Goal: Task Accomplishment & Management: Manage account settings

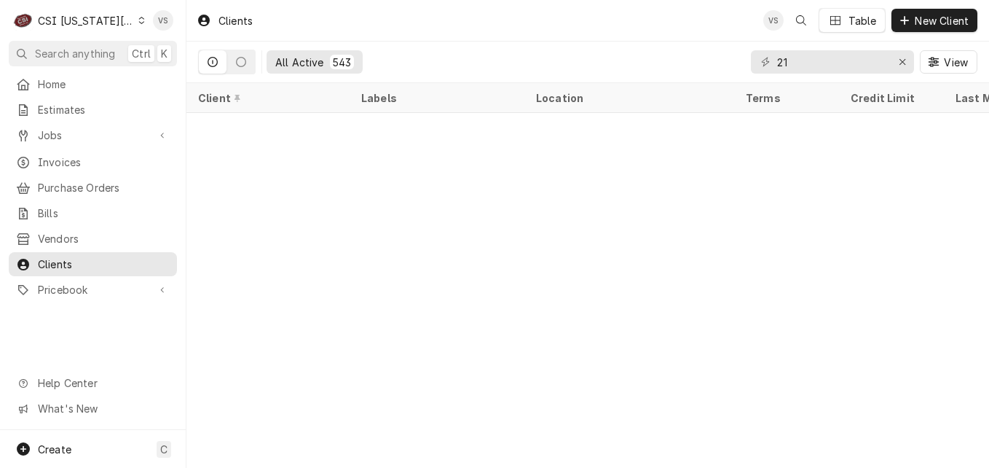
scroll to position [737, 0]
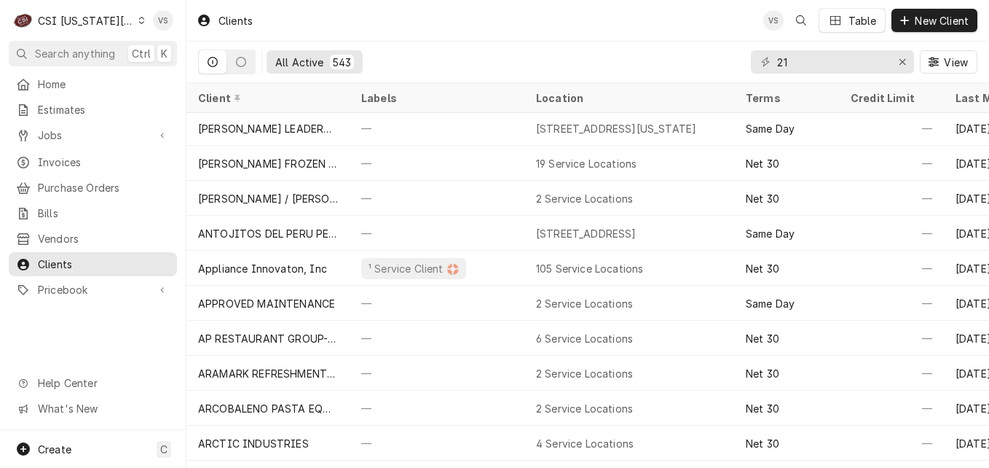
click at [138, 22] on icon "Dynamic Content Wrapper" at bounding box center [141, 20] width 7 height 7
click at [129, 22] on html "C CSI [US_STATE] City VS Search anything Ctrl K Home Estimates Jobs Jobs Job Se…" at bounding box center [494, 234] width 989 height 468
click at [138, 19] on icon "Dynamic Content Wrapper" at bounding box center [141, 20] width 7 height 7
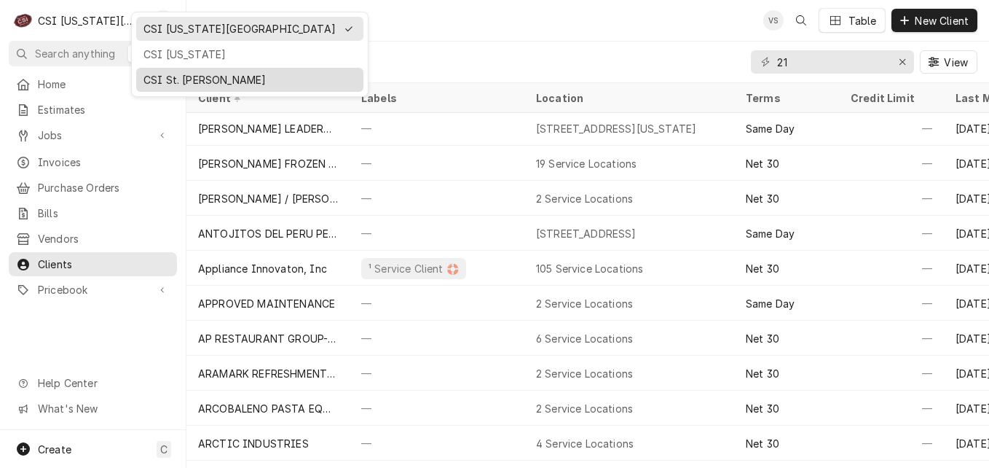
click at [159, 78] on div "CSI St. [PERSON_NAME]" at bounding box center [250, 79] width 213 height 15
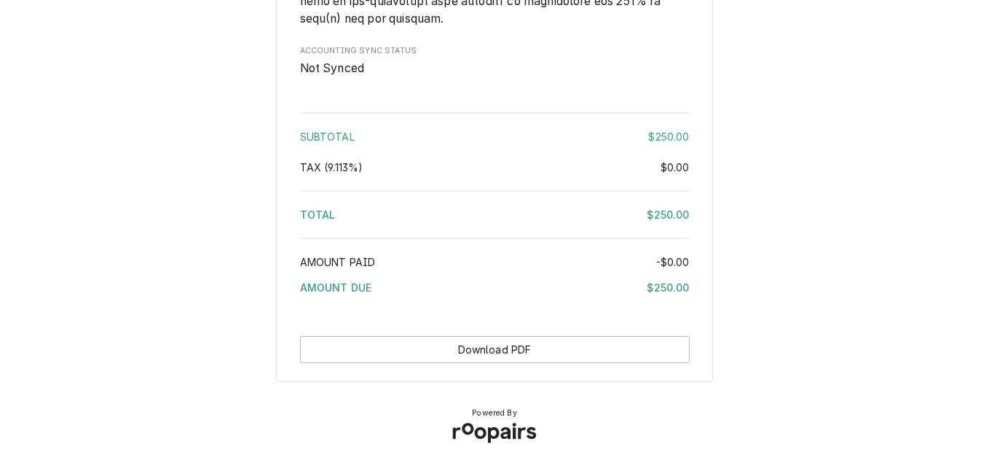
scroll to position [2126, 0]
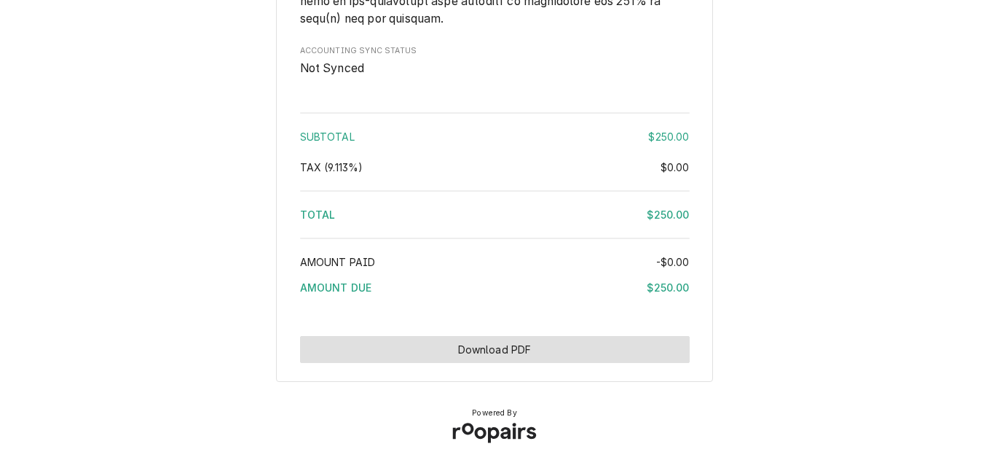
click at [535, 353] on button "Download PDF" at bounding box center [495, 349] width 390 height 27
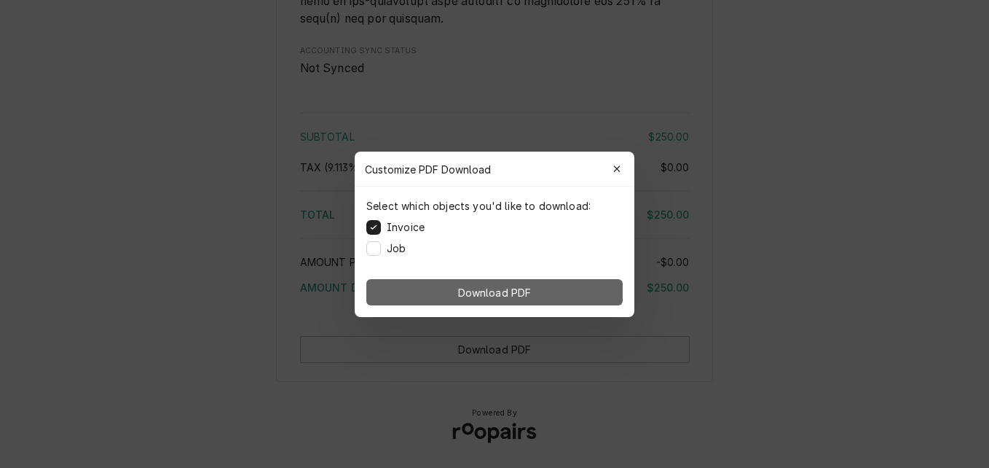
click at [538, 291] on button "Download PDF" at bounding box center [494, 292] width 256 height 26
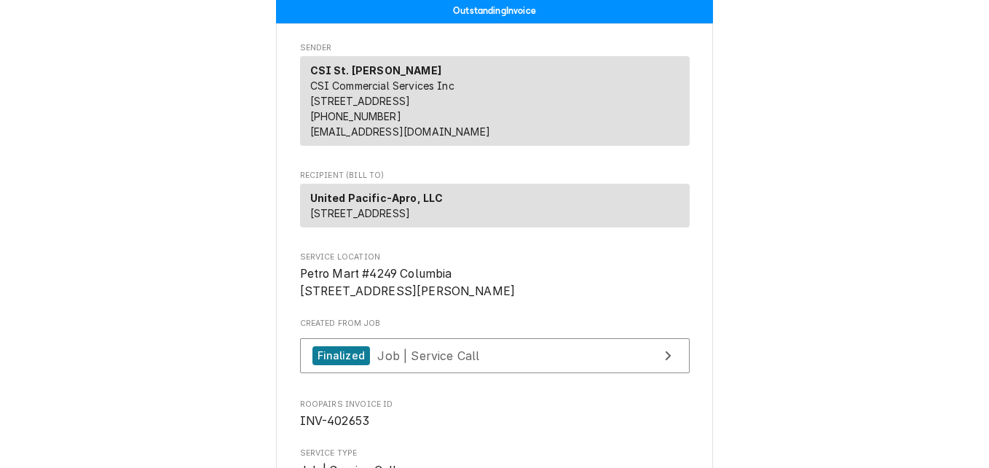
scroll to position [0, 0]
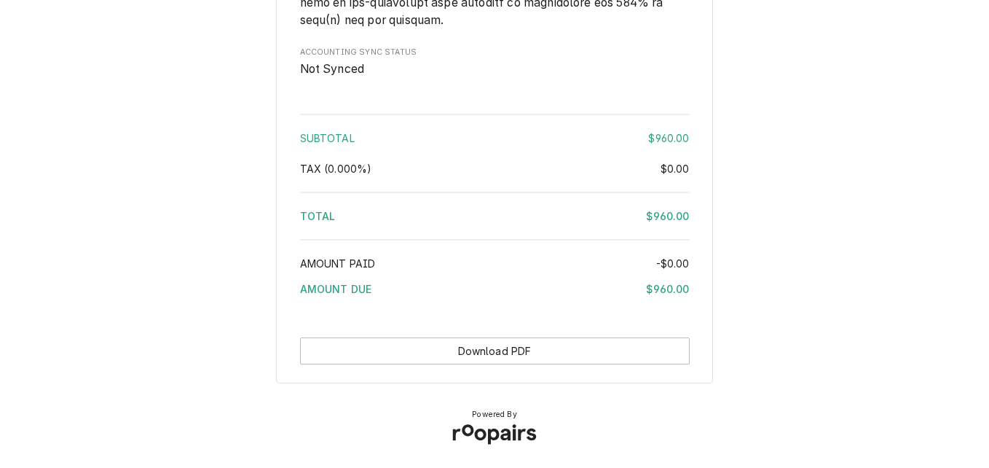
scroll to position [2422, 0]
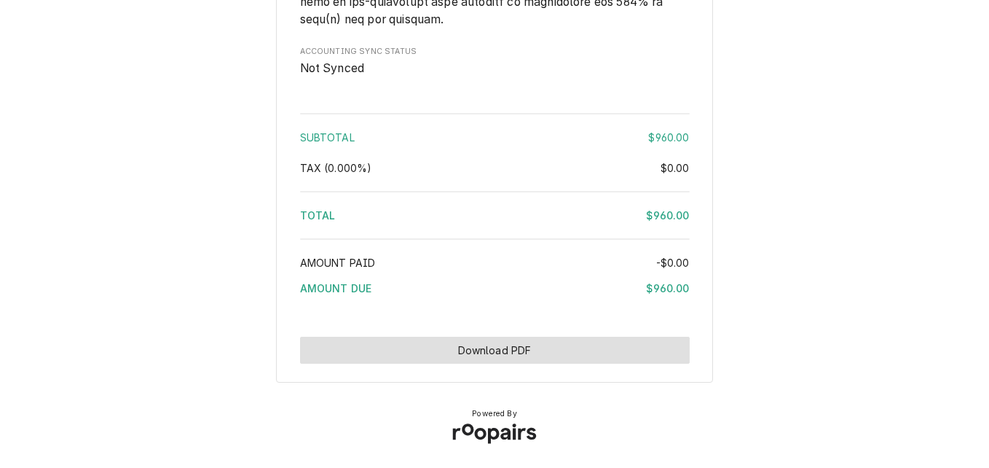
click at [509, 350] on button "Download PDF" at bounding box center [495, 350] width 390 height 27
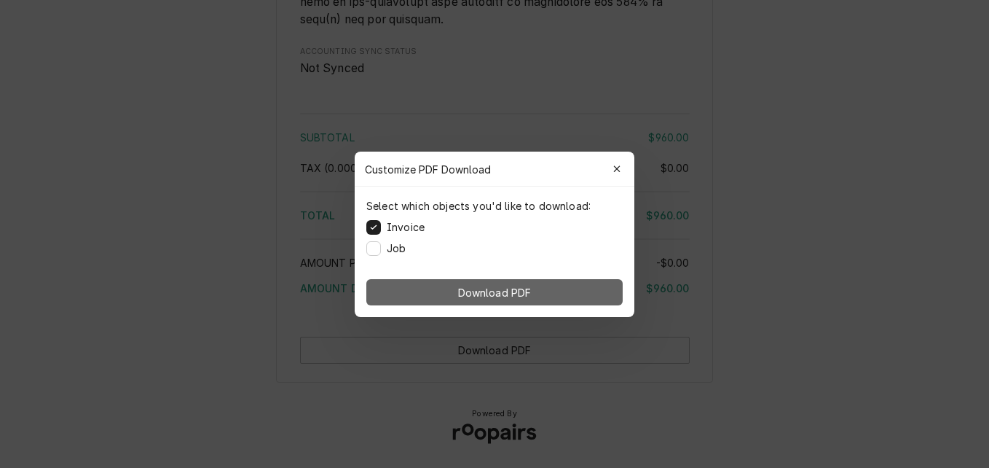
click at [495, 285] on span "Download PDF" at bounding box center [494, 291] width 79 height 15
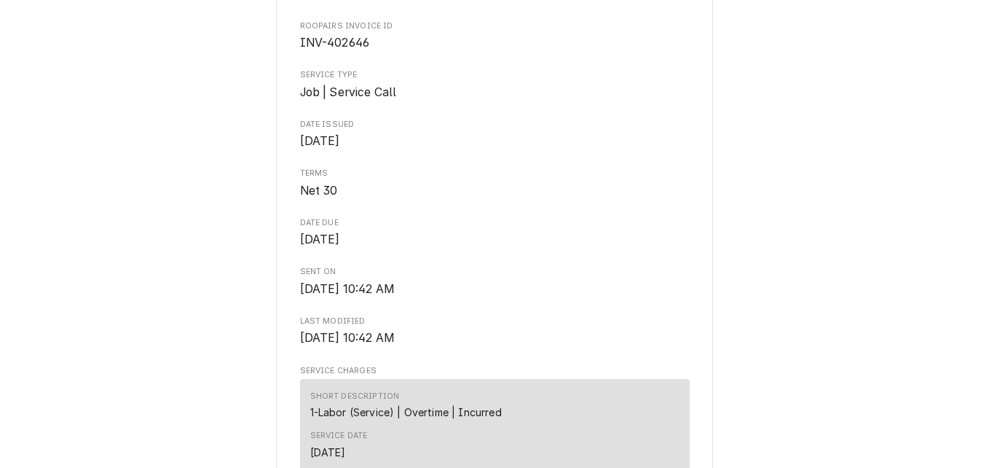
scroll to position [164, 0]
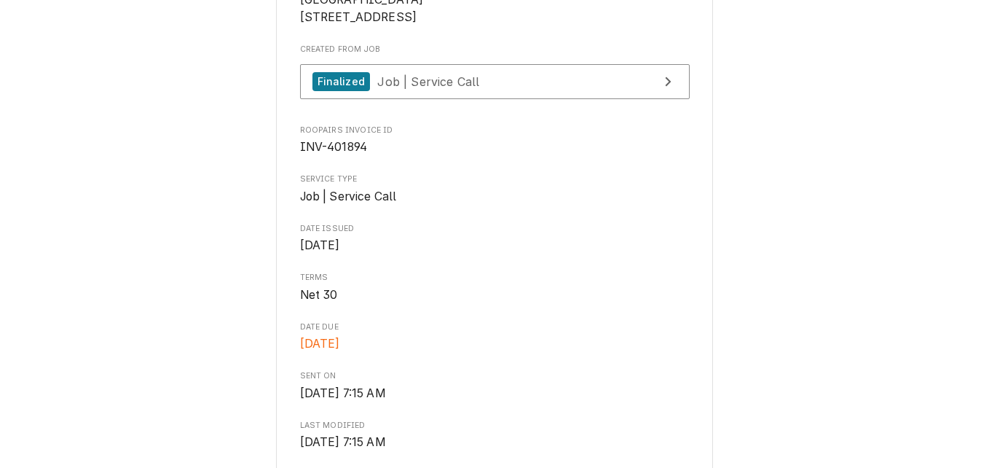
scroll to position [291, 0]
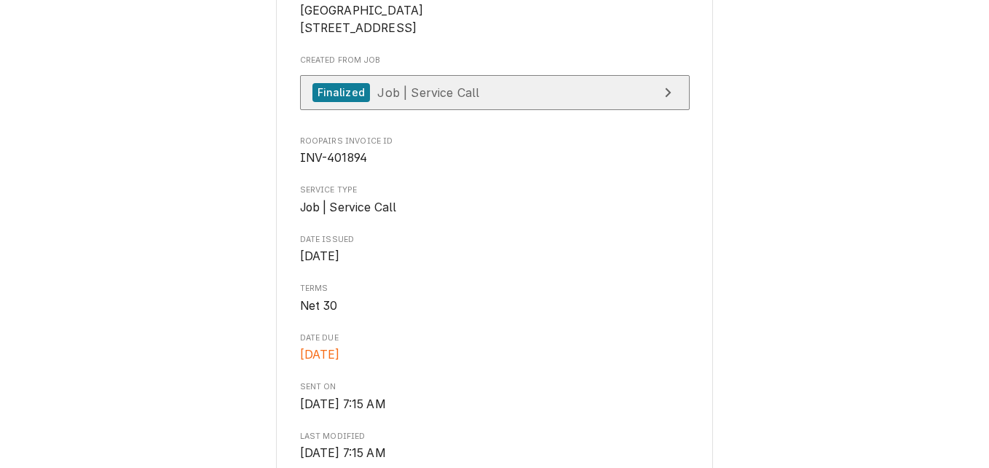
click at [428, 99] on span "Job | Service Call" at bounding box center [428, 92] width 102 height 15
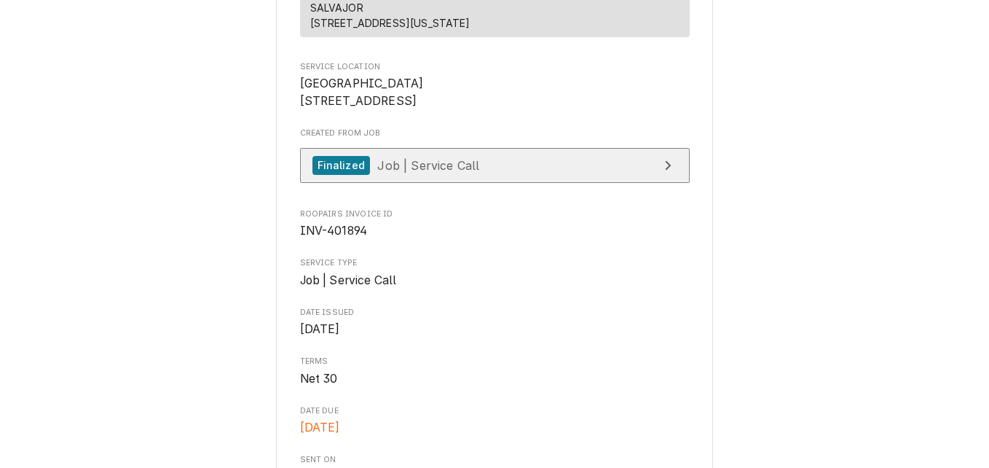
scroll to position [146, 0]
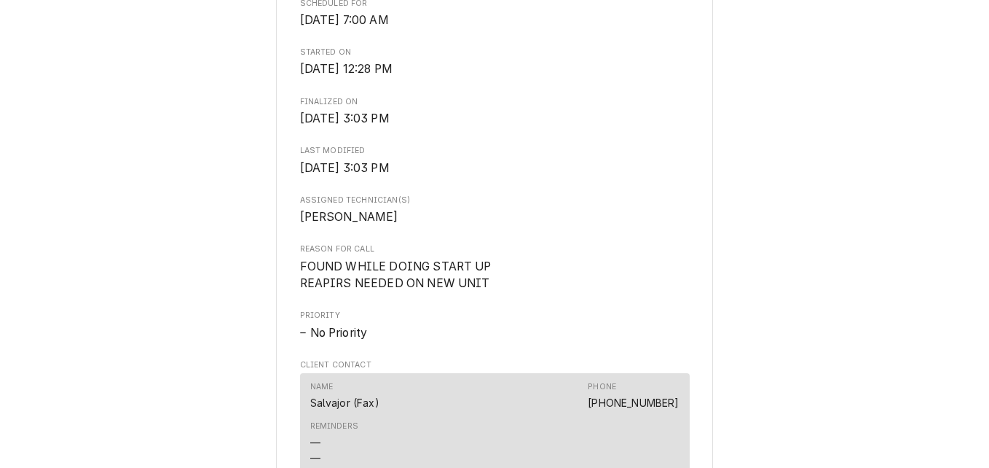
scroll to position [364, 0]
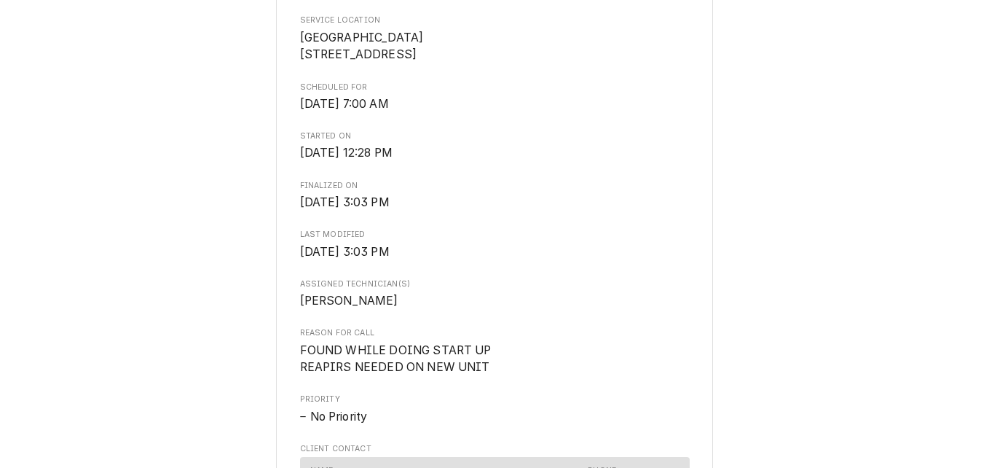
click at [160, 105] on div "Completed and Invoiced Job SALVAJOR [GEOGRAPHIC_DATA] / [STREET_ADDRESS] Roopai…" at bounding box center [494, 207] width 989 height 1112
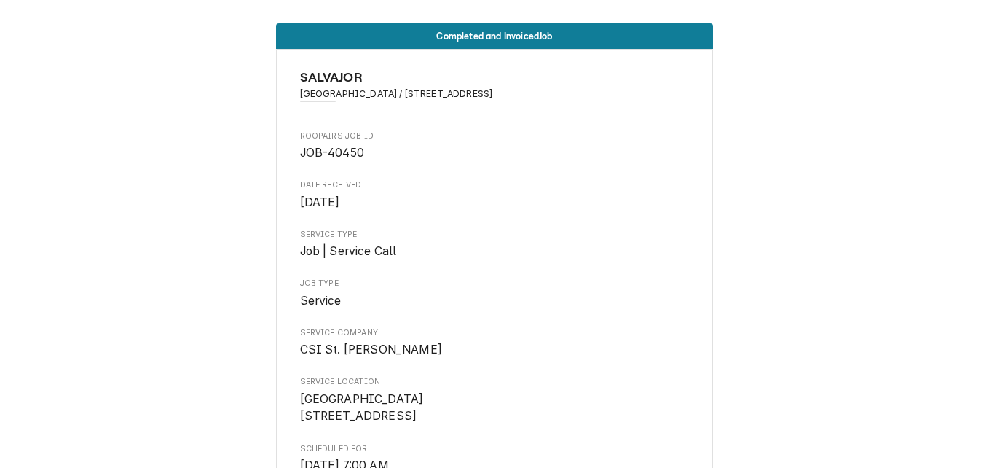
scroll to position [0, 0]
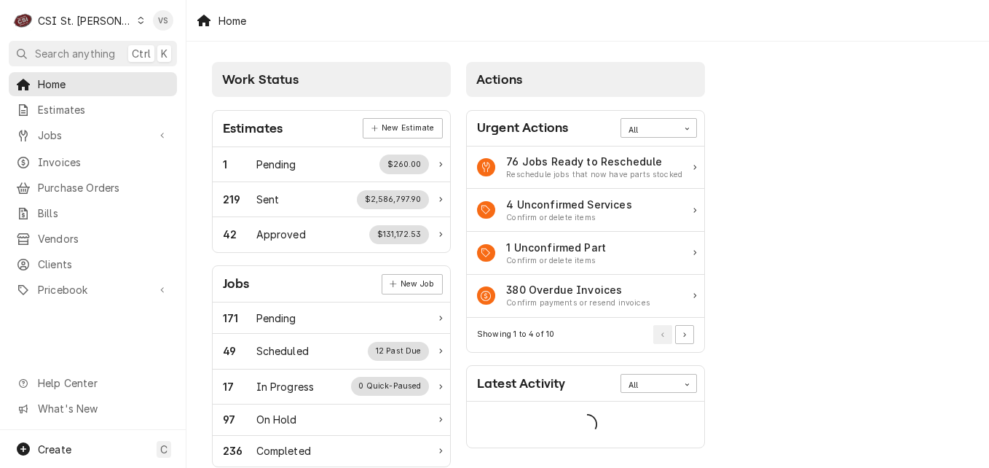
click at [65, 134] on span "Jobs" at bounding box center [93, 134] width 110 height 15
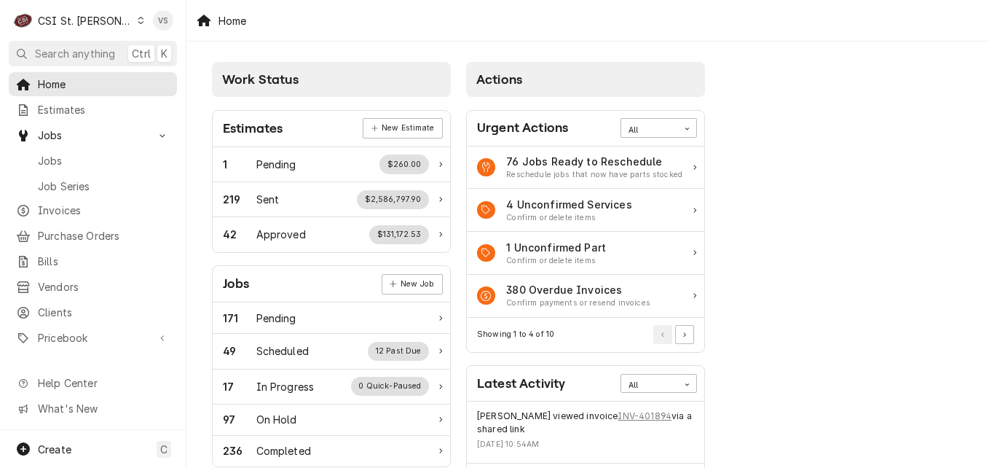
click at [59, 159] on span "Jobs" at bounding box center [104, 160] width 132 height 15
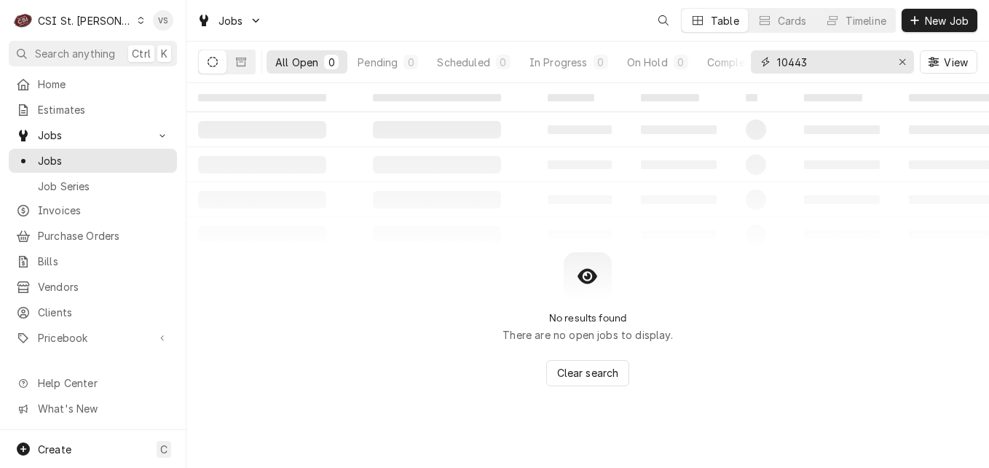
click at [752, 67] on div "10443" at bounding box center [832, 61] width 163 height 23
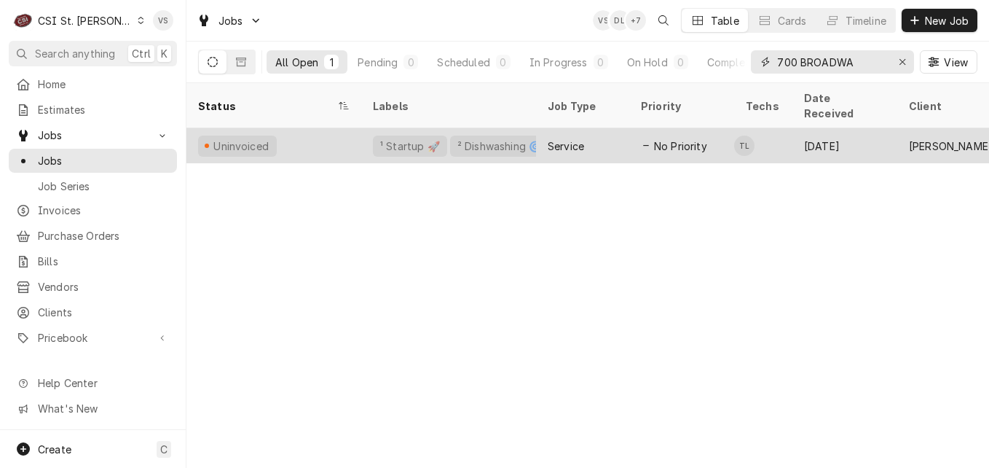
type input "700 BROADWA"
click at [311, 130] on div "Uninvoiced" at bounding box center [274, 145] width 175 height 35
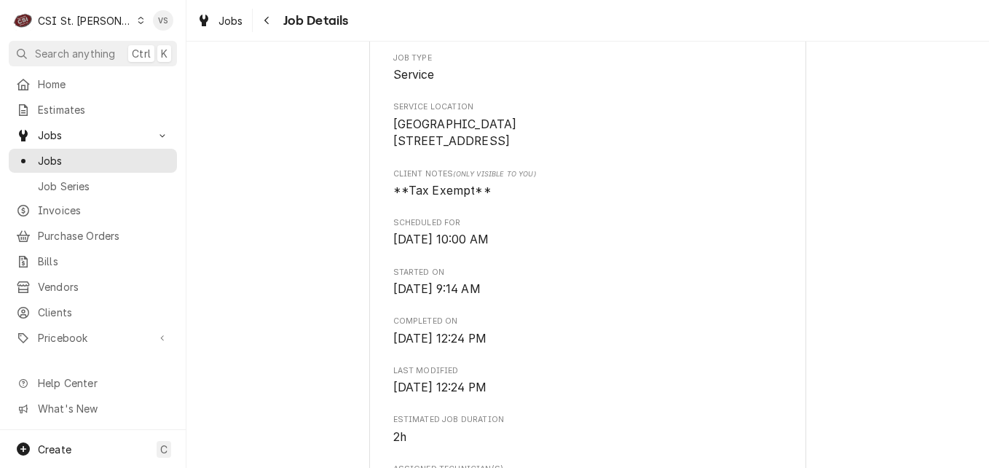
scroll to position [219, 0]
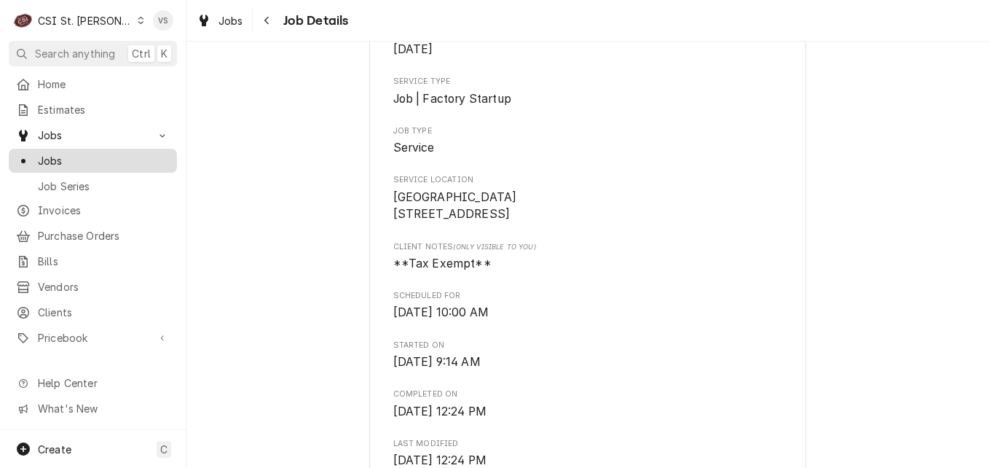
click at [59, 160] on span "Jobs" at bounding box center [104, 160] width 132 height 15
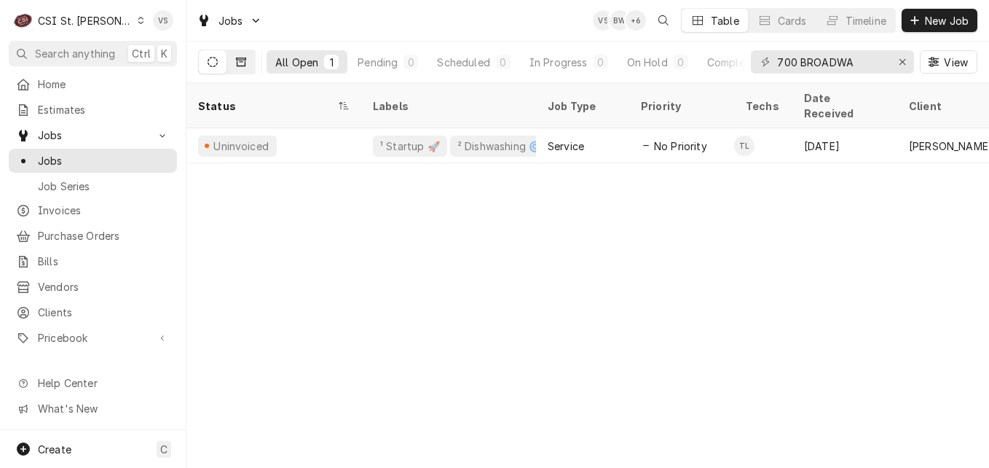
click at [241, 73] on button "Dynamic Content Wrapper" at bounding box center [241, 61] width 28 height 23
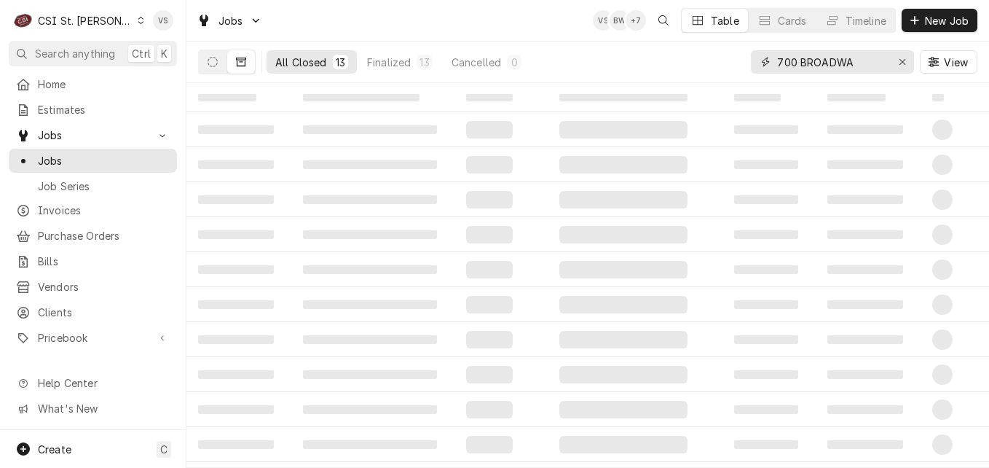
click at [856, 59] on input "700 BROADWA" at bounding box center [831, 61] width 109 height 23
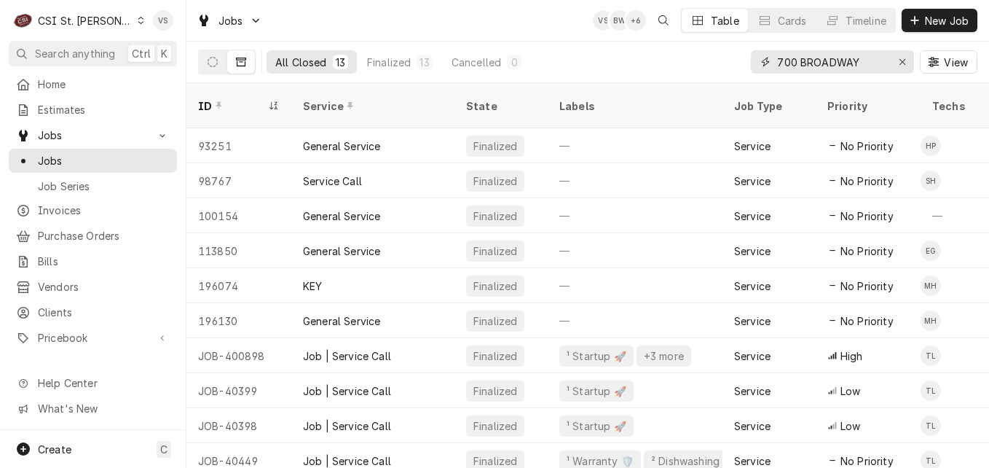
type input "700 BROADWAY"
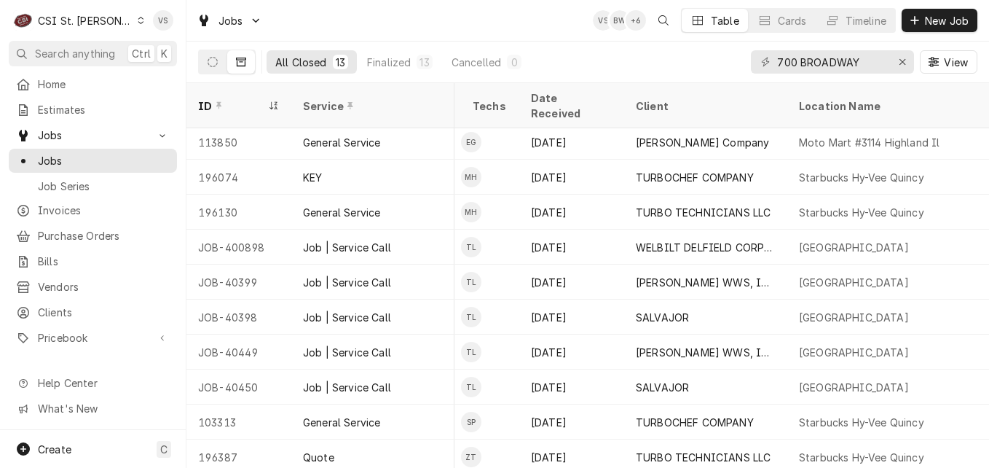
scroll to position [109, 0]
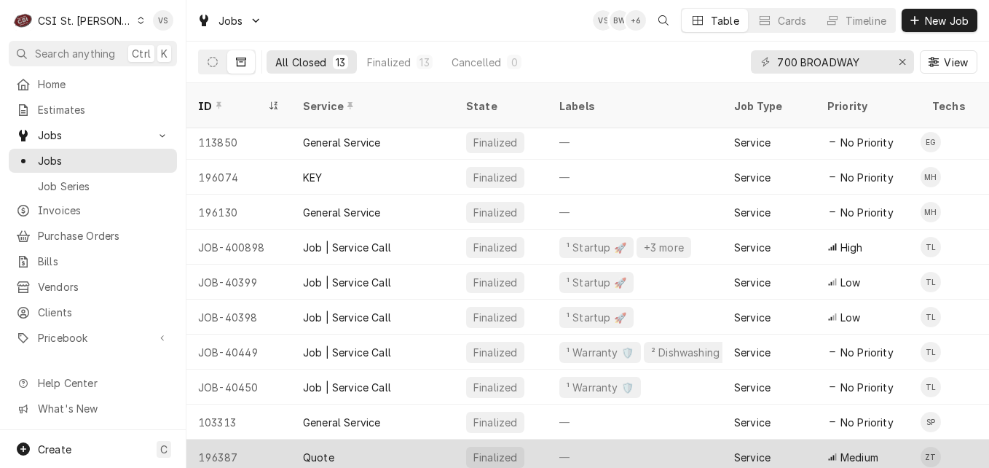
click at [329, 450] on div "Quote" at bounding box center [318, 457] width 31 height 15
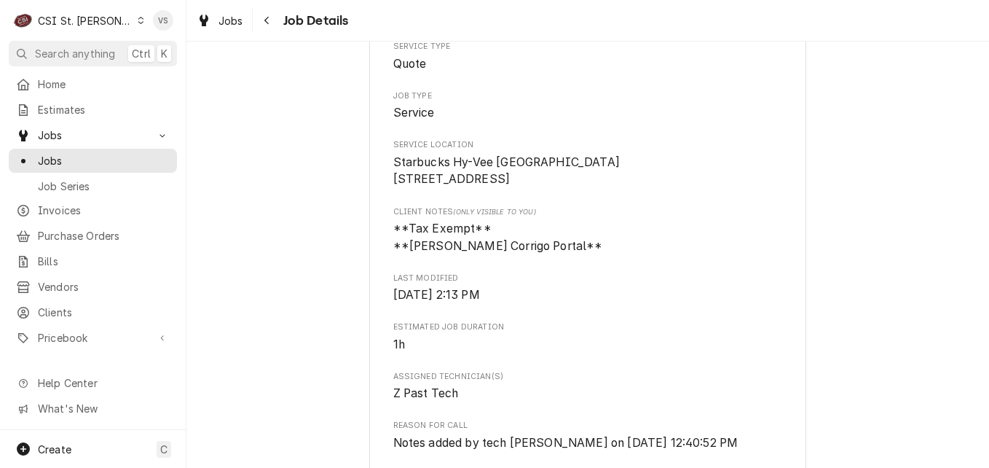
scroll to position [219, 0]
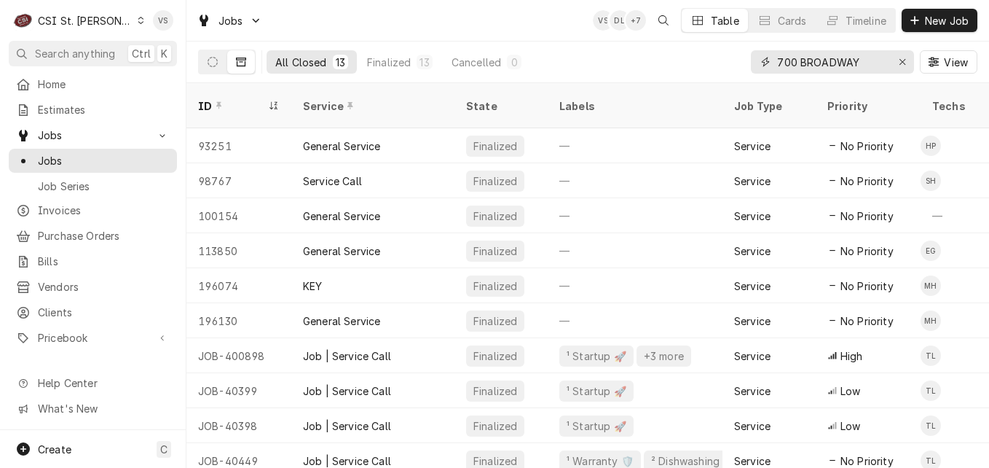
drag, startPoint x: 874, startPoint y: 60, endPoint x: 861, endPoint y: 60, distance: 13.1
click at [662, 59] on div "All Closed 13 Finalized 13 Cancelled 0 700 BROADWAY View" at bounding box center [588, 62] width 780 height 41
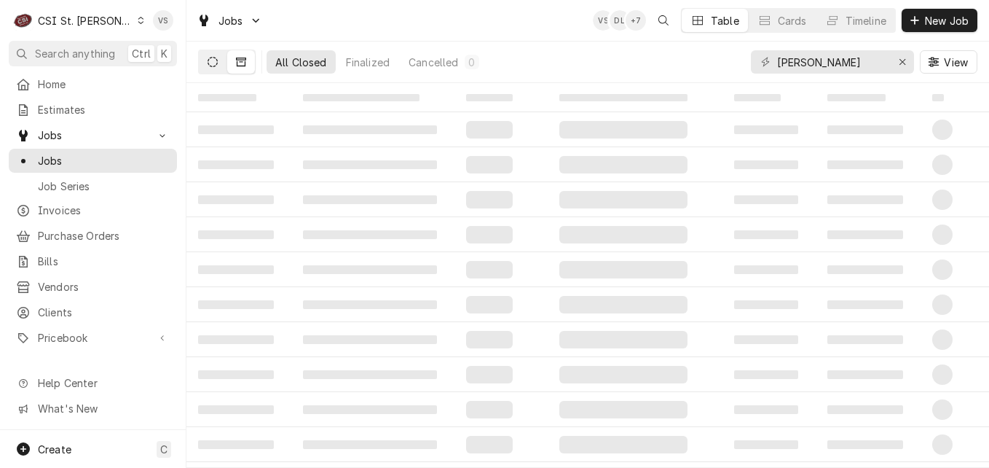
click at [221, 69] on button "Dynamic Content Wrapper" at bounding box center [213, 61] width 28 height 23
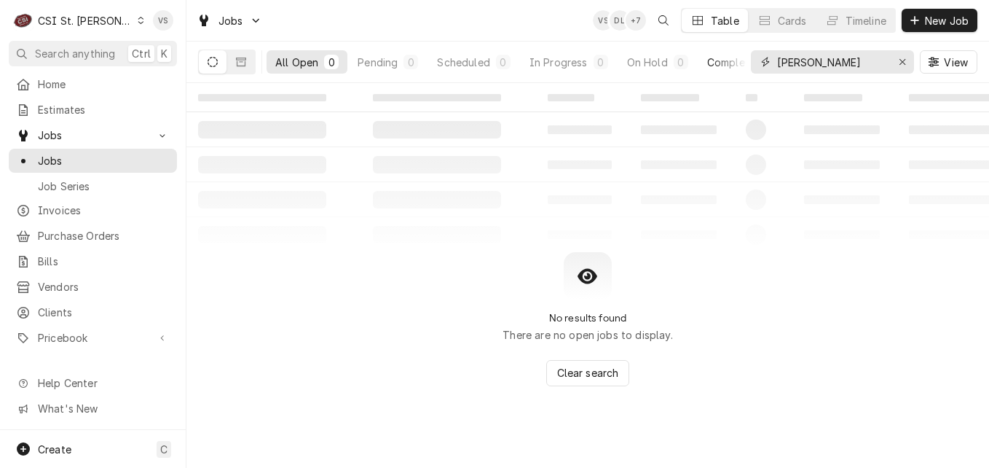
drag, startPoint x: 859, startPoint y: 63, endPoint x: 741, endPoint y: 66, distance: 118.0
click at [741, 66] on div "All Open 0 Pending 0 Scheduled 0 In Progress 0 On Hold 0 Completed 0 TONY JASWA…" at bounding box center [588, 62] width 780 height 41
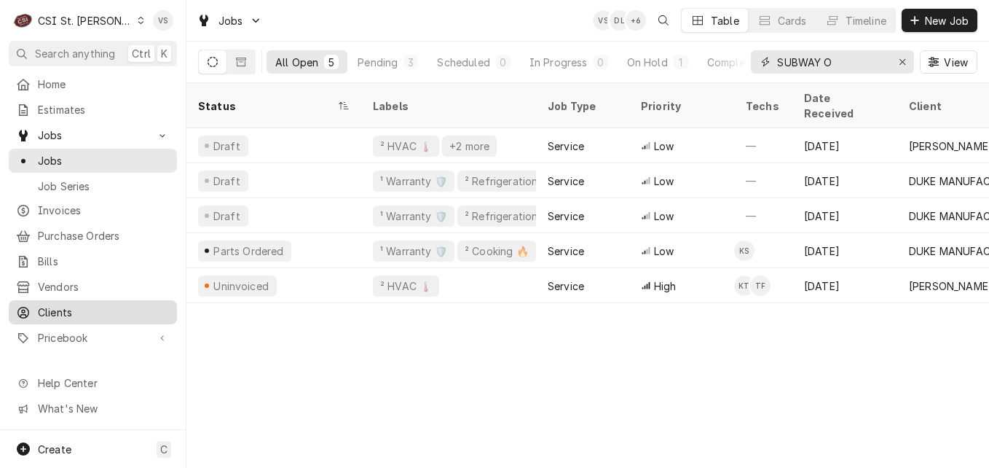
type input "SUBWAY O"
click at [84, 310] on span "Clients" at bounding box center [104, 312] width 132 height 15
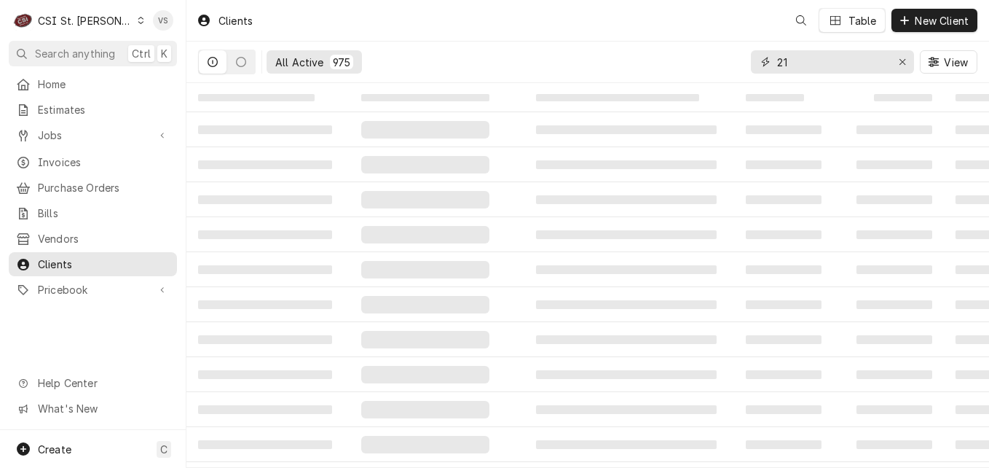
click at [765, 63] on div "21" at bounding box center [832, 61] width 163 height 23
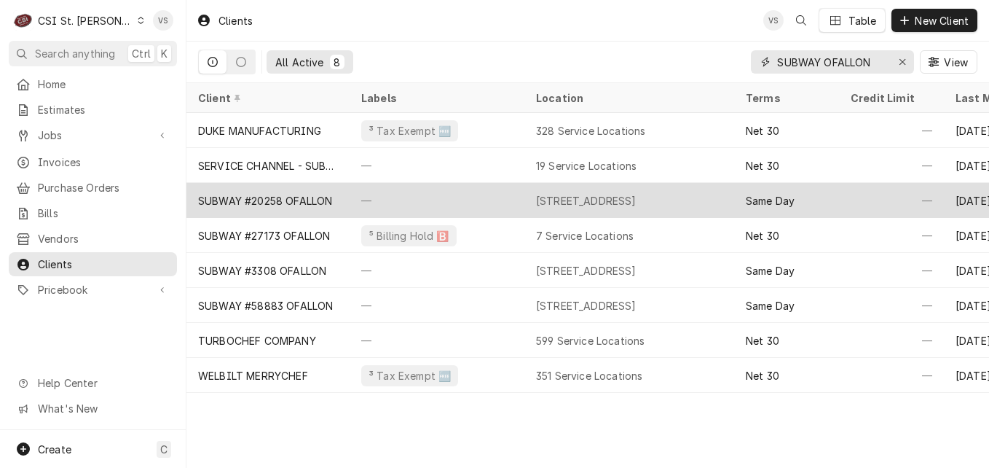
type input "SUBWAY OFALLON"
click at [363, 194] on div "—" at bounding box center [437, 200] width 175 height 35
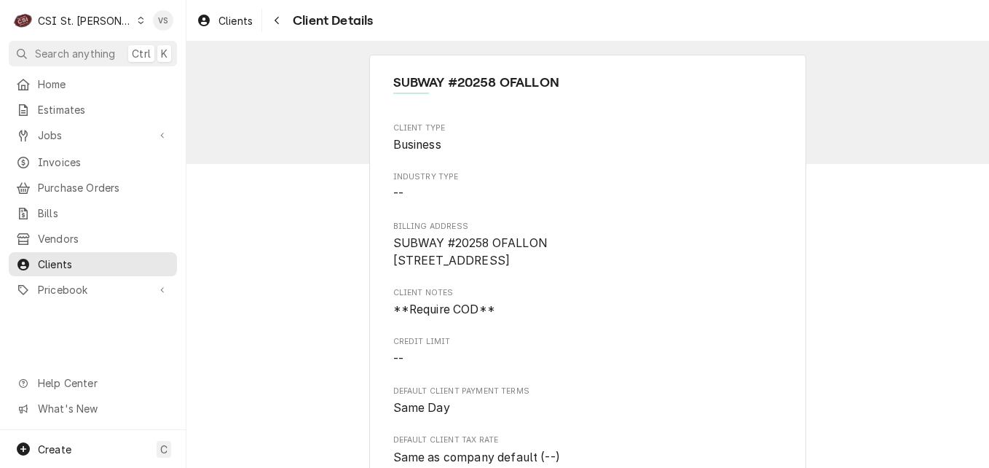
click at [340, 234] on div "SUBWAY #20258 OFALLON Client Type Business Industry Type -- Billing Address SUB…" at bounding box center [588, 255] width 803 height 426
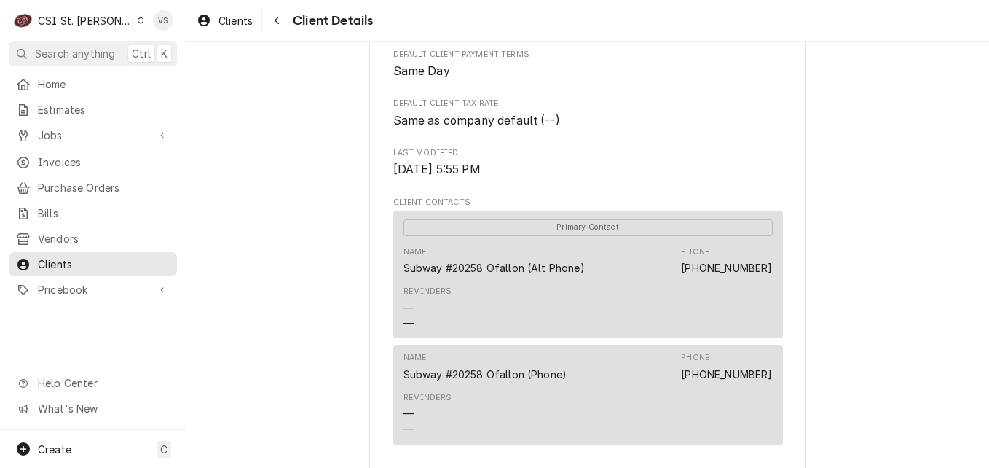
scroll to position [364, 0]
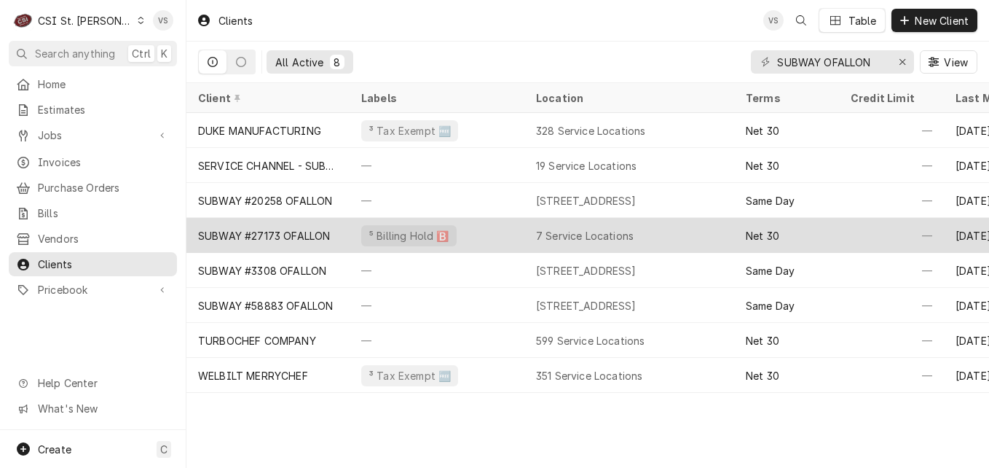
click at [315, 230] on div "SUBWAY #27173 OFALLON" at bounding box center [264, 235] width 132 height 15
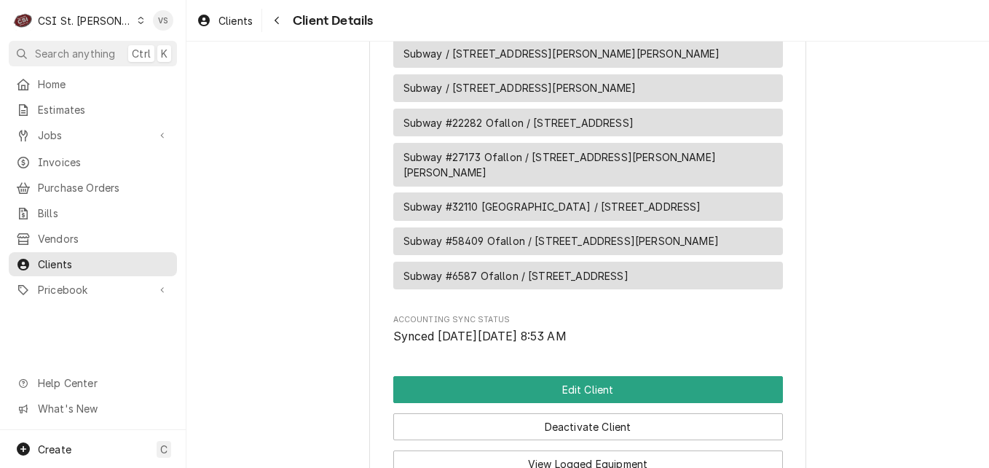
scroll to position [874, 0]
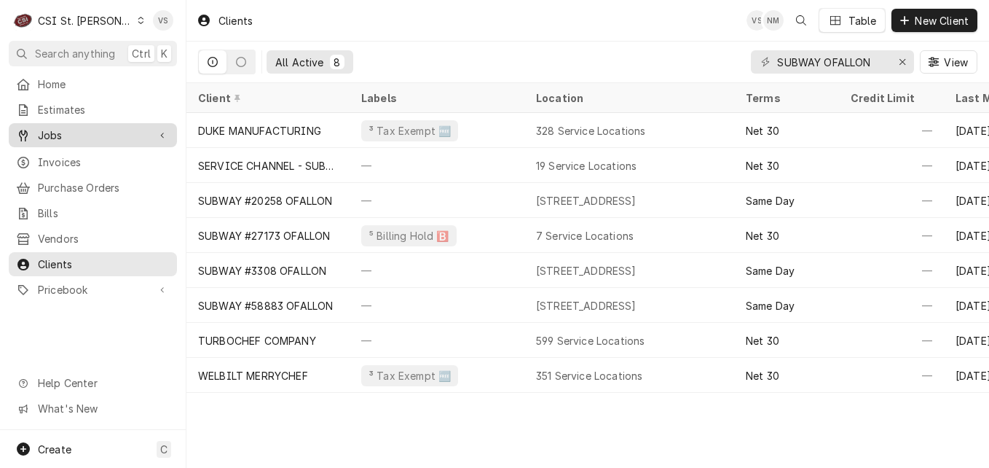
click at [81, 134] on span "Jobs" at bounding box center [93, 134] width 110 height 15
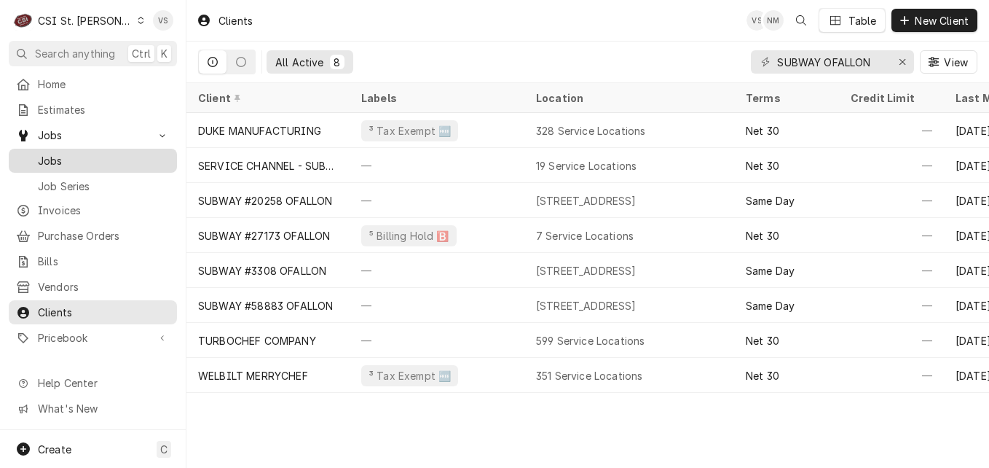
click at [67, 153] on span "Jobs" at bounding box center [104, 160] width 132 height 15
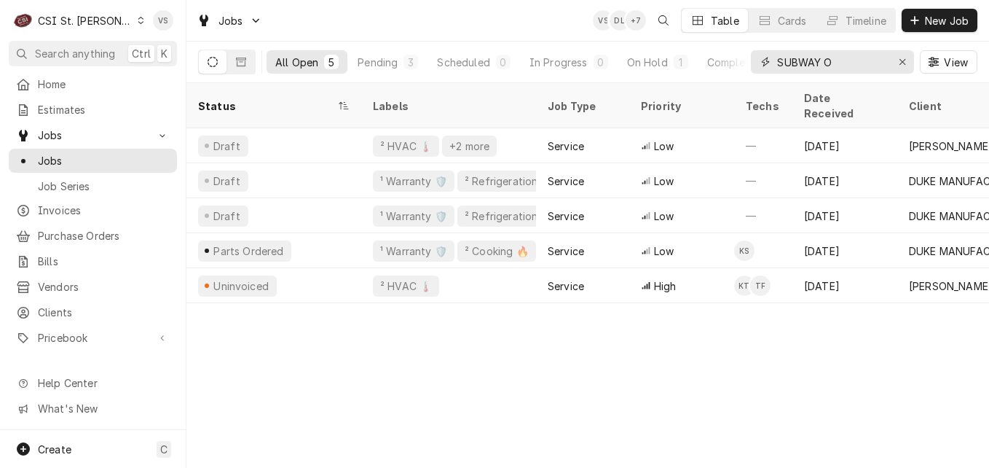
drag, startPoint x: 831, startPoint y: 61, endPoint x: 849, endPoint y: 64, distance: 17.7
click at [742, 55] on div "All Open 5 Pending 3 Scheduled 0 In Progress 0 On Hold 1 Completed 1 SUBWAY O V…" at bounding box center [588, 62] width 780 height 41
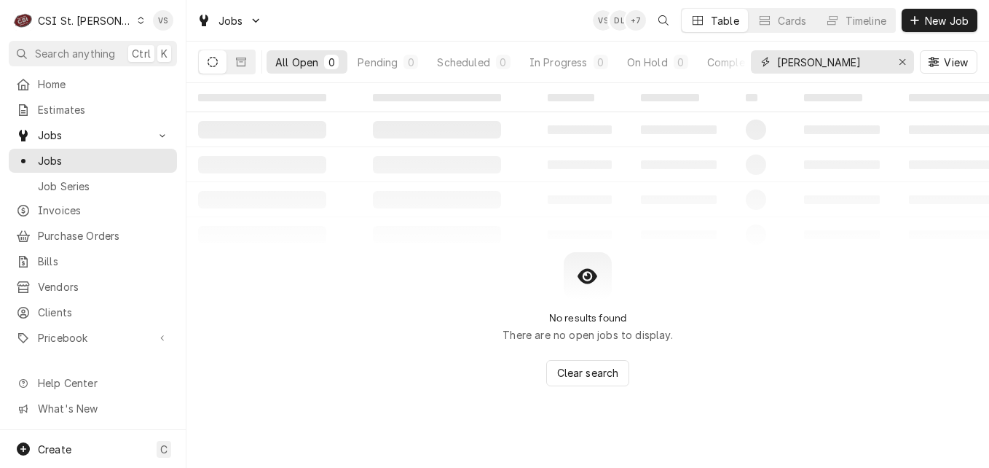
type input "ESPINO"
click at [220, 66] on button "Dynamic Content Wrapper" at bounding box center [213, 61] width 28 height 23
click at [240, 68] on button "Dynamic Content Wrapper" at bounding box center [241, 61] width 28 height 23
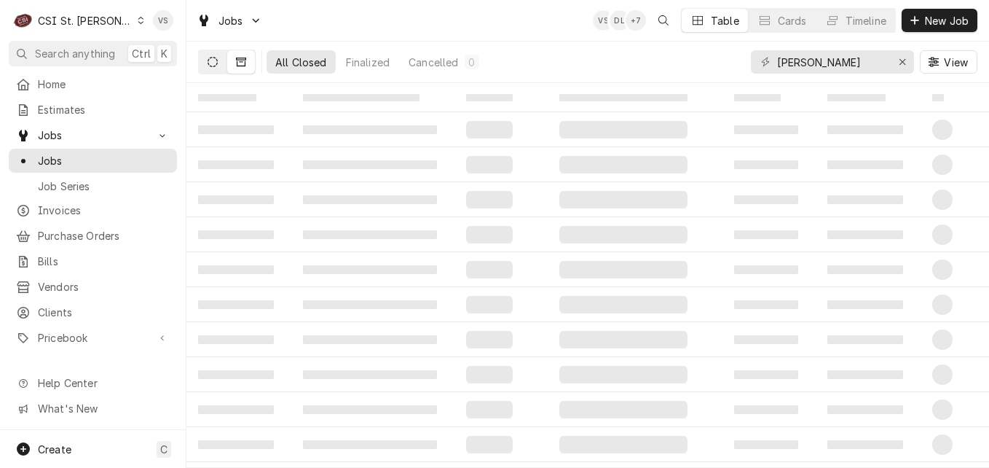
click at [212, 69] on button "Dynamic Content Wrapper" at bounding box center [213, 61] width 28 height 23
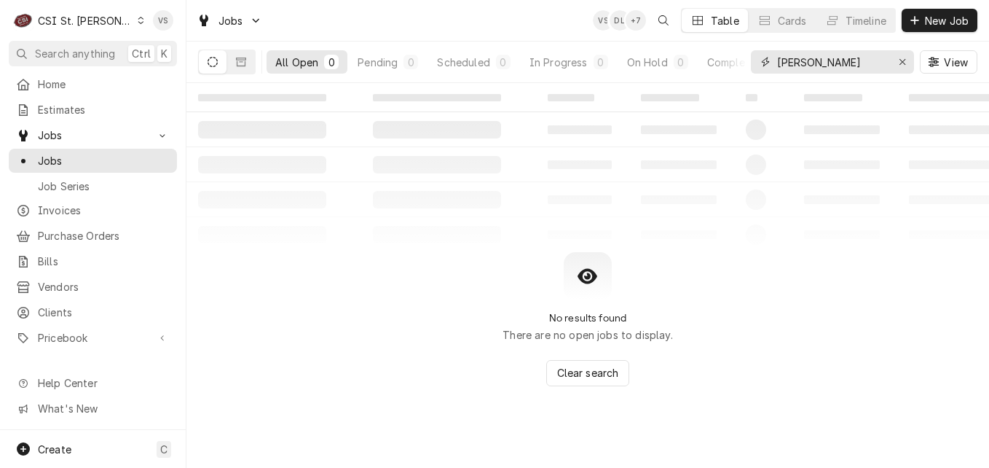
drag, startPoint x: 824, startPoint y: 64, endPoint x: 750, endPoint y: 64, distance: 74.3
click at [750, 64] on div "All Open 0 Pending 0 Scheduled 0 In Progress 0 On Hold 0 Completed 0 ESPINO View" at bounding box center [588, 62] width 780 height 41
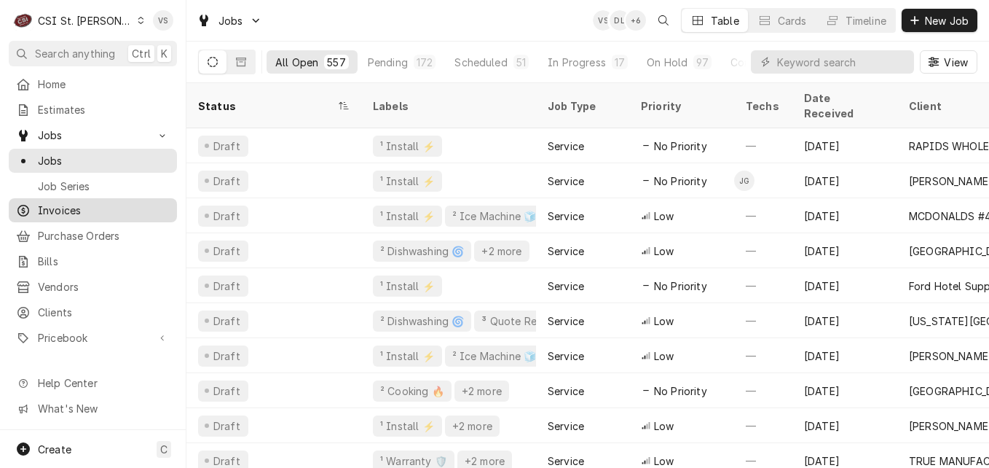
click at [68, 207] on span "Invoices" at bounding box center [104, 210] width 132 height 15
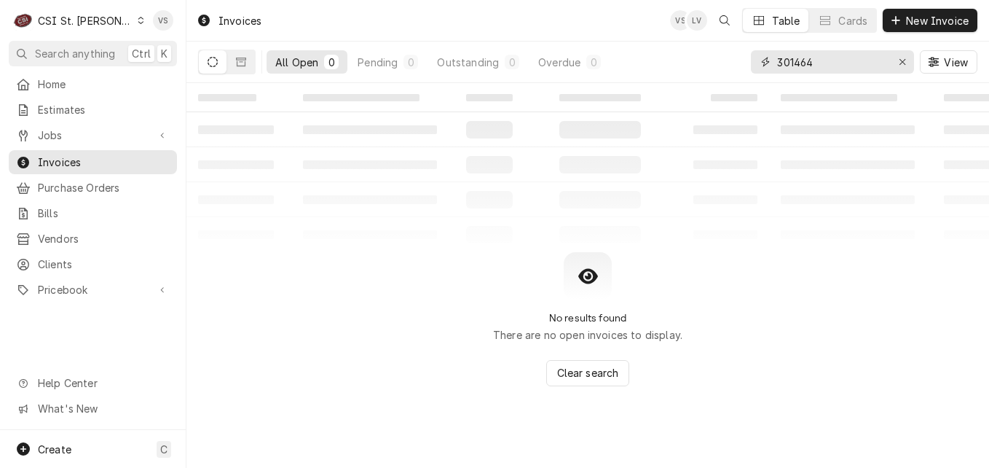
drag, startPoint x: 821, startPoint y: 58, endPoint x: 751, endPoint y: 64, distance: 70.2
click at [743, 60] on div "All Open 0 Pending 0 Outstanding 0 Overdue 0 301464 View" at bounding box center [588, 62] width 780 height 41
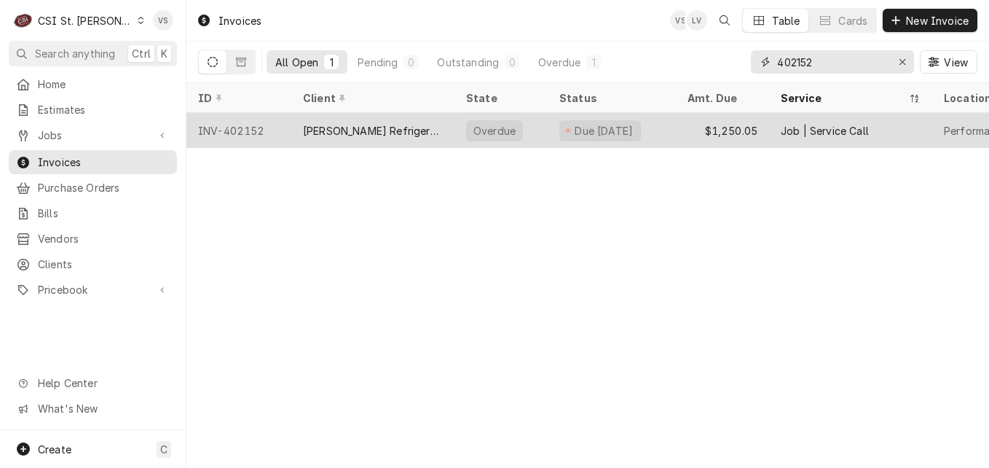
type input "402152"
click at [376, 130] on div "[PERSON_NAME] Refrigeration, Inc." at bounding box center [373, 130] width 140 height 15
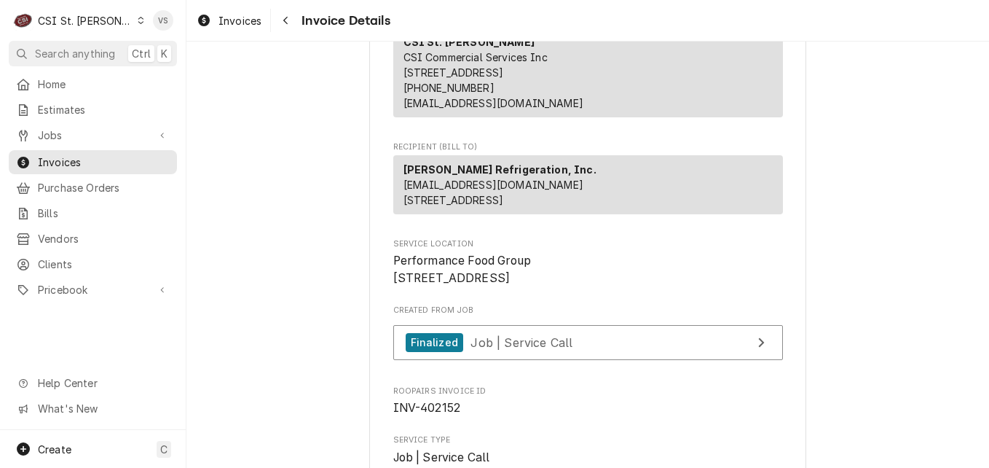
scroll to position [73, 0]
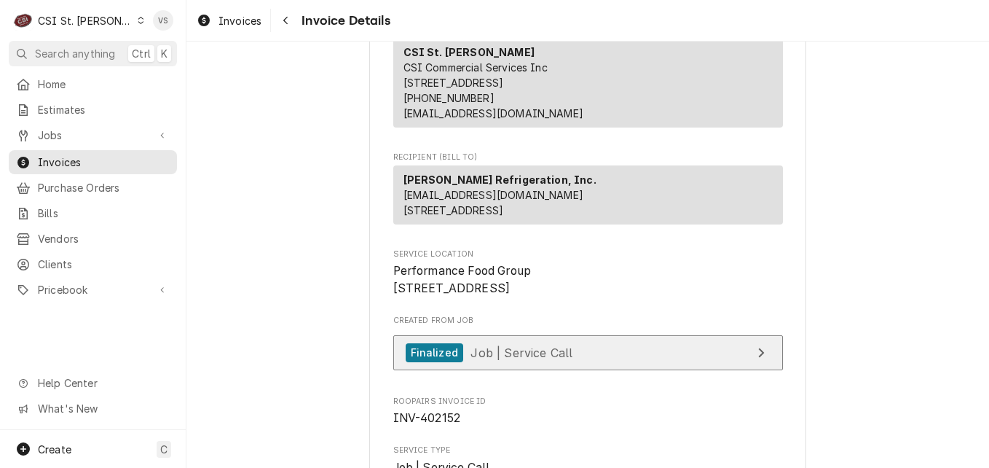
click at [559, 359] on span "Job | Service Call" at bounding box center [522, 352] width 102 height 15
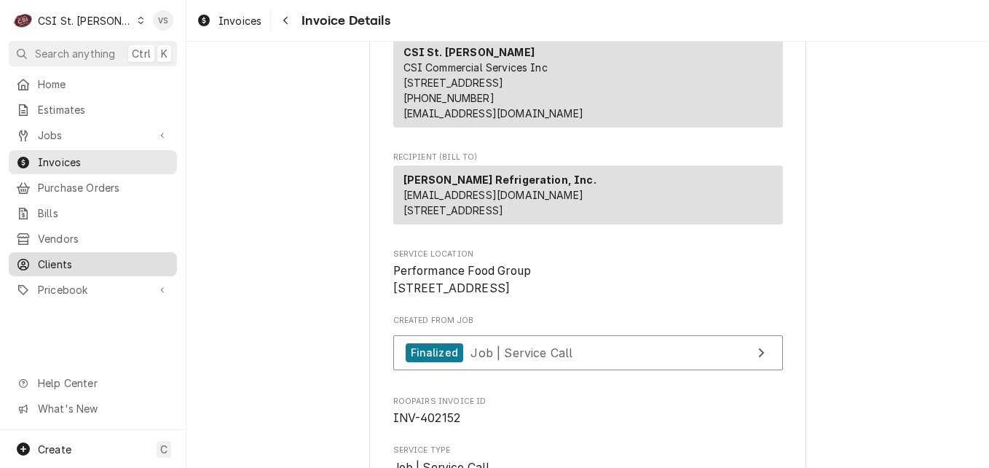
click at [68, 261] on span "Clients" at bounding box center [104, 263] width 132 height 15
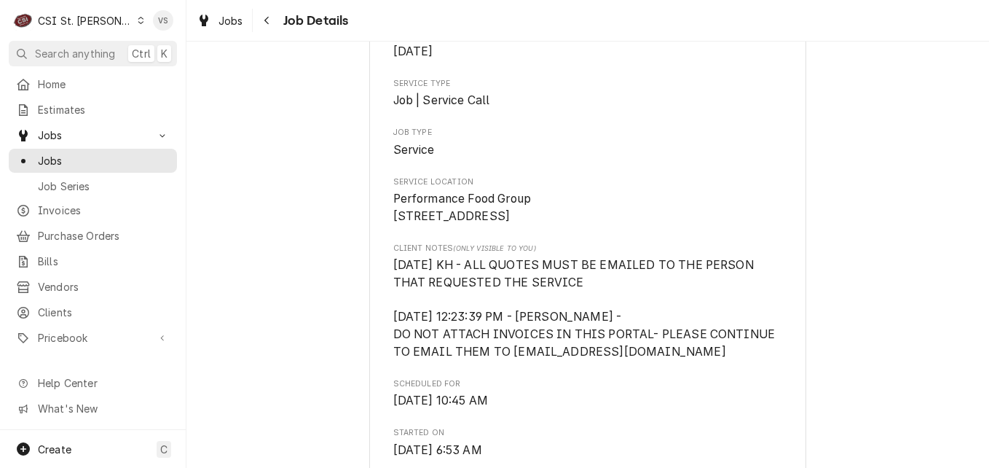
scroll to position [291, 0]
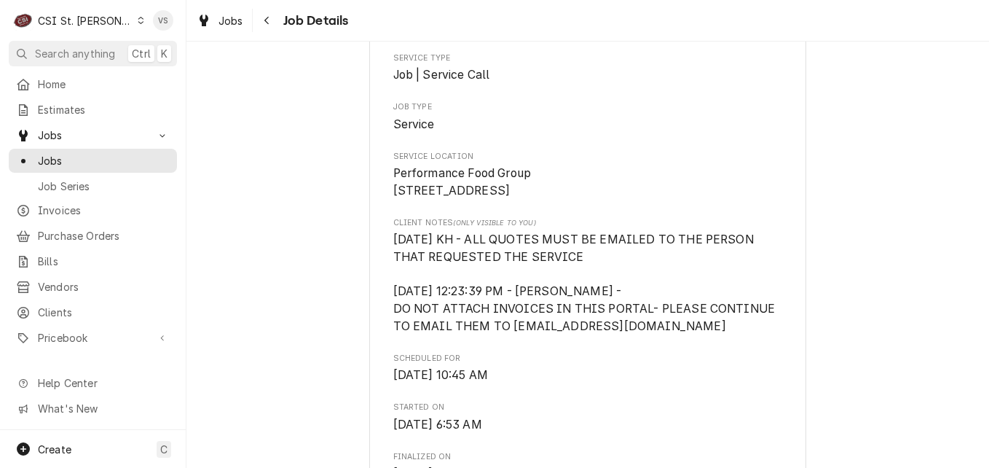
drag, startPoint x: 388, startPoint y: 187, endPoint x: 502, endPoint y: 194, distance: 113.9
click at [502, 194] on span "Performance Food Group [STREET_ADDRESS]" at bounding box center [462, 181] width 138 height 31
drag, startPoint x: 502, startPoint y: 194, endPoint x: 472, endPoint y: 195, distance: 29.9
copy span "8600 Springdale Ave"
click at [62, 305] on span "Clients" at bounding box center [104, 312] width 132 height 15
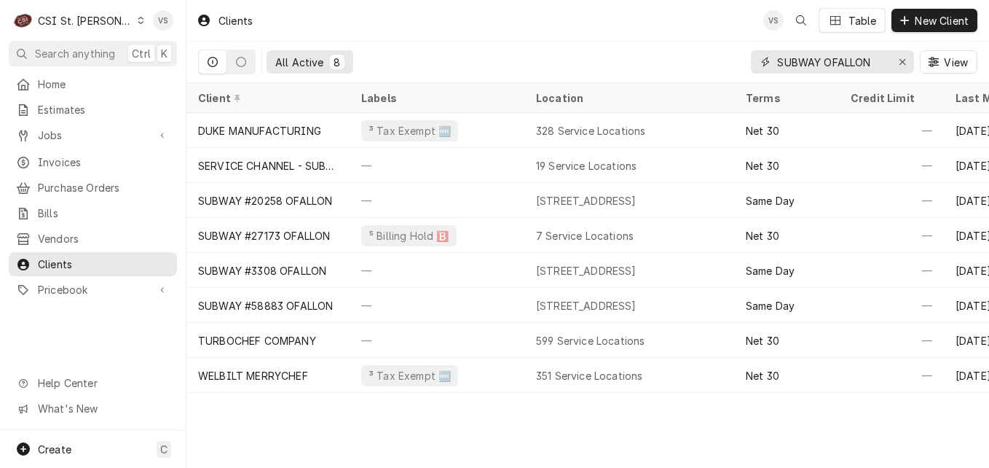
click at [892, 62] on div "SUBWAY OFALLON" at bounding box center [832, 61] width 163 height 23
type input "r"
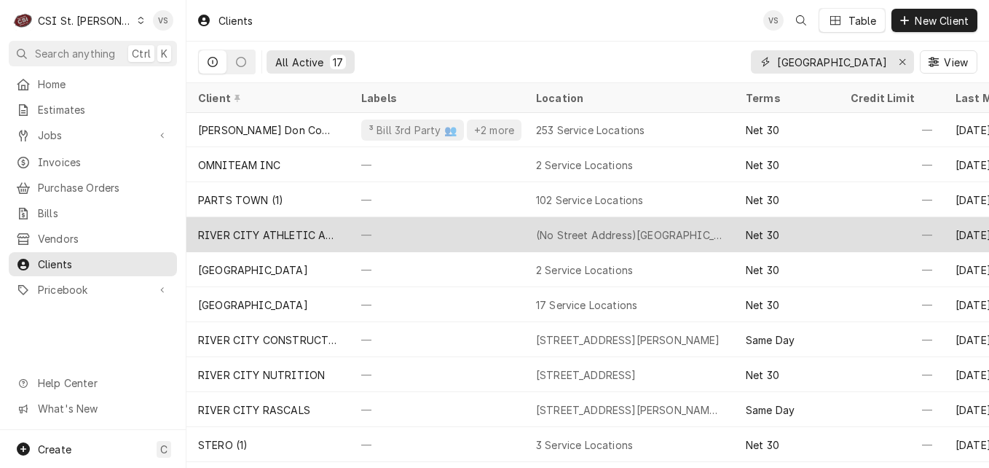
scroll to position [142, 0]
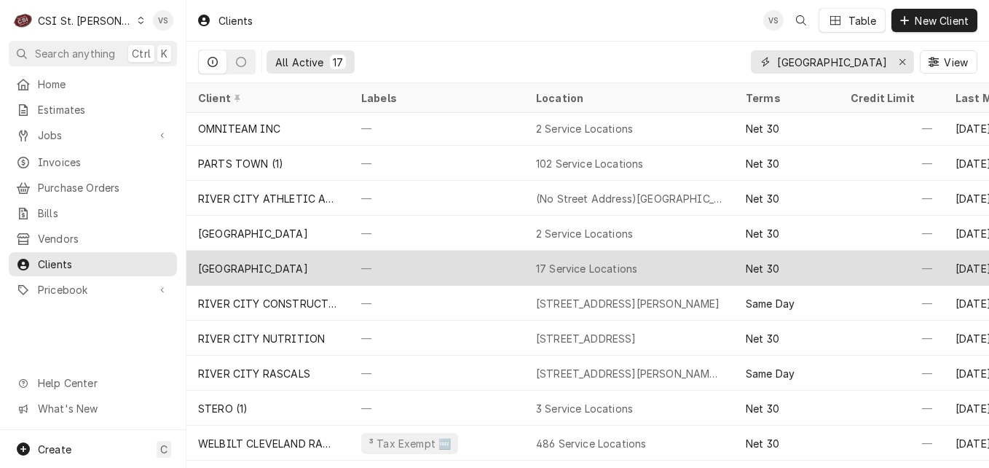
type input "river city"
click at [335, 271] on div "[GEOGRAPHIC_DATA]" at bounding box center [268, 268] width 163 height 35
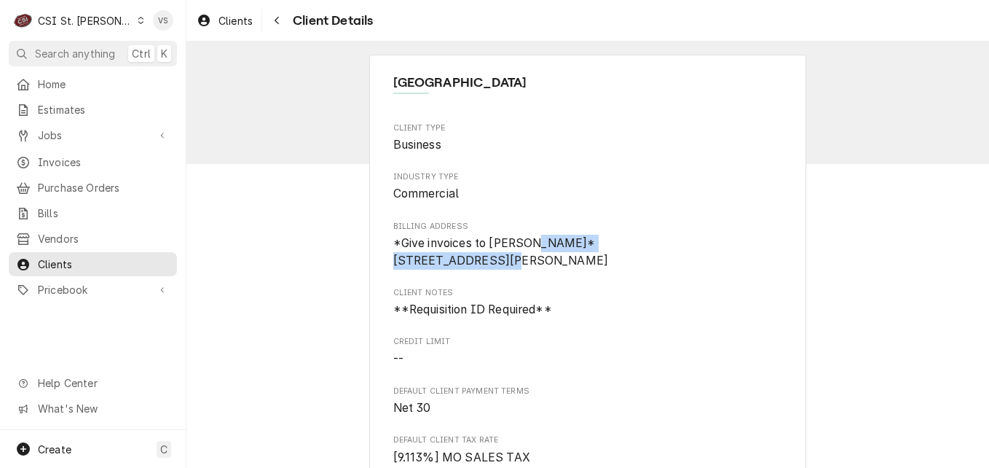
drag, startPoint x: 535, startPoint y: 261, endPoint x: 386, endPoint y: 262, distance: 149.4
drag, startPoint x: 386, startPoint y: 262, endPoint x: 406, endPoint y: 262, distance: 19.7
copy span "[STREET_ADDRESS]"
click at [70, 135] on span "Jobs" at bounding box center [93, 134] width 110 height 15
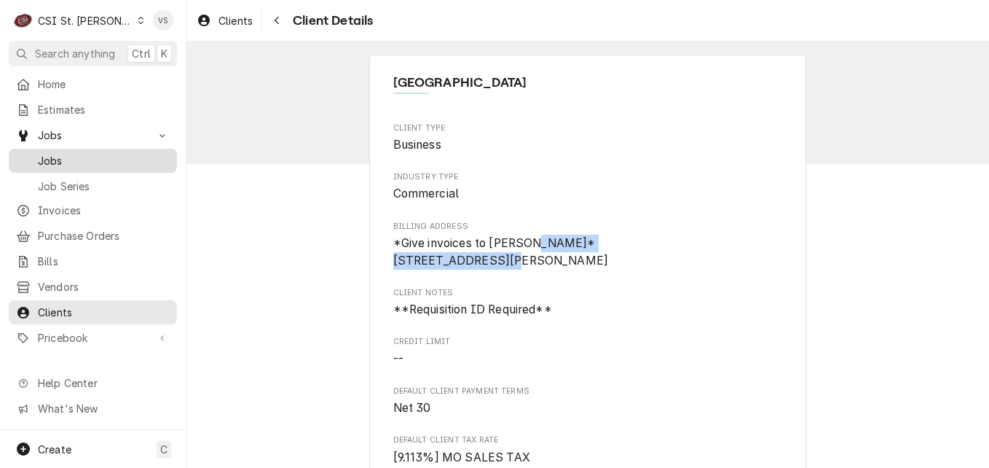
click at [55, 153] on span "Jobs" at bounding box center [104, 160] width 132 height 15
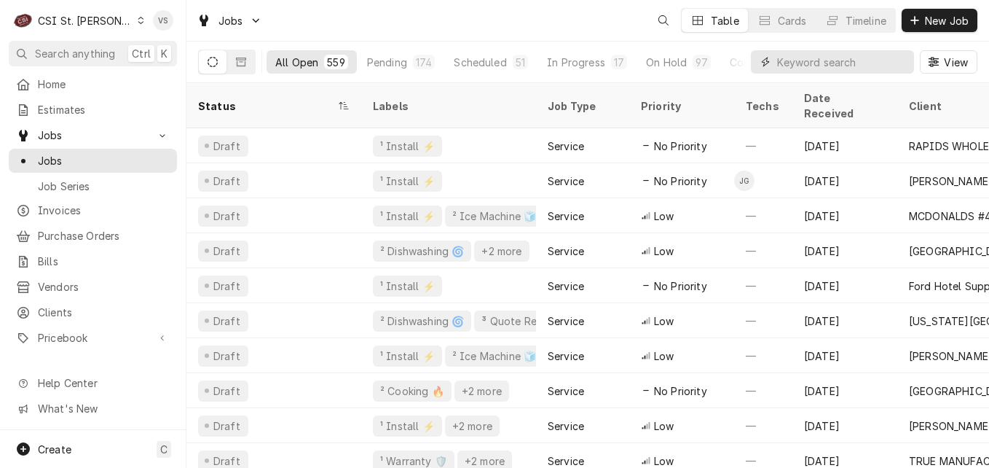
click at [777, 58] on input "Dynamic Content Wrapper" at bounding box center [842, 61] width 130 height 23
paste input "[STREET_ADDRESS]"
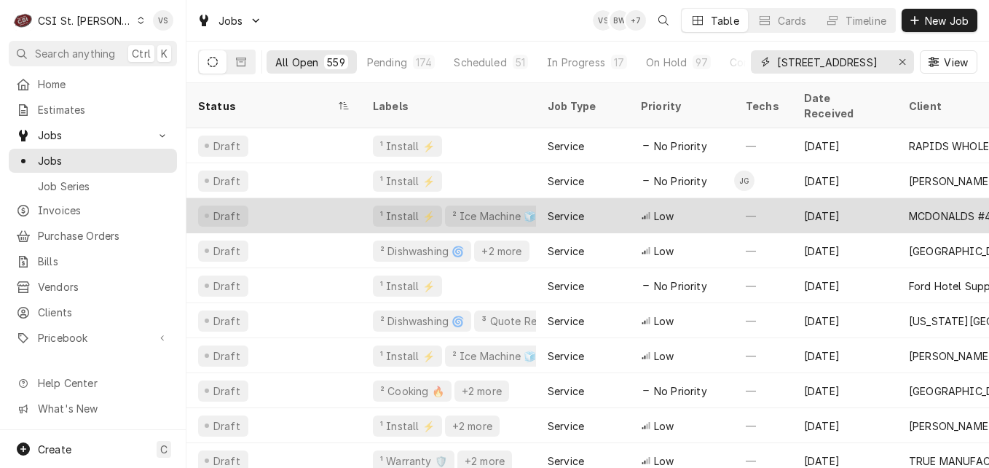
scroll to position [0, 22]
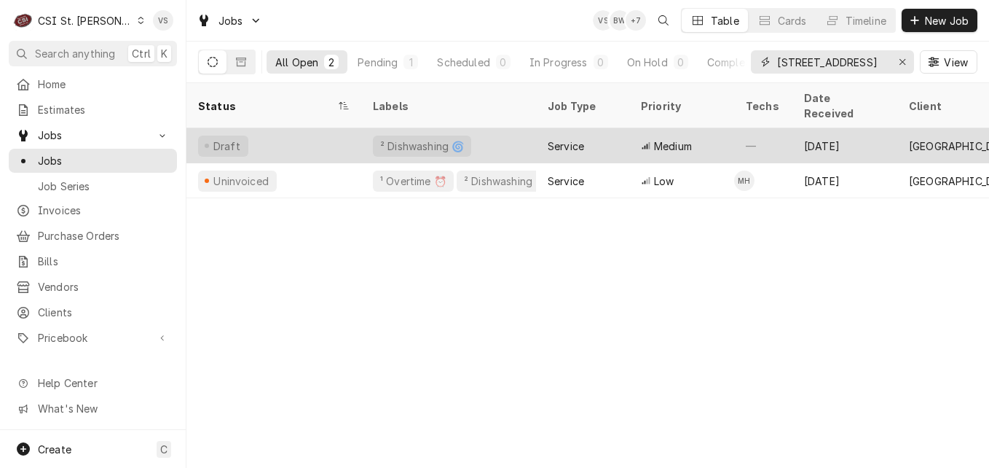
type input "[STREET_ADDRESS]"
click at [308, 132] on div "Draft" at bounding box center [274, 145] width 175 height 35
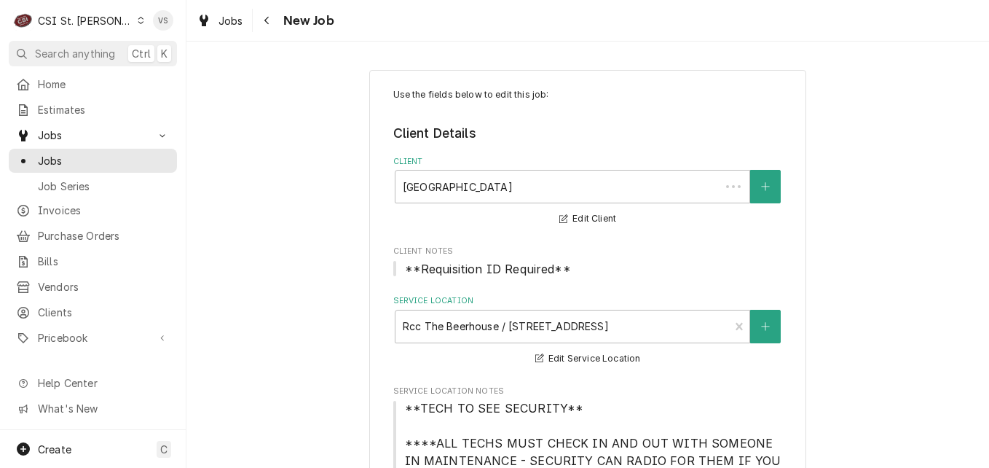
type textarea "x"
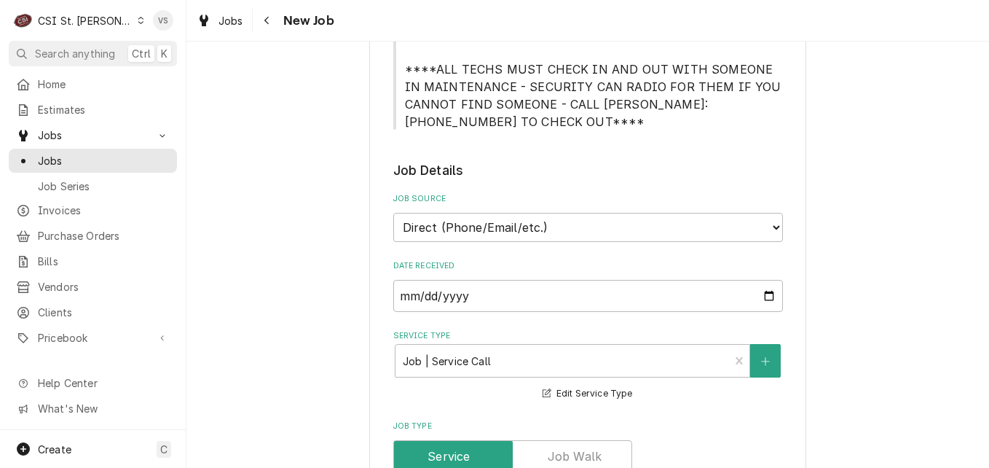
scroll to position [291, 0]
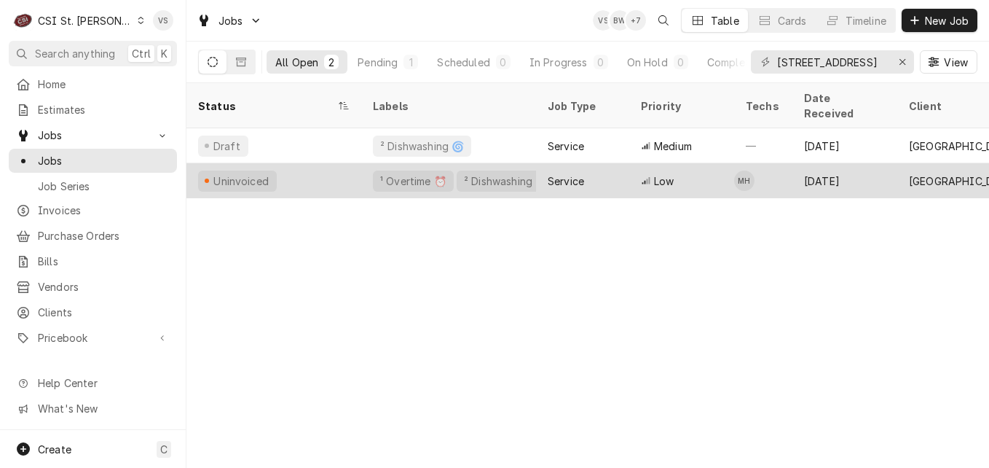
click at [301, 176] on div "Uninvoiced" at bounding box center [274, 180] width 175 height 35
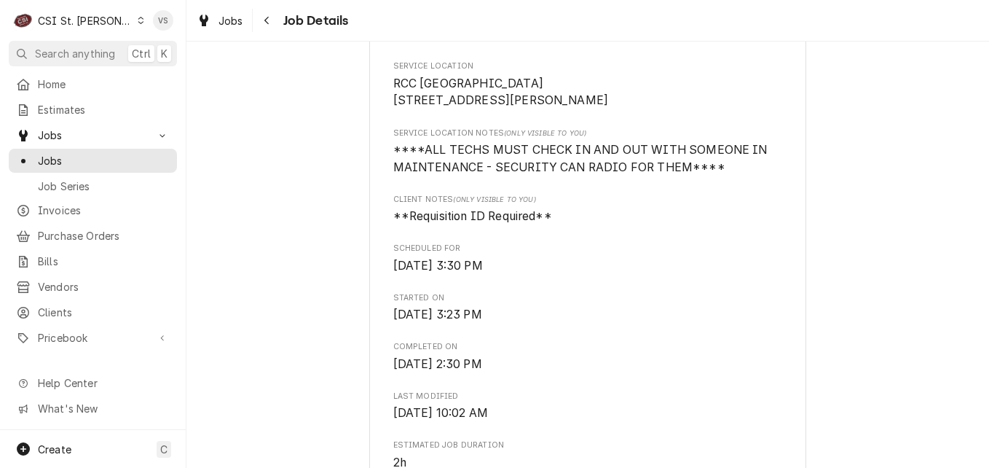
scroll to position [364, 0]
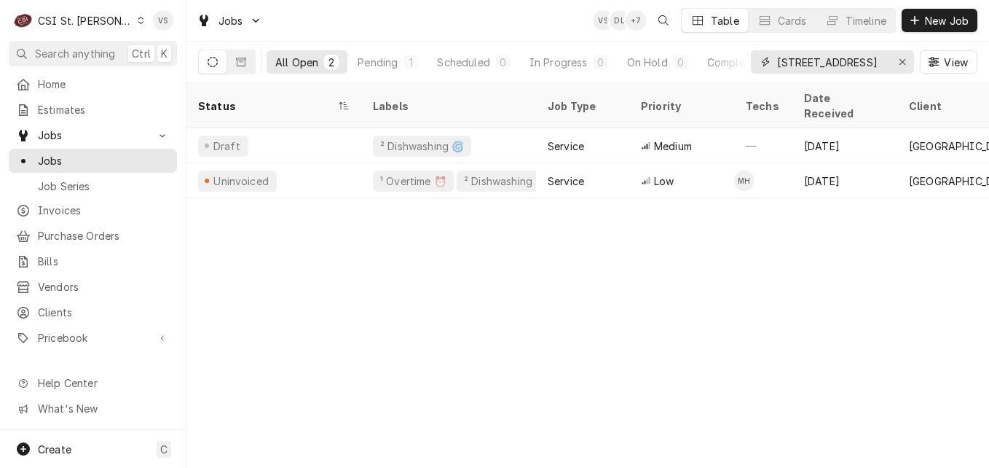
drag, startPoint x: 883, startPoint y: 62, endPoint x: 851, endPoint y: 72, distance: 33.6
click at [670, 74] on div "All Open 2 Pending 1 Scheduled 0 In Progress 0 On Hold 0 Completed 1 777 River …" at bounding box center [588, 62] width 780 height 41
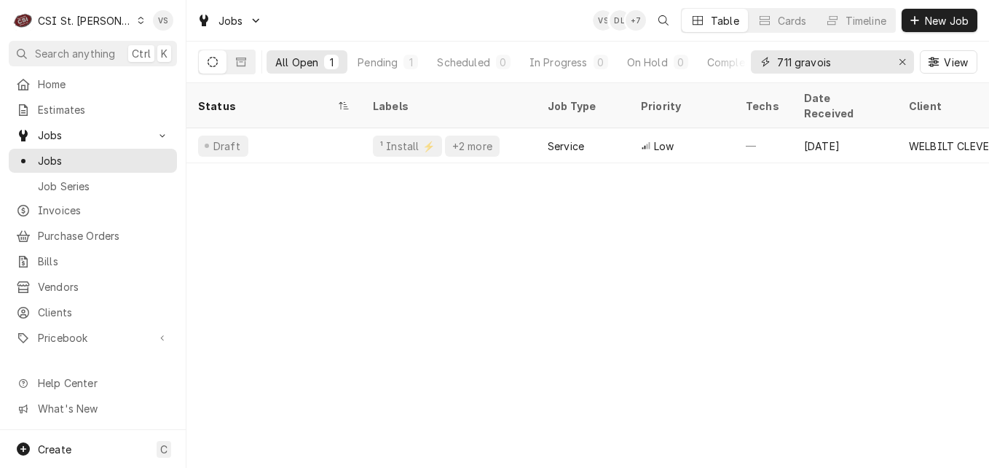
type input "711 gravois"
click at [249, 69] on button "Dynamic Content Wrapper" at bounding box center [241, 61] width 28 height 23
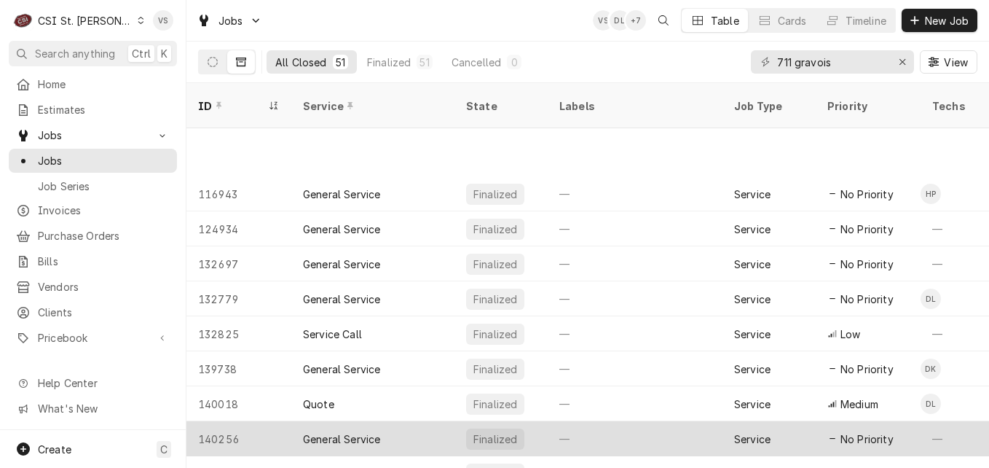
scroll to position [318, 0]
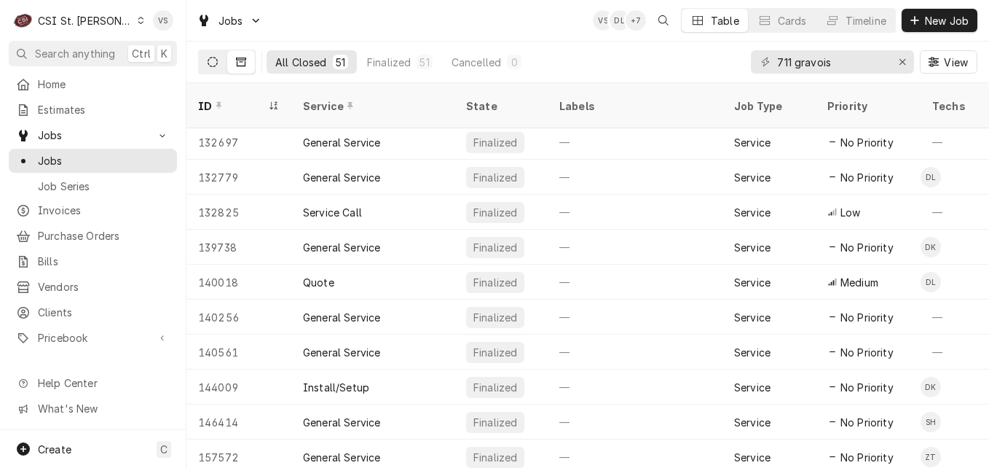
click at [205, 60] on button "Dynamic Content Wrapper" at bounding box center [213, 61] width 28 height 23
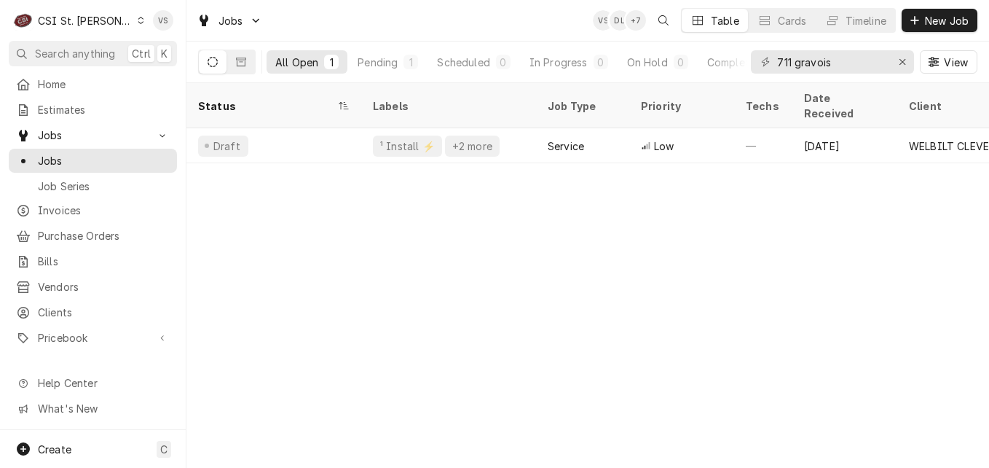
scroll to position [0, 0]
click at [243, 67] on button "Dynamic Content Wrapper" at bounding box center [241, 61] width 28 height 23
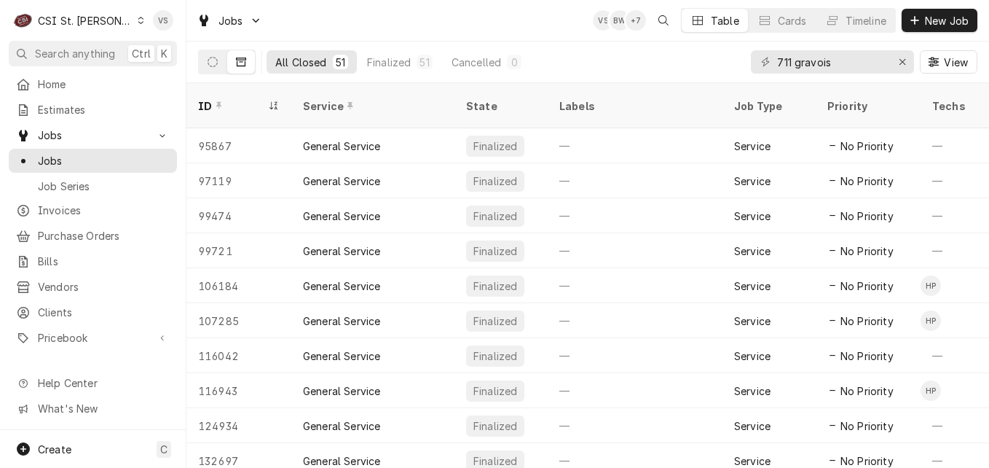
scroll to position [0, 693]
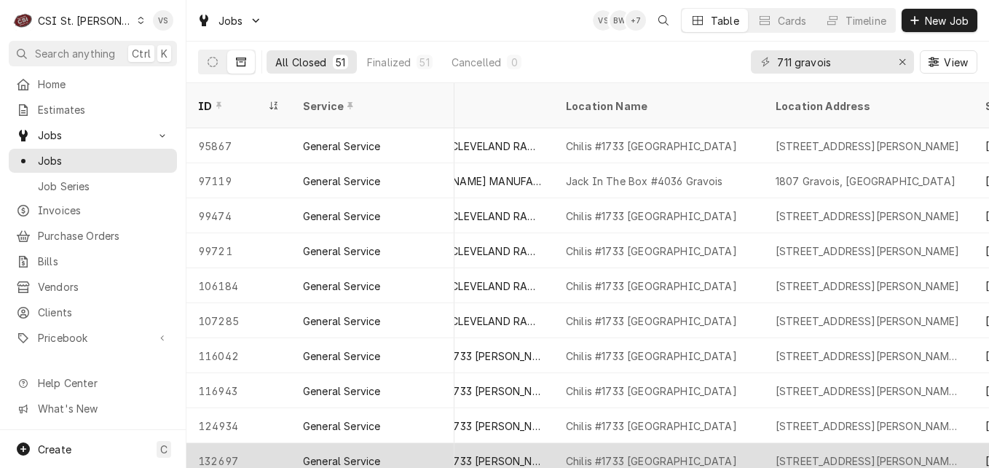
click at [808, 455] on div "711 Gravois Rd, Fenton, MO 63026" at bounding box center [869, 460] width 210 height 35
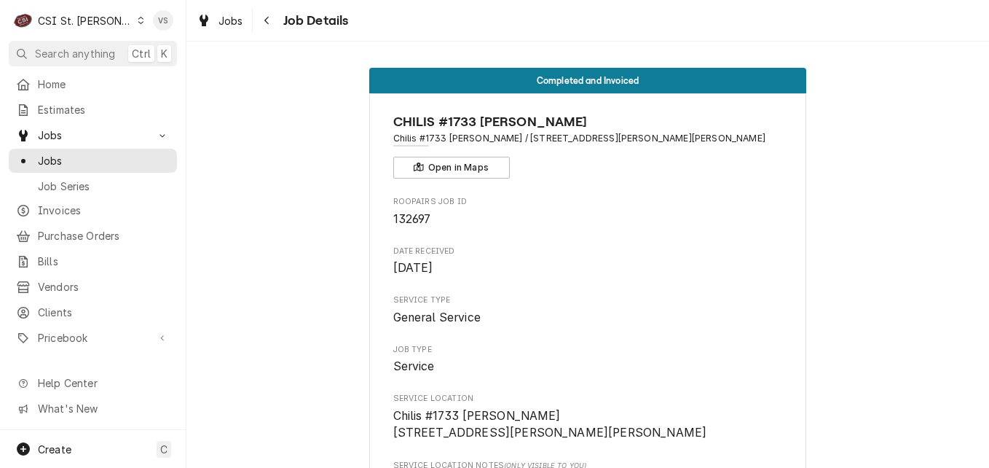
click at [816, 466] on div "Completed and Invoiced CHILIS #1733 FENTON Chilis #1733 Fenton / 711 Gravois Rd…" at bounding box center [588, 255] width 803 height 426
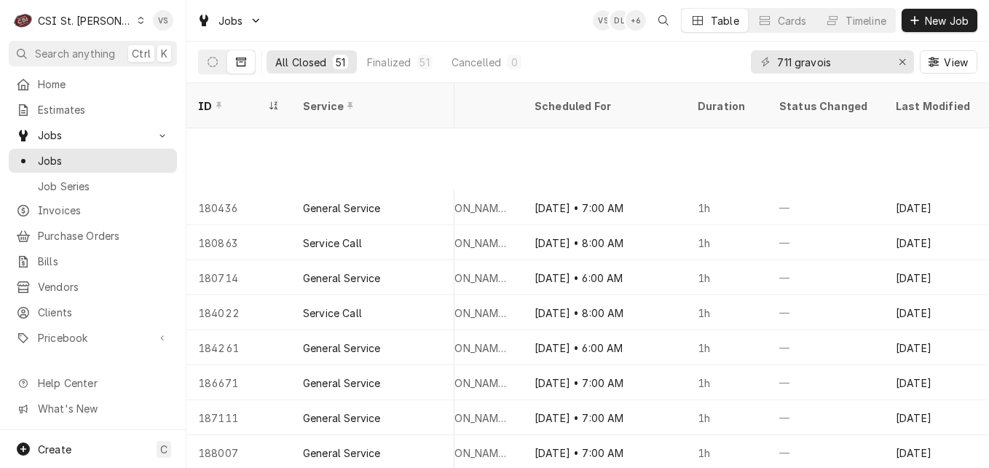
scroll to position [1088, 1155]
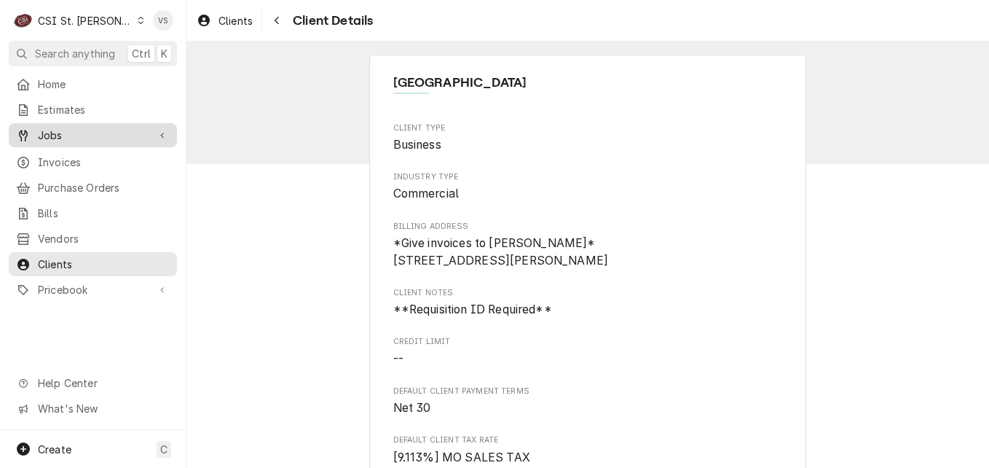
click at [58, 133] on span "Jobs" at bounding box center [93, 134] width 110 height 15
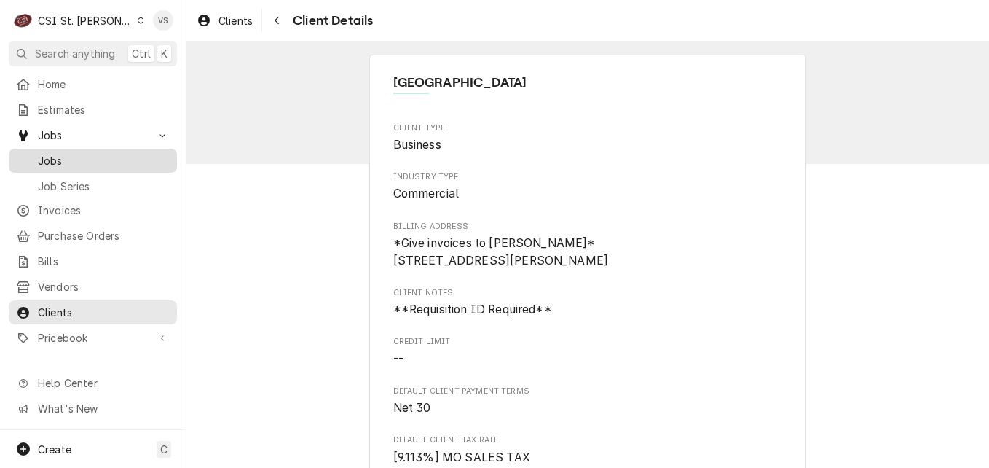
click at [56, 153] on span "Jobs" at bounding box center [104, 160] width 132 height 15
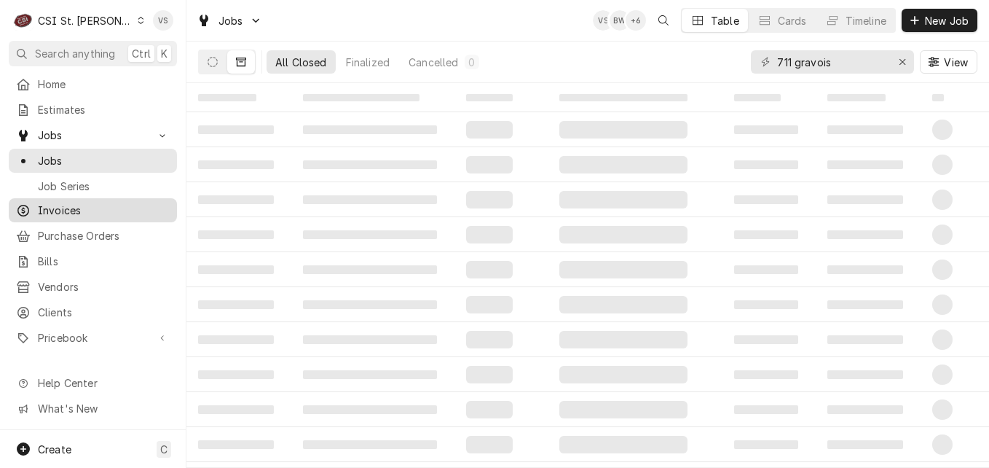
click at [71, 208] on span "Invoices" at bounding box center [104, 210] width 132 height 15
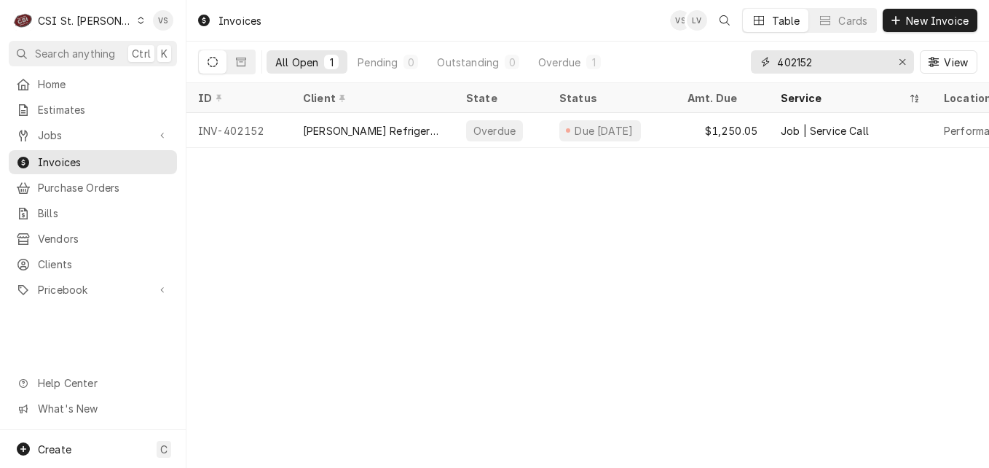
drag, startPoint x: 755, startPoint y: 67, endPoint x: 738, endPoint y: 70, distance: 17.0
click at [742, 68] on div "All Open 1 Pending 0 Outstanding 0 Overdue 1 402152 View" at bounding box center [588, 62] width 780 height 41
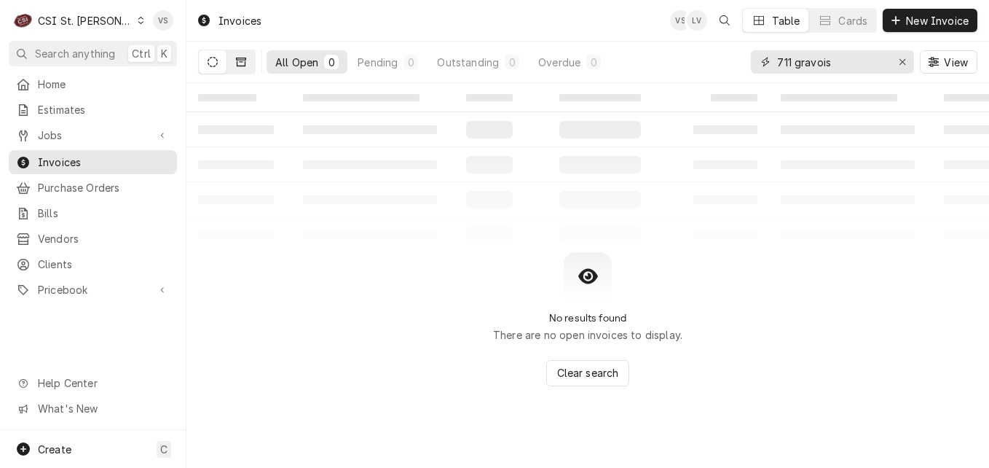
type input "711 gravois"
click at [246, 71] on button "Dynamic Content Wrapper" at bounding box center [241, 61] width 28 height 23
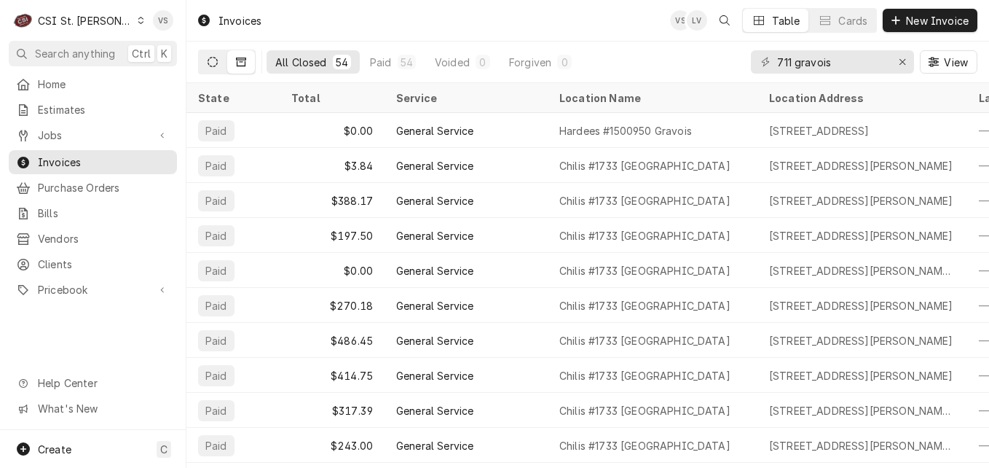
click at [210, 66] on icon "Dynamic Content Wrapper" at bounding box center [213, 62] width 10 height 10
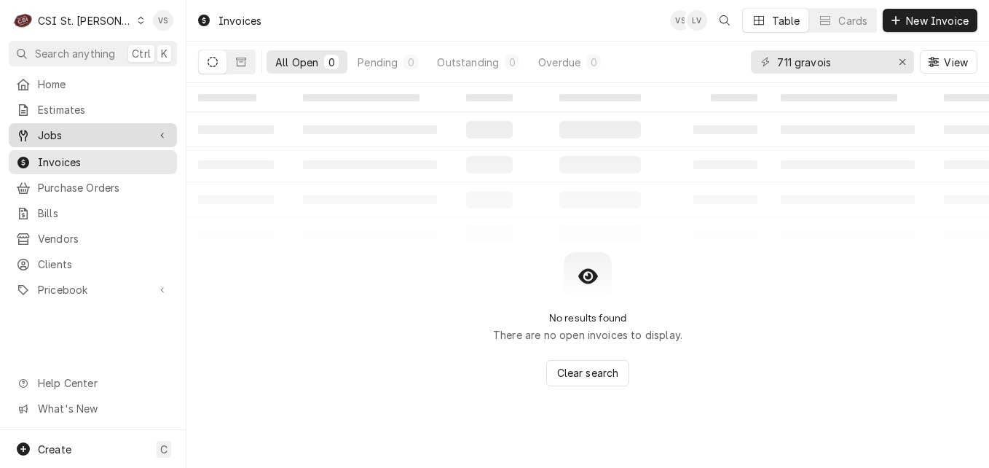
click at [74, 136] on span "Jobs" at bounding box center [93, 134] width 110 height 15
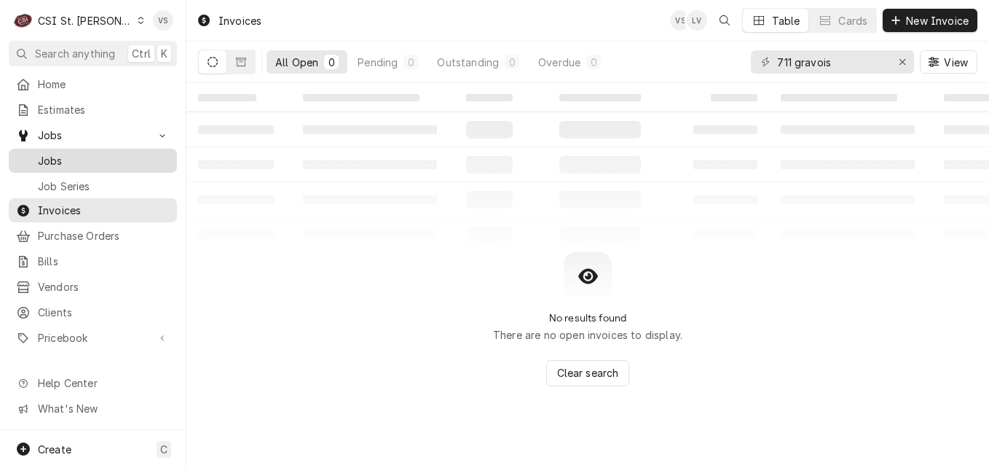
click at [49, 149] on link "Jobs" at bounding box center [93, 161] width 168 height 24
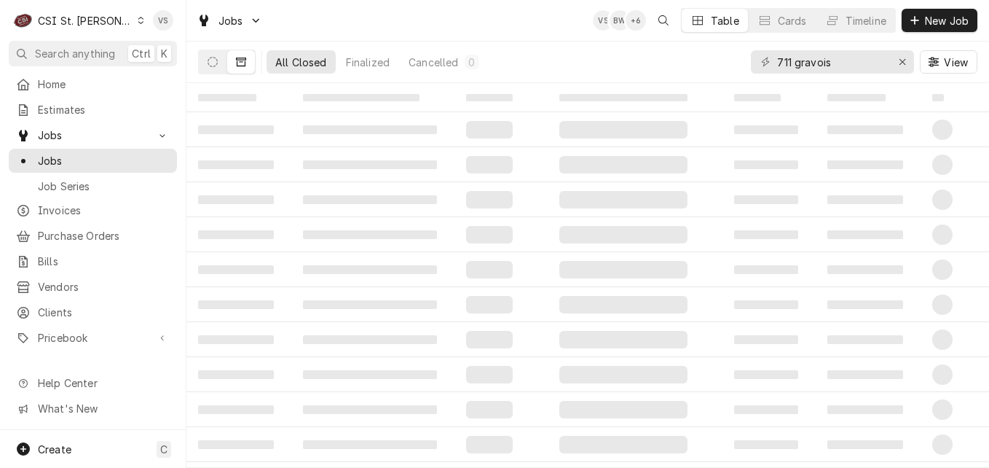
click at [211, 67] on button "Dynamic Content Wrapper" at bounding box center [213, 61] width 28 height 23
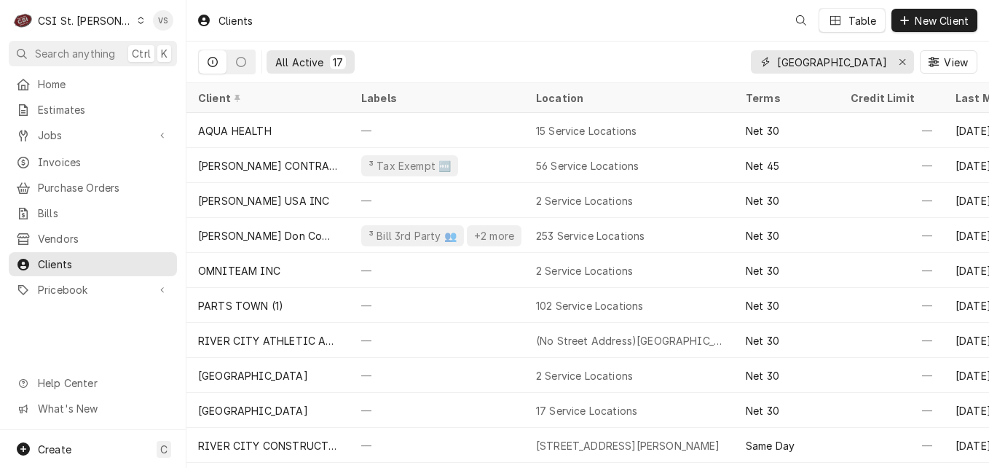
click at [826, 63] on input "river city" at bounding box center [831, 61] width 109 height 23
drag, startPoint x: 826, startPoint y: 63, endPoint x: 756, endPoint y: 68, distance: 70.9
click at [763, 66] on div "river city" at bounding box center [832, 61] width 163 height 23
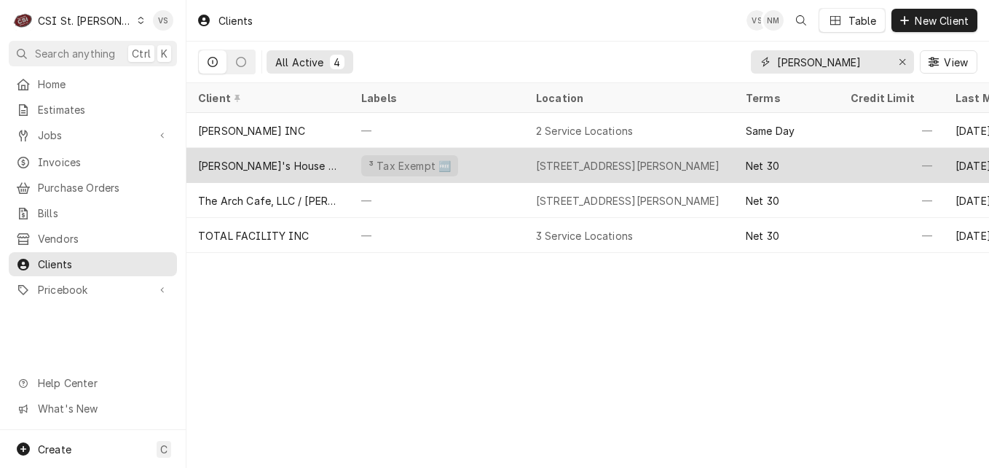
type input "evelyn"
click at [330, 162] on div "[PERSON_NAME]'s House / BJC Hospice" at bounding box center [268, 165] width 140 height 15
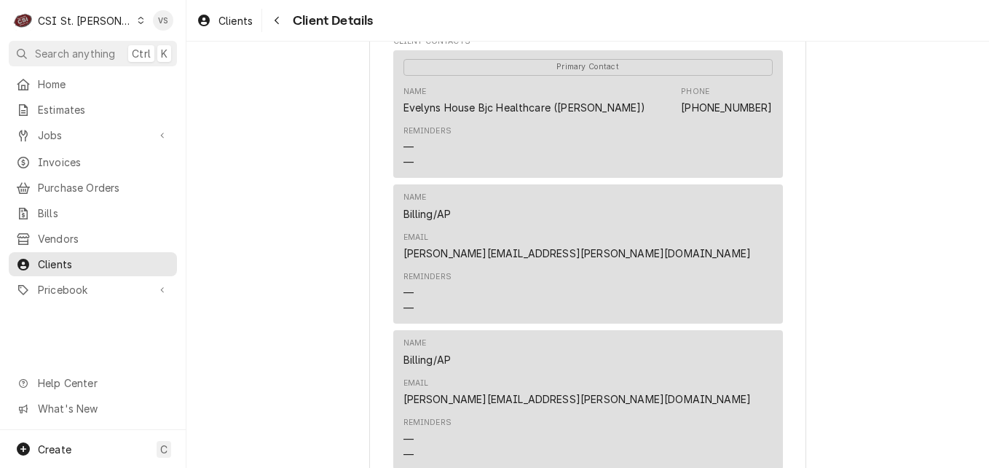
scroll to position [510, 0]
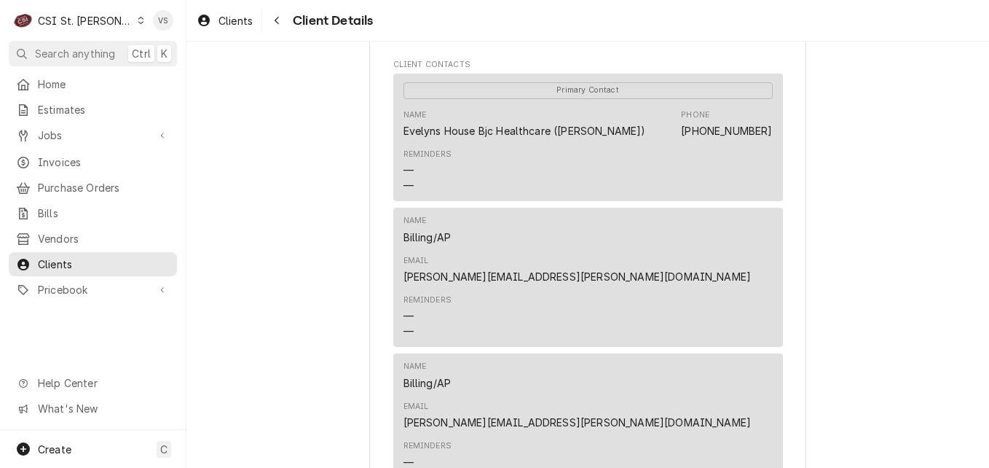
click at [550, 264] on div "Name Billing/AP Email [PERSON_NAME][EMAIL_ADDRESS][PERSON_NAME][DOMAIN_NAME]" at bounding box center [588, 249] width 369 height 79
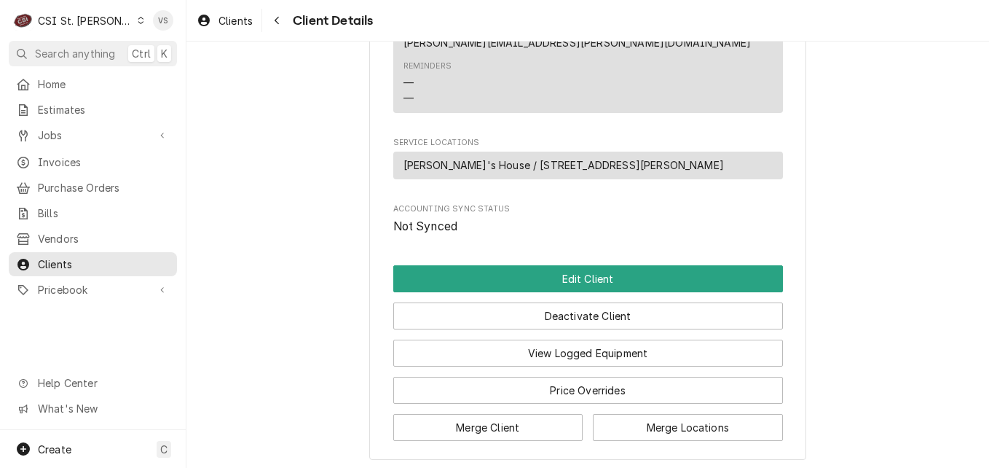
scroll to position [901, 0]
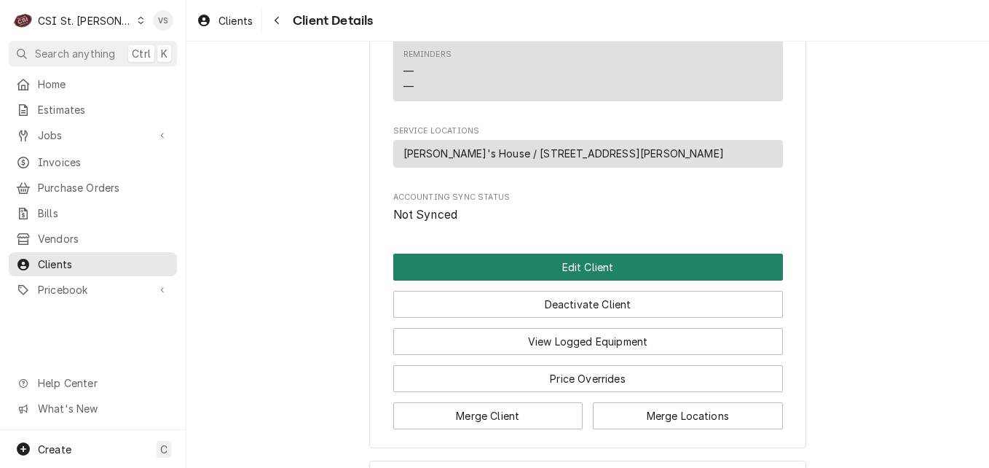
click at [538, 254] on button "Edit Client" at bounding box center [588, 267] width 390 height 27
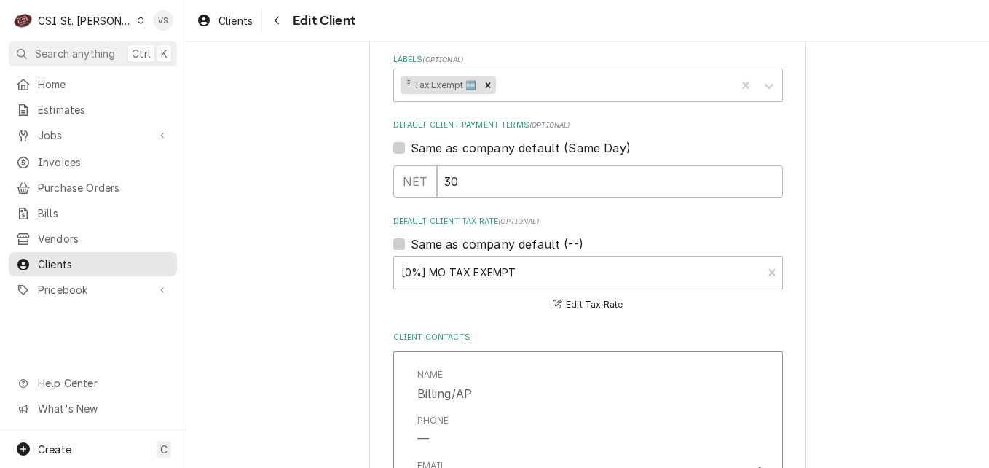
scroll to position [1020, 0]
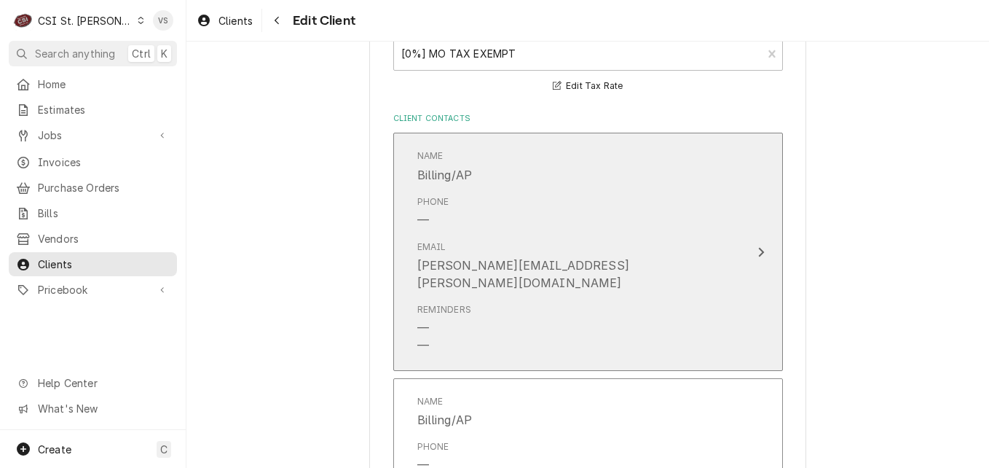
click at [580, 213] on div "Phone —" at bounding box center [572, 211] width 311 height 45
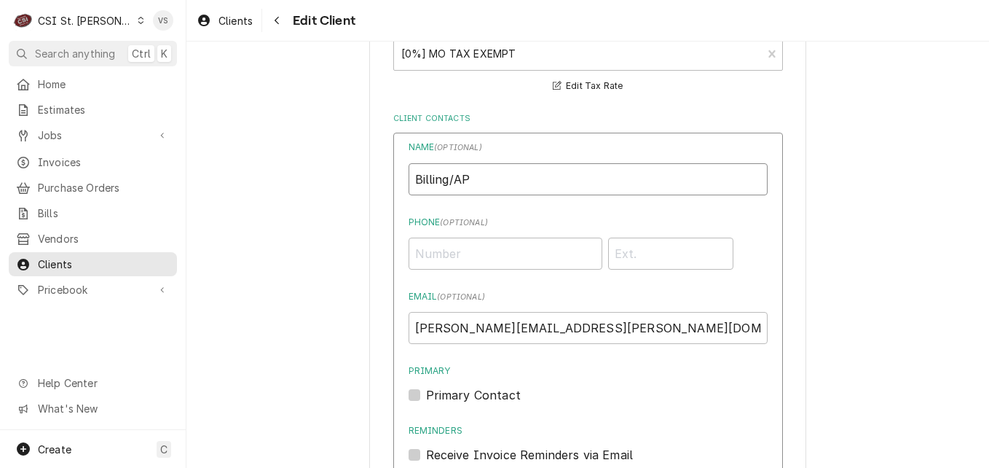
click at [487, 178] on input "Billing/AP" at bounding box center [588, 179] width 359 height 32
type input "Billing/AP invoices"
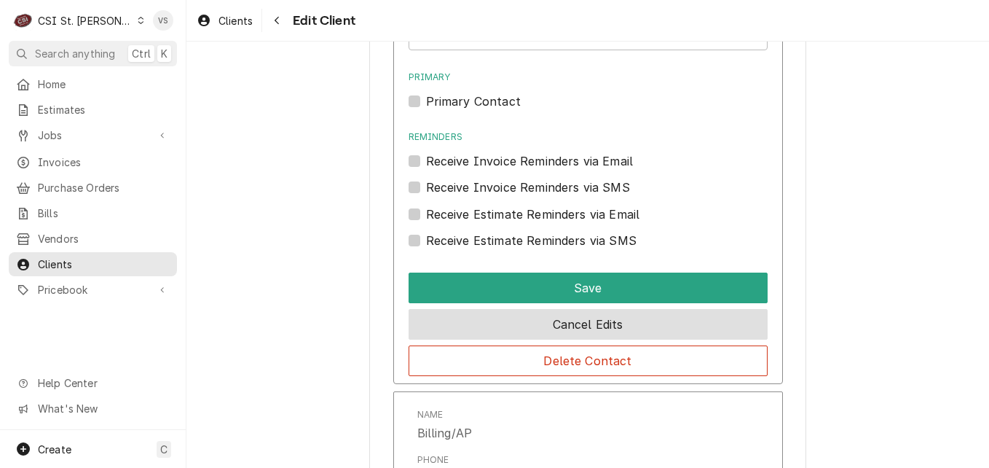
scroll to position [1311, 0]
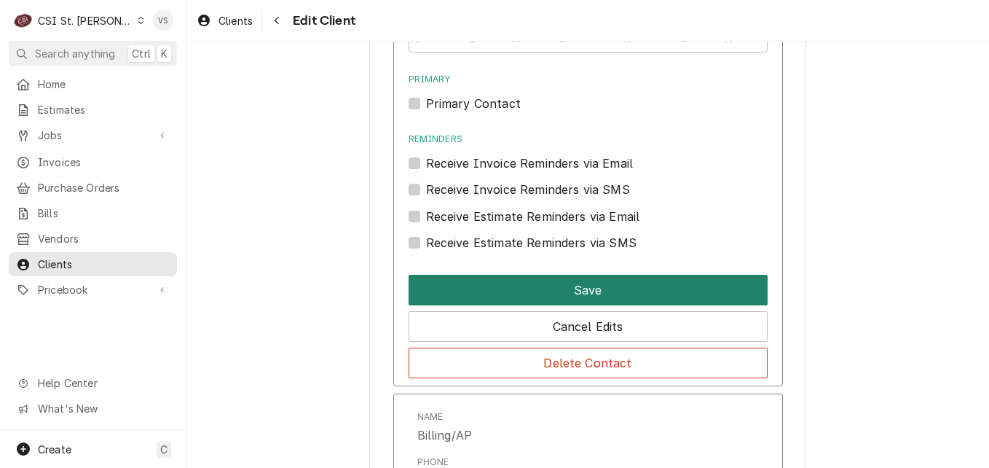
click at [533, 287] on button "Save" at bounding box center [588, 290] width 359 height 31
type textarea "x"
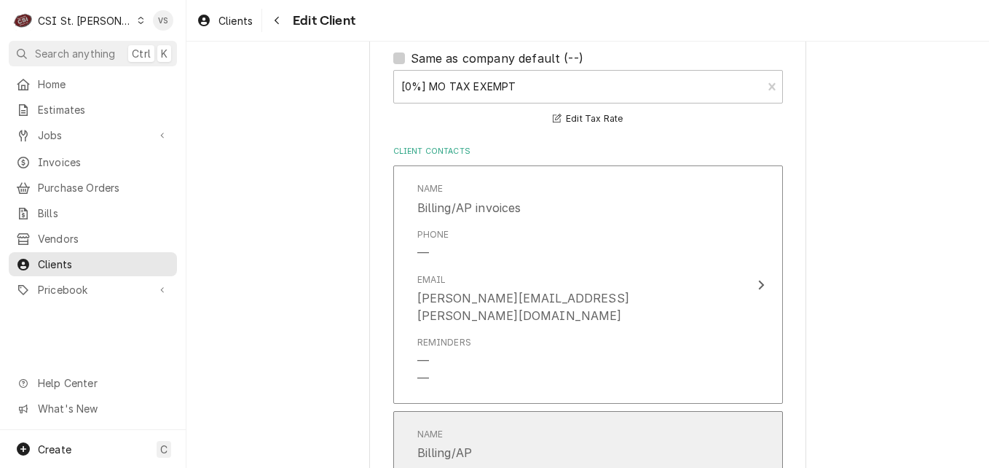
click at [538, 422] on div "Name Billing/AP" at bounding box center [572, 444] width 311 height 45
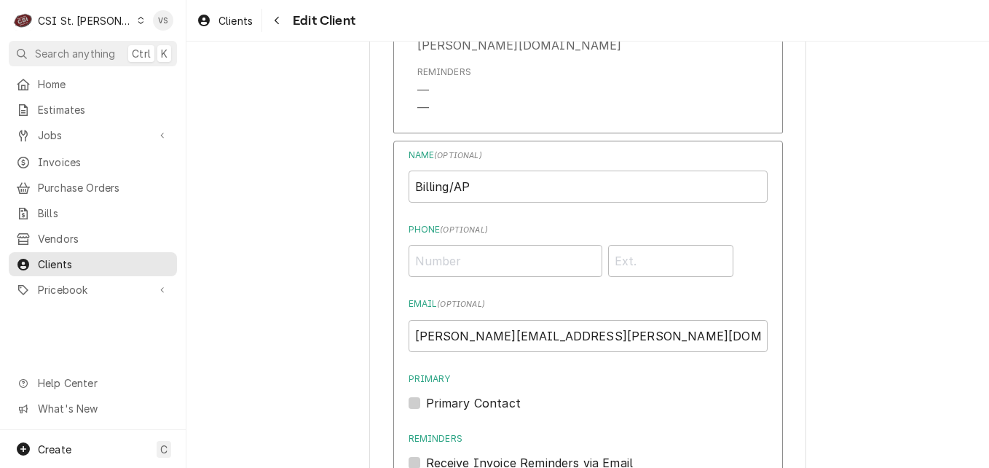
scroll to position [1206, 0]
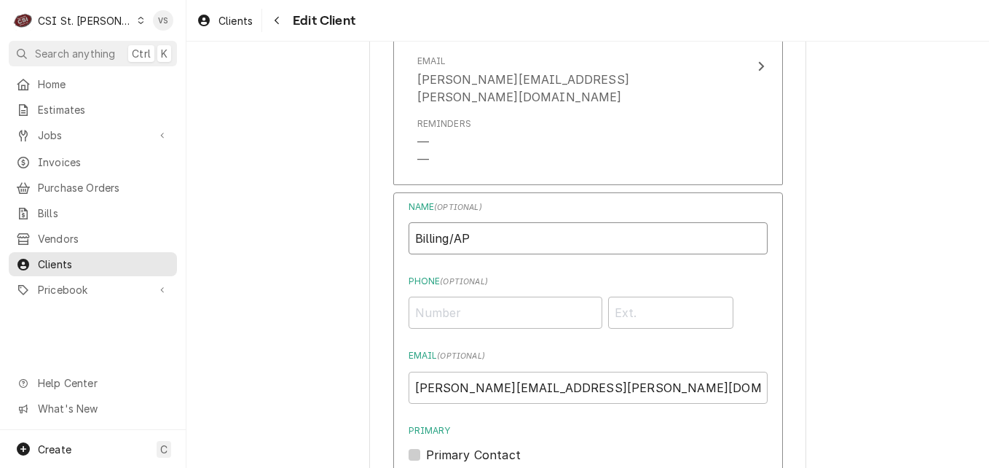
click at [498, 222] on input "Billing/AP" at bounding box center [588, 238] width 359 height 32
type input "Billing/AP invoices"
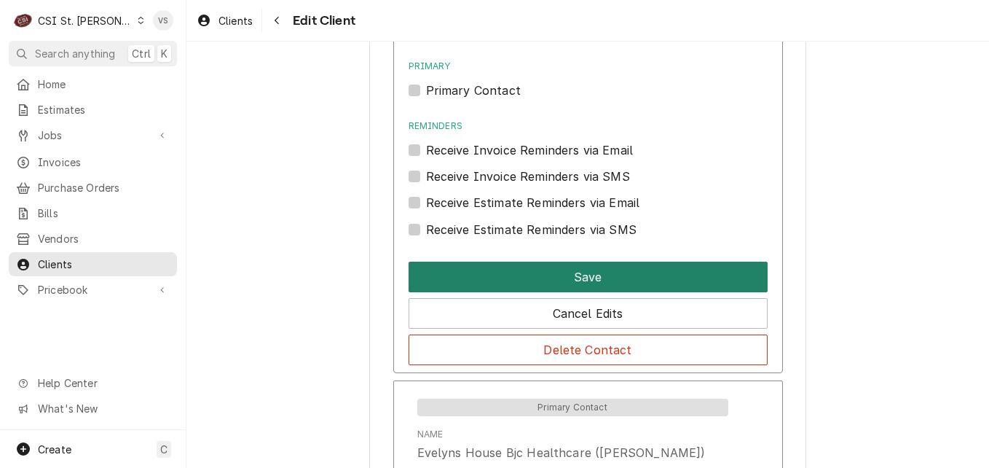
click at [468, 262] on button "Save" at bounding box center [588, 277] width 359 height 31
type textarea "x"
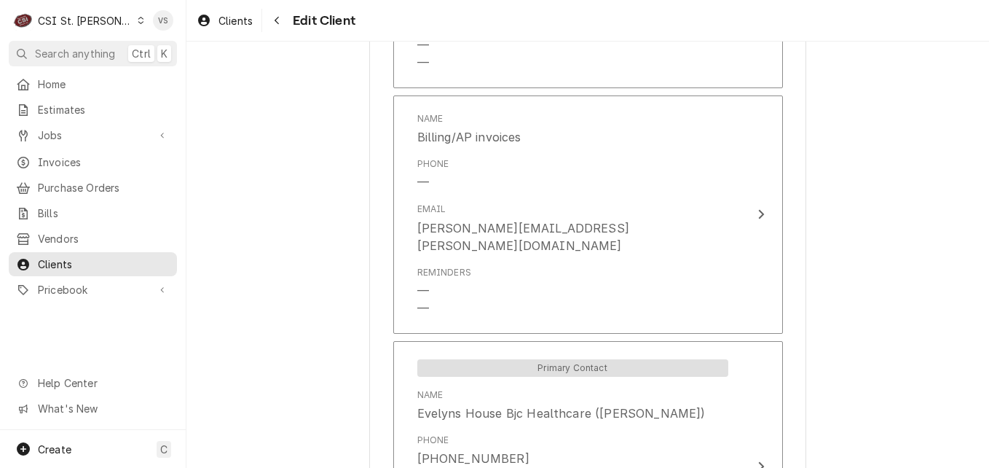
scroll to position [1464, 0]
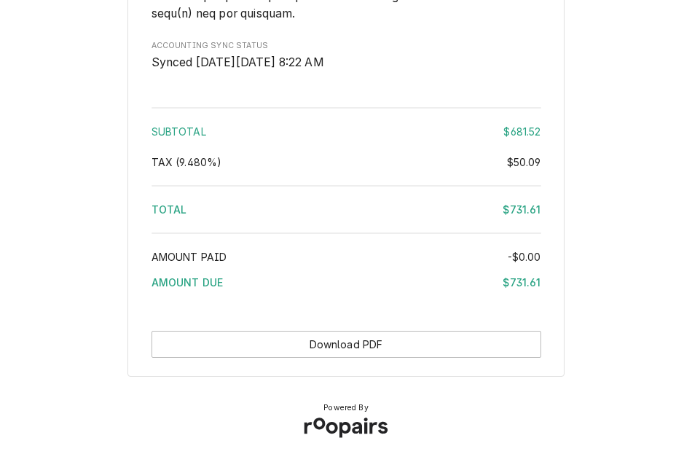
scroll to position [2458, 0]
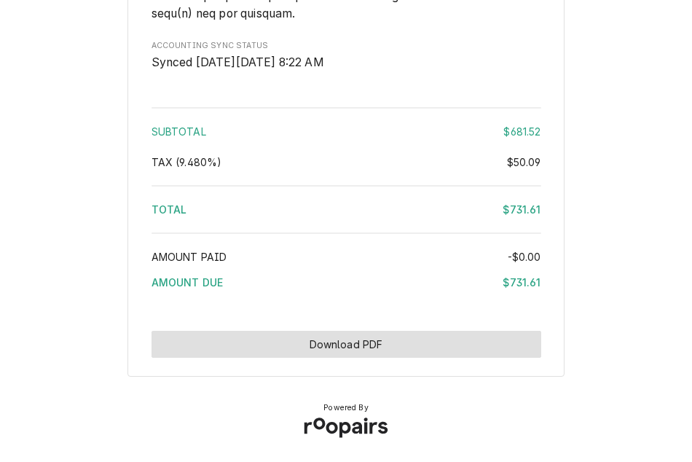
click at [343, 343] on button "Download PDF" at bounding box center [347, 344] width 390 height 27
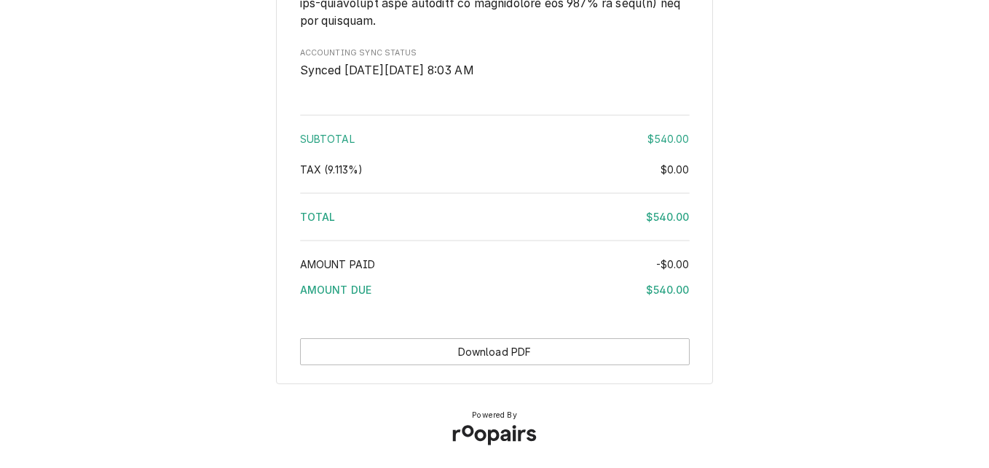
scroll to position [2264, 0]
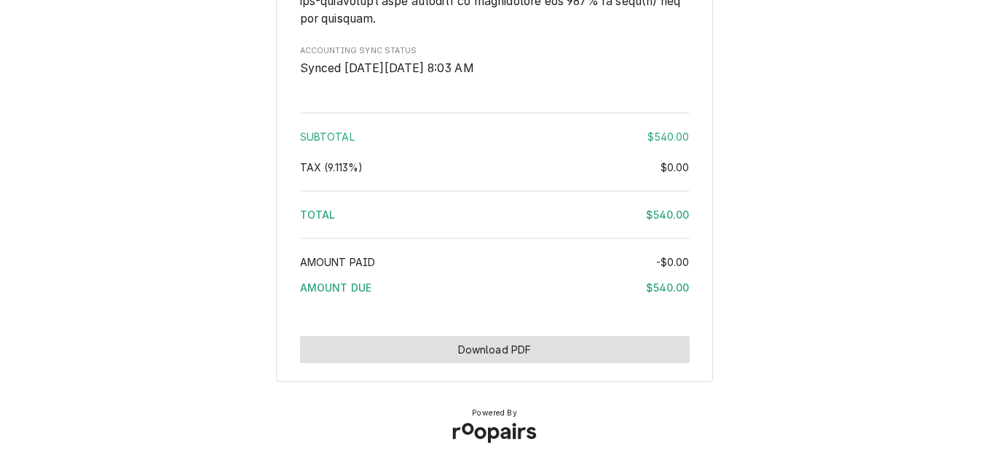
click at [495, 356] on button "Download PDF" at bounding box center [495, 349] width 390 height 27
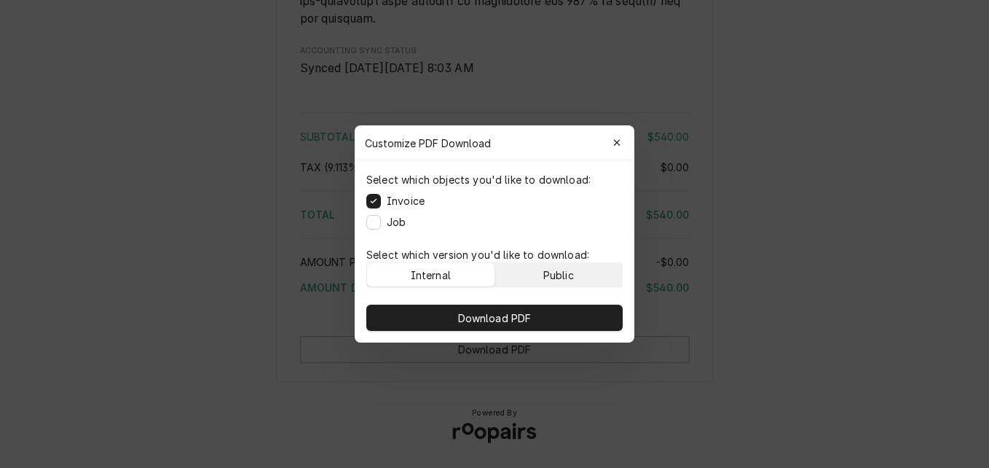
click at [538, 270] on button "Public" at bounding box center [558, 274] width 127 height 23
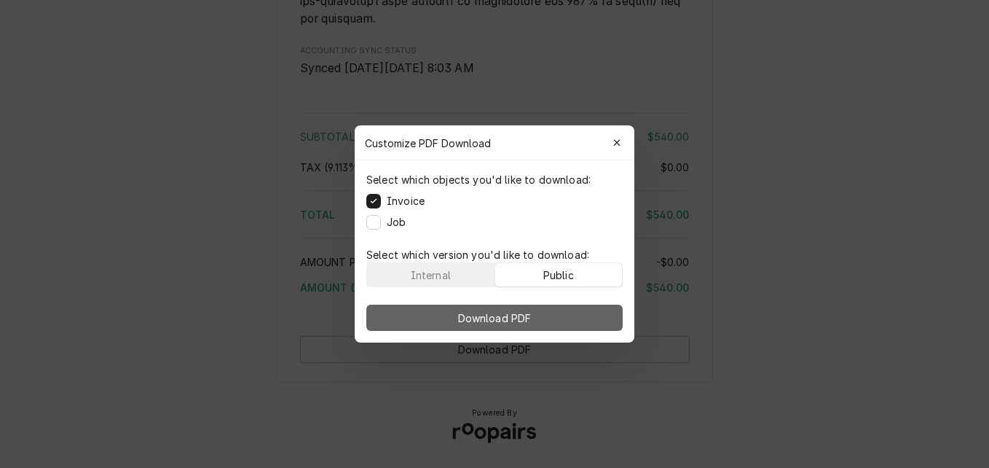
click at [535, 316] on button "Download PDF" at bounding box center [494, 318] width 256 height 26
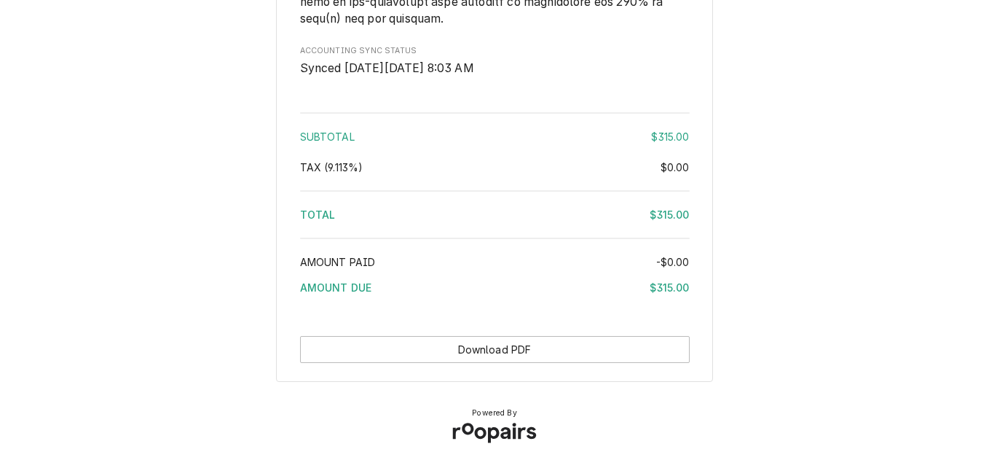
scroll to position [2041, 0]
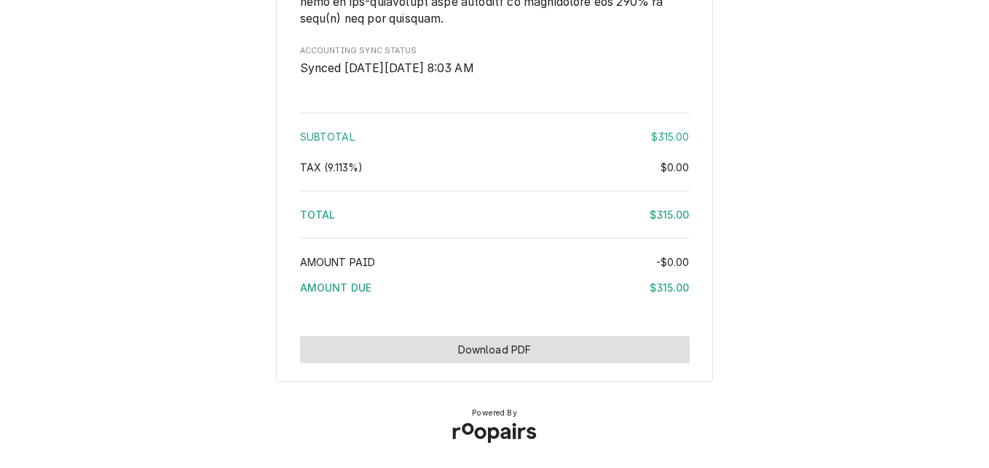
click at [502, 345] on button "Download PDF" at bounding box center [495, 349] width 390 height 27
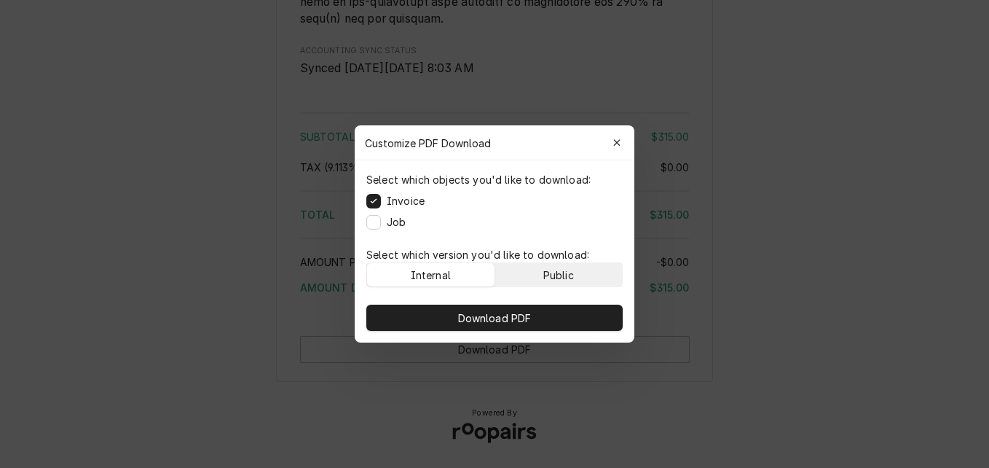
click at [531, 270] on button "Public" at bounding box center [558, 274] width 127 height 23
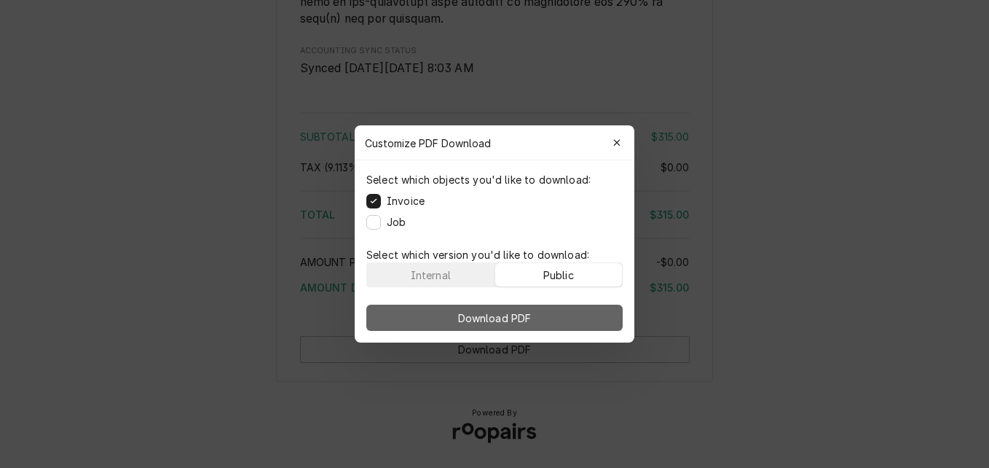
click at [542, 322] on button "Download PDF" at bounding box center [494, 318] width 256 height 26
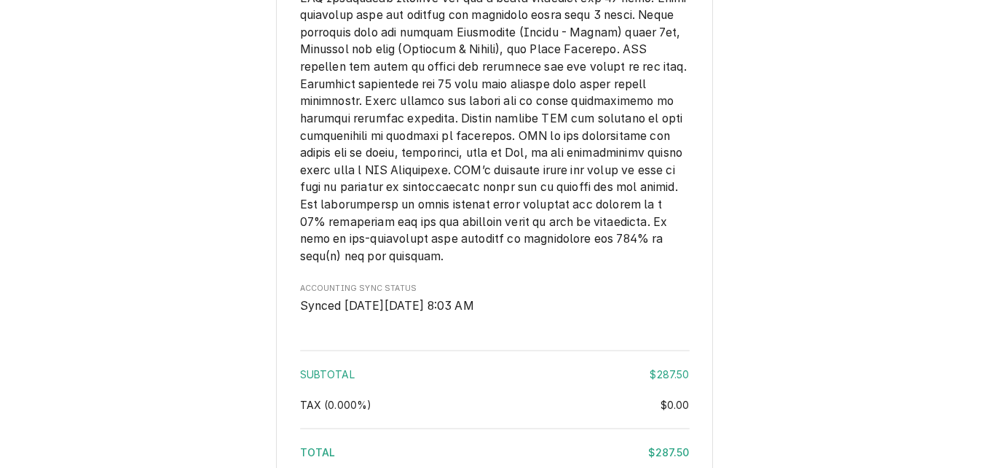
scroll to position [1887, 0]
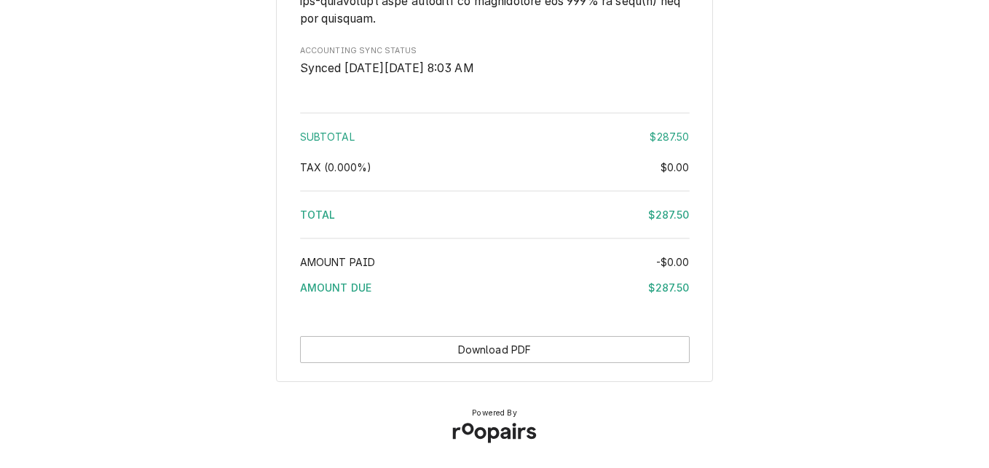
scroll to position [2251, 0]
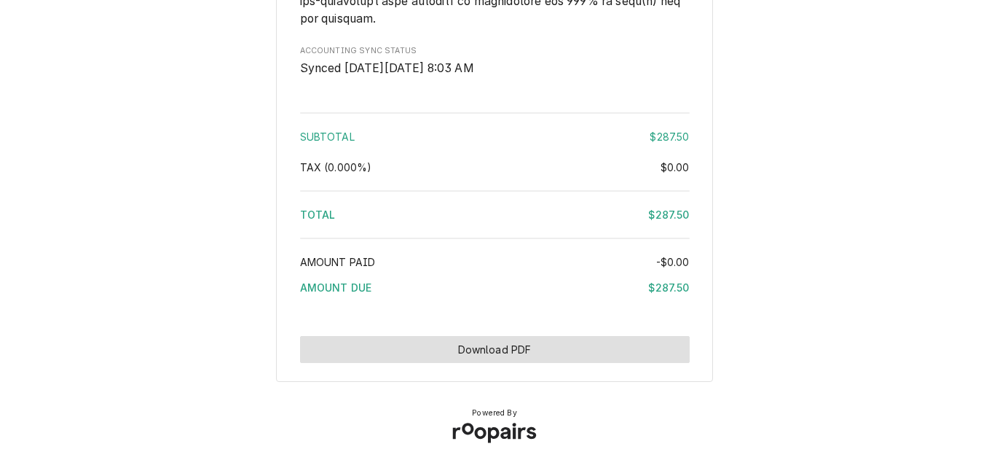
click at [554, 354] on button "Download PDF" at bounding box center [495, 349] width 390 height 27
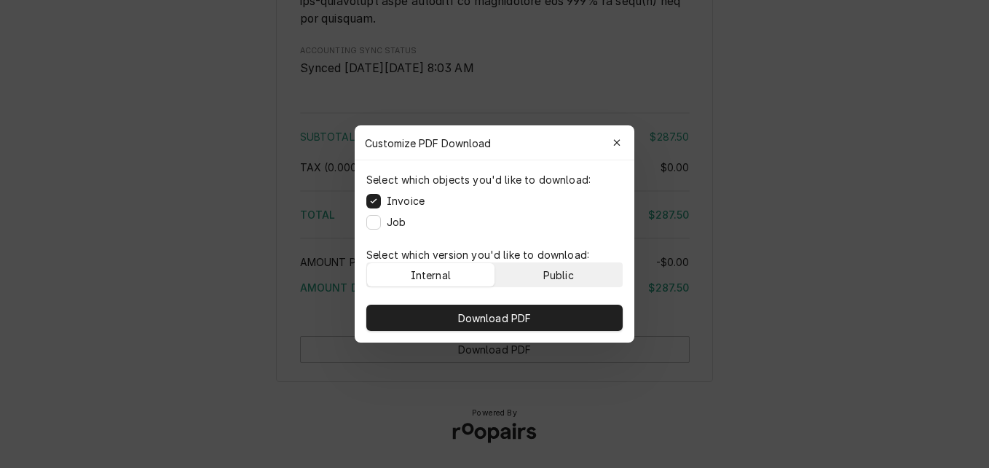
click at [565, 274] on div "Public" at bounding box center [559, 274] width 31 height 15
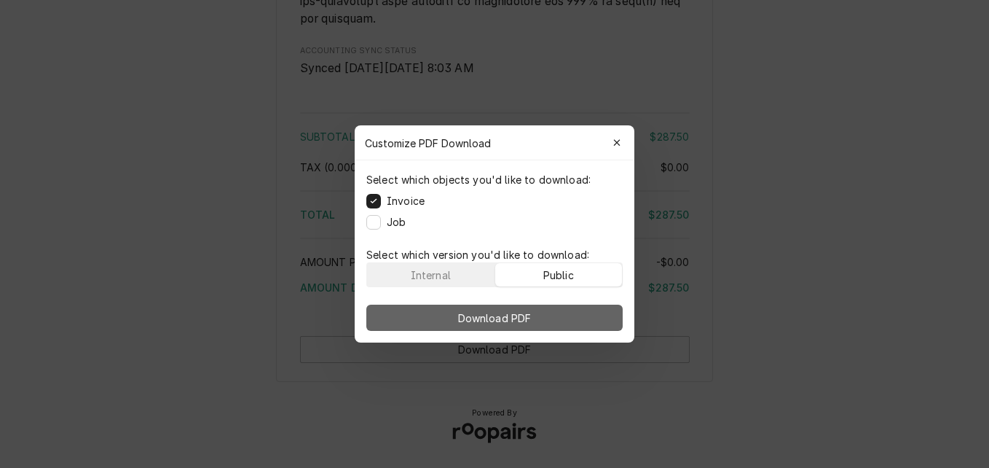
click at [562, 316] on button "Download PDF" at bounding box center [494, 318] width 256 height 26
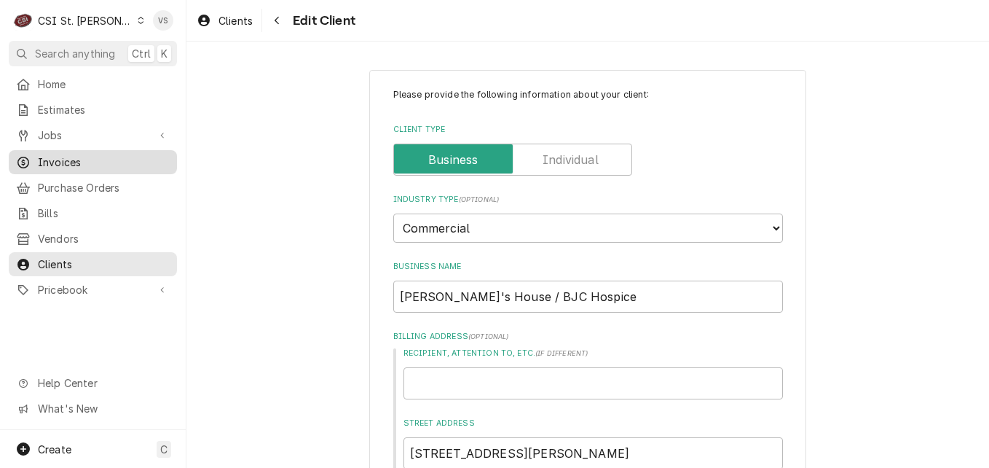
scroll to position [1464, 0]
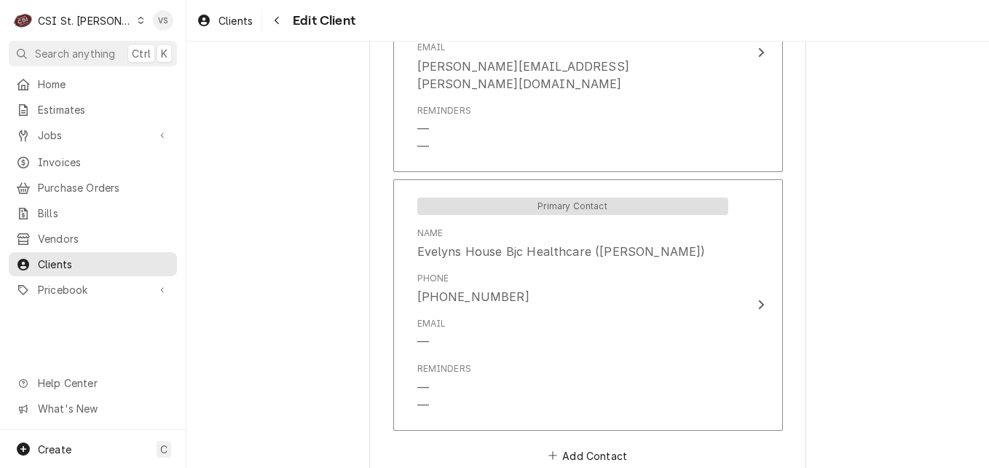
click at [137, 18] on div "Dynamic Content Wrapper" at bounding box center [141, 20] width 8 height 10
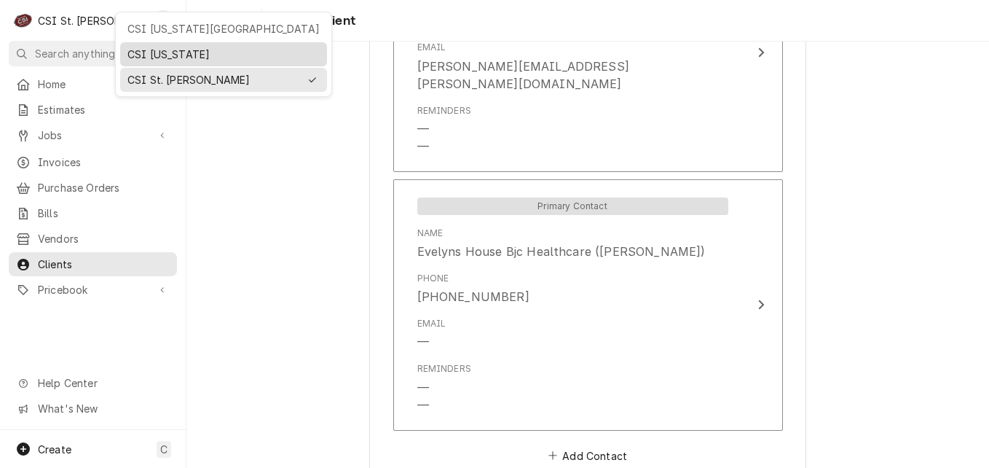
click at [152, 45] on div "CSI Kentucky" at bounding box center [223, 54] width 201 height 18
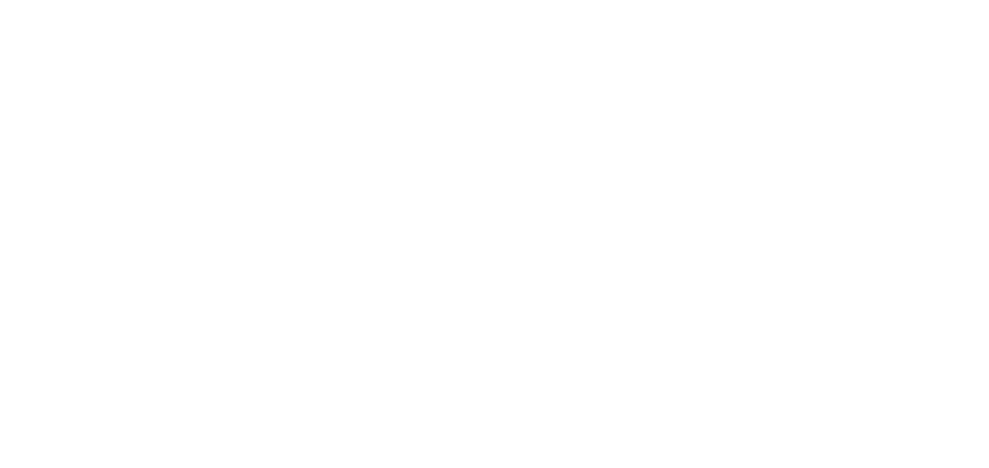
click at [62, 160] on div "Dynamic Content Wrapper" at bounding box center [494, 234] width 989 height 468
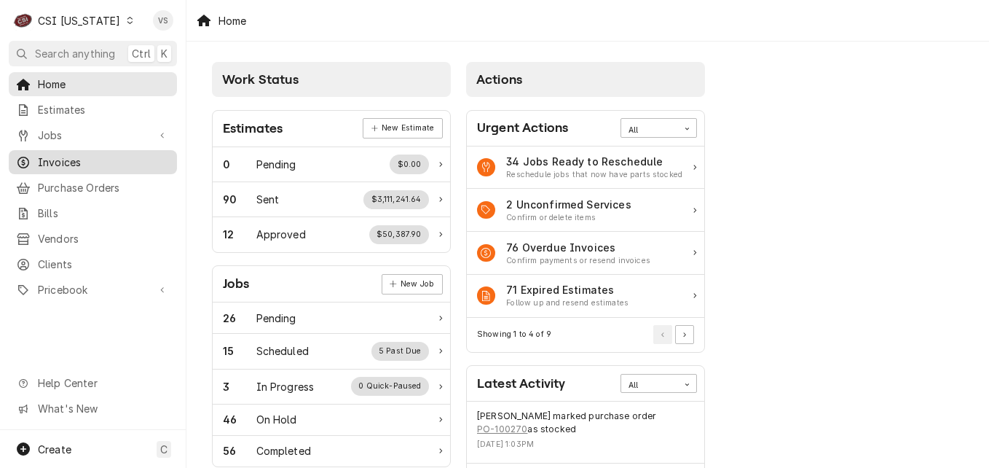
click at [103, 157] on span "Invoices" at bounding box center [104, 161] width 132 height 15
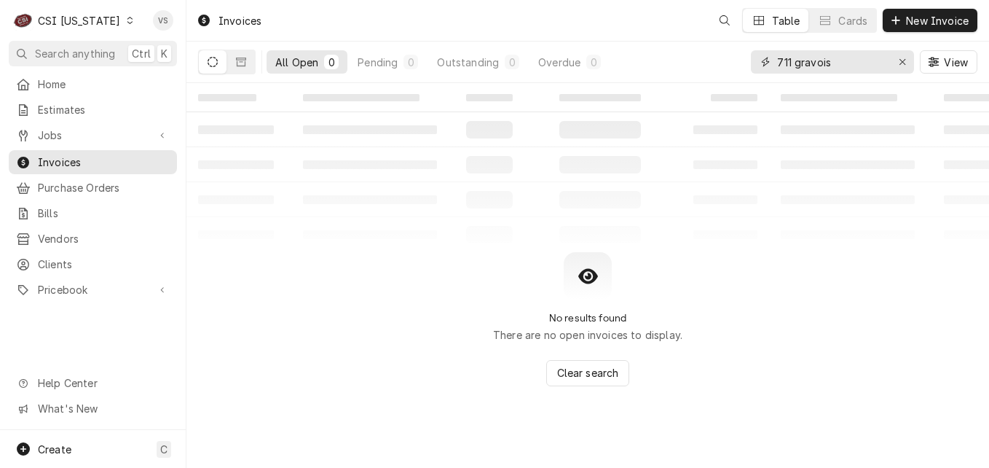
click at [832, 62] on input "711 gravois" at bounding box center [831, 61] width 109 height 23
drag, startPoint x: 833, startPoint y: 60, endPoint x: 739, endPoint y: 76, distance: 95.3
click at [751, 64] on div "711 gravois" at bounding box center [832, 61] width 163 height 23
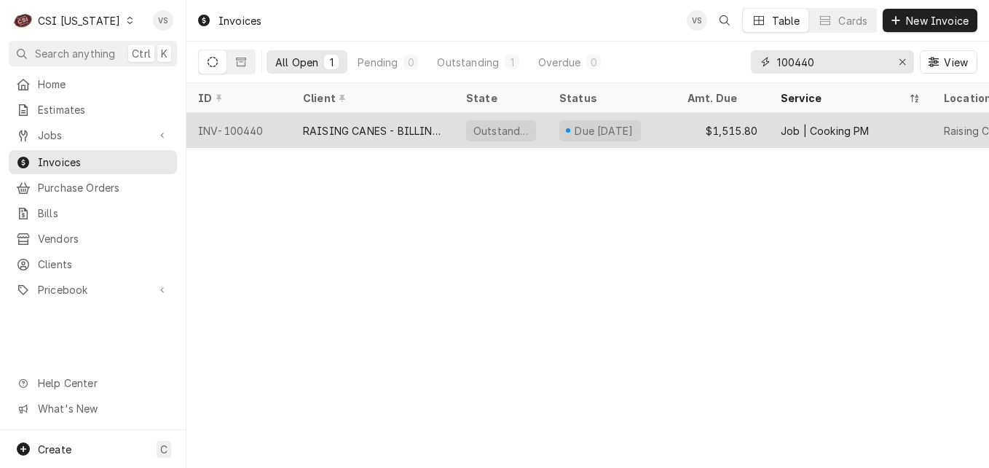
type input "100440"
click at [369, 120] on div "RAISING CANES - BILLING ACCOUNT" at bounding box center [372, 130] width 163 height 35
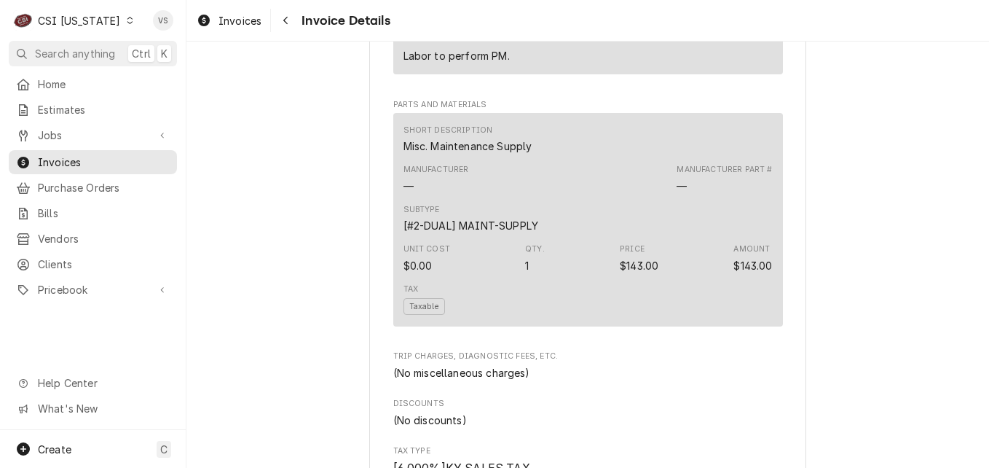
scroll to position [947, 0]
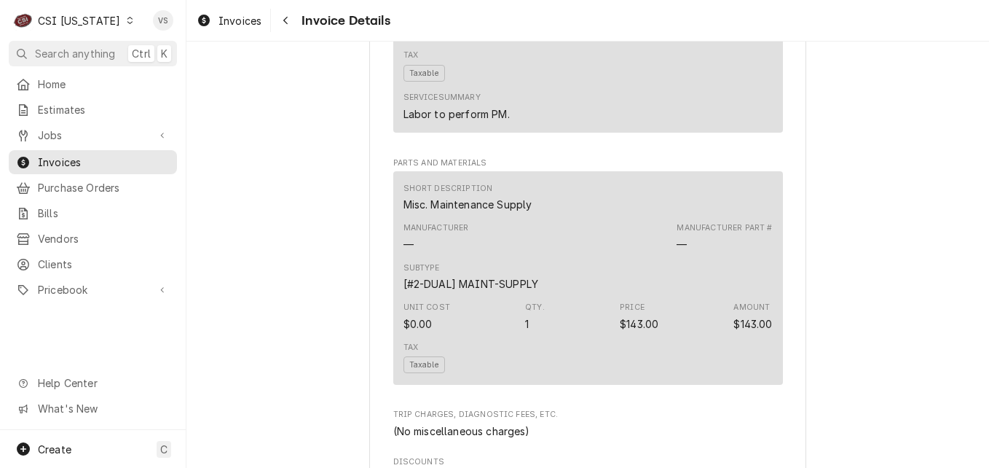
click at [127, 23] on icon "Dynamic Content Wrapper" at bounding box center [130, 20] width 6 height 7
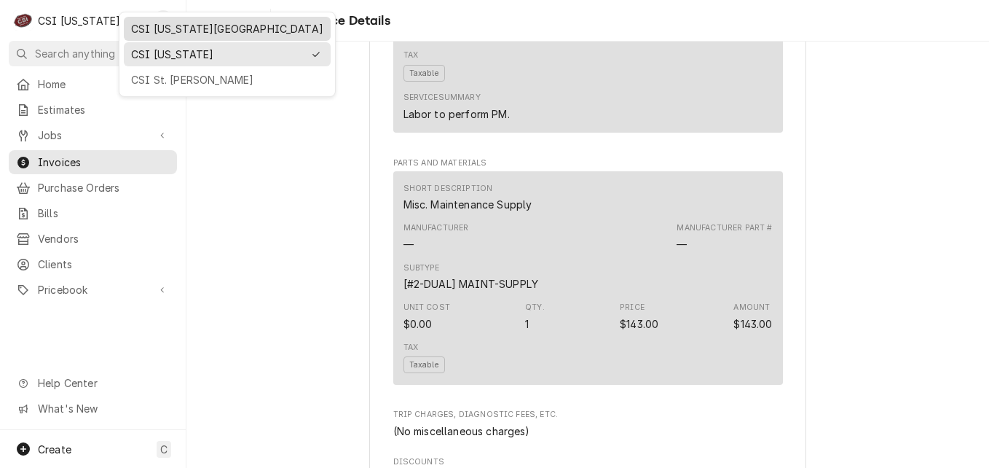
click at [156, 29] on div "CSI Kansas City" at bounding box center [227, 28] width 192 height 15
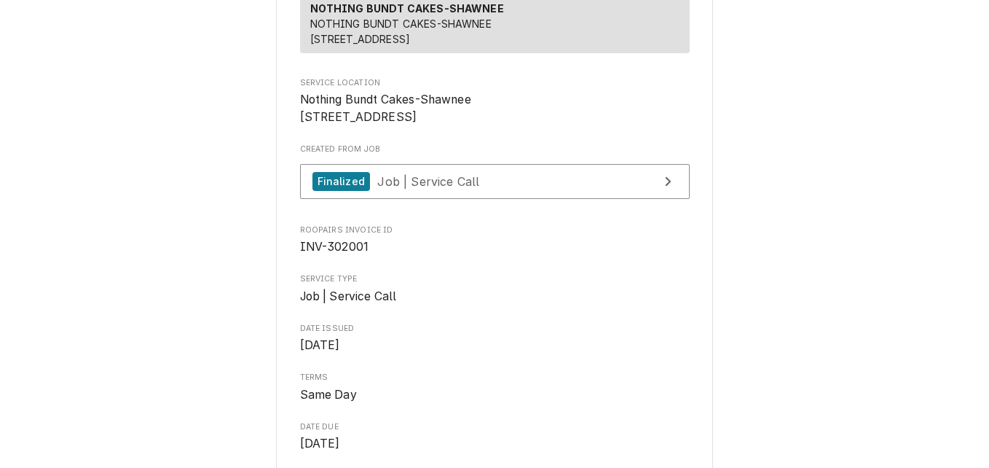
scroll to position [219, 0]
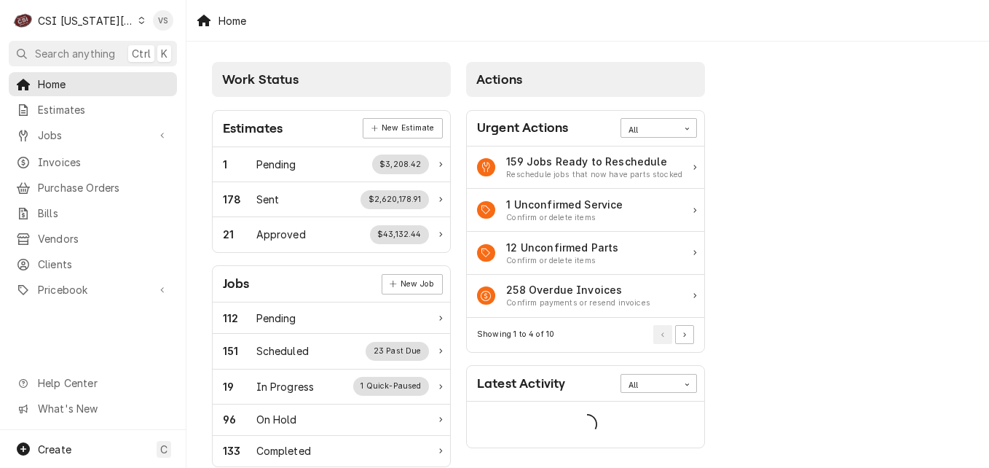
click at [61, 259] on div "Home Estimates Jobs Jobs Job Series Invoices Purchase Orders Bills Vendors Clie…" at bounding box center [93, 251] width 186 height 358
click at [61, 259] on span "Clients" at bounding box center [104, 263] width 132 height 15
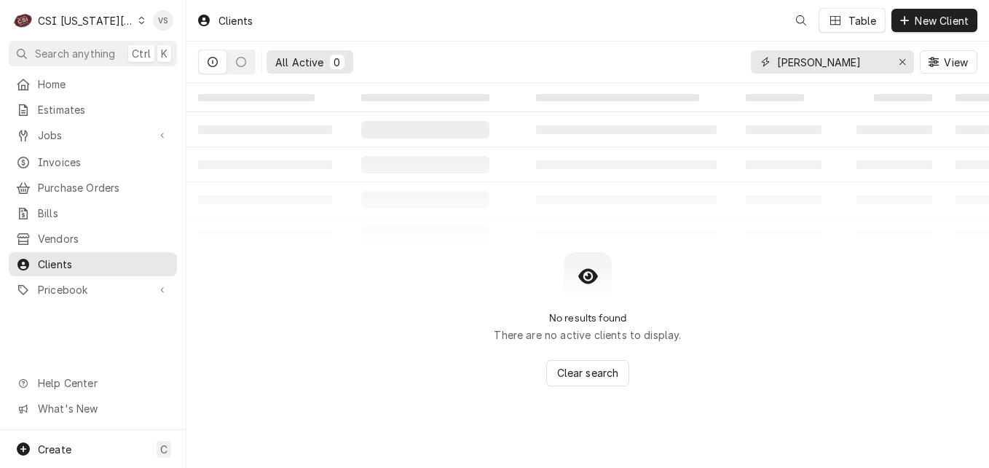
click at [764, 66] on div "[PERSON_NAME]" at bounding box center [832, 61] width 163 height 23
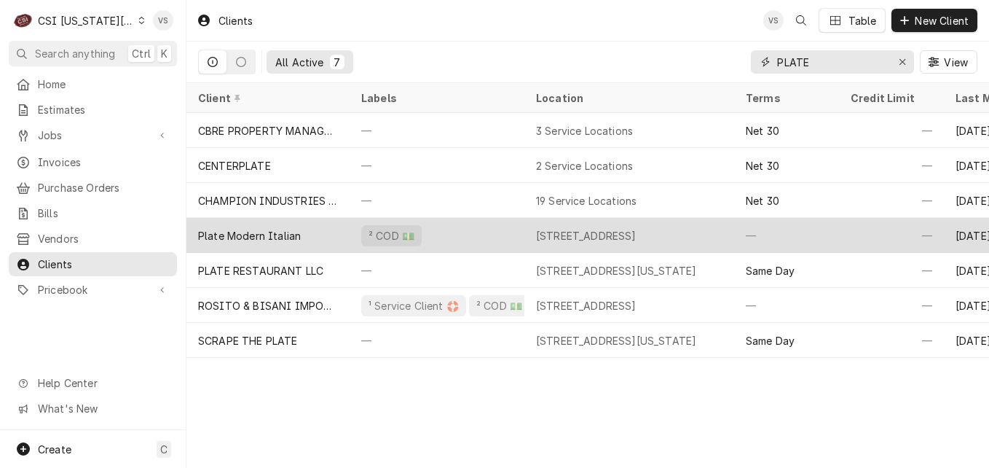
type input "PLATE"
click at [243, 229] on div "Plate Modern Italian" at bounding box center [249, 235] width 103 height 15
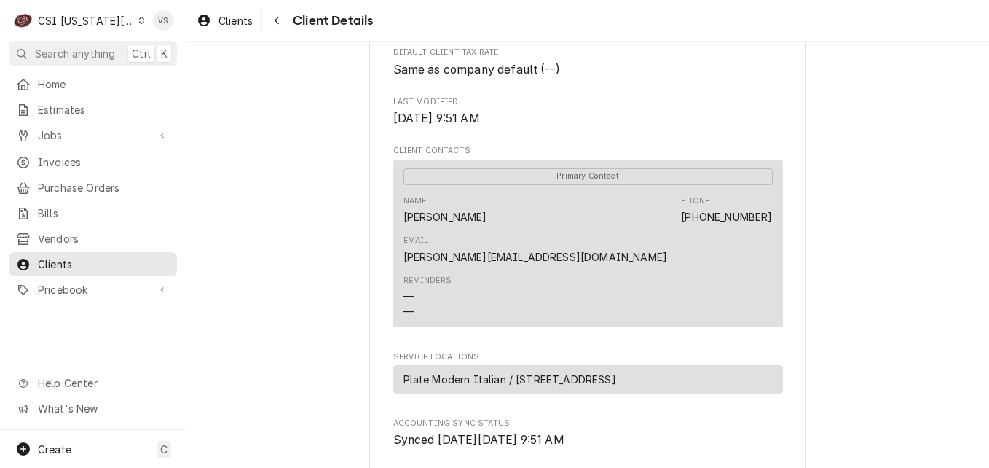
scroll to position [583, 0]
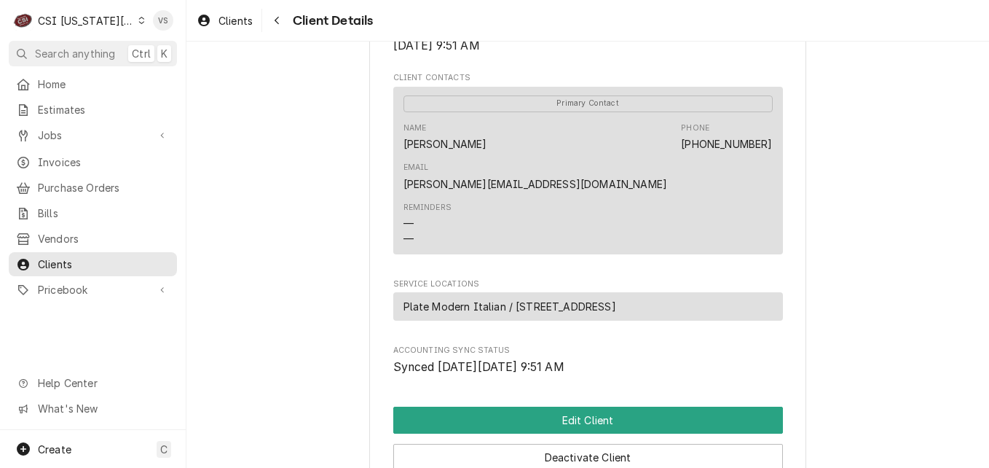
click at [606, 299] on span "Plate Modern Italian / [STREET_ADDRESS]" at bounding box center [510, 306] width 213 height 15
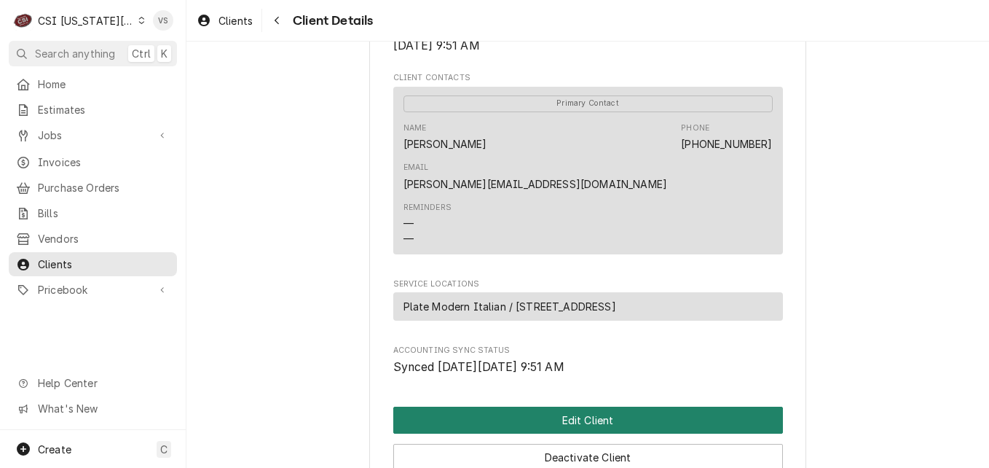
click at [451, 407] on button "Edit Client" at bounding box center [588, 420] width 390 height 27
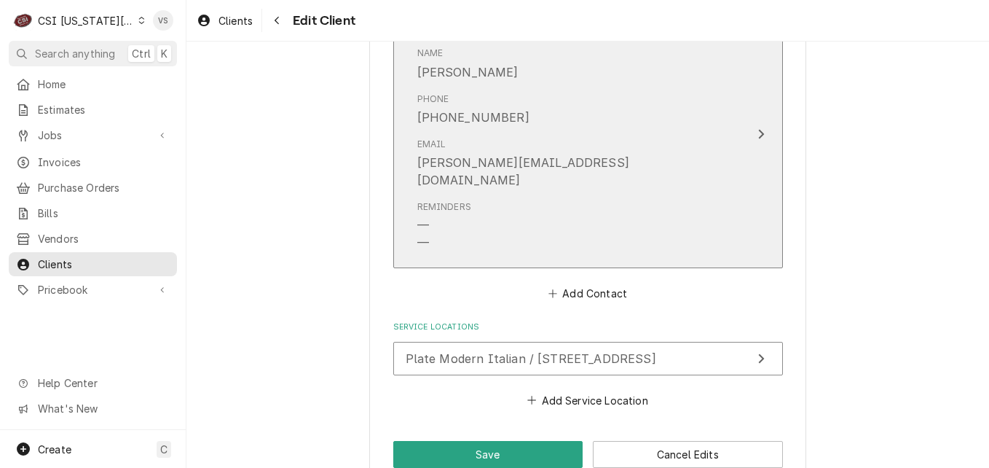
scroll to position [1118, 0]
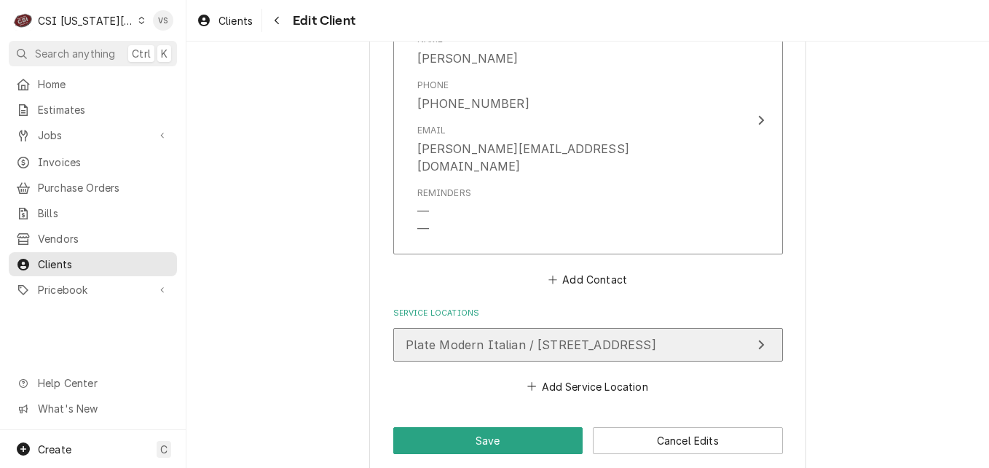
click at [478, 337] on span "Plate Modern Italian / [STREET_ADDRESS]" at bounding box center [531, 344] width 251 height 15
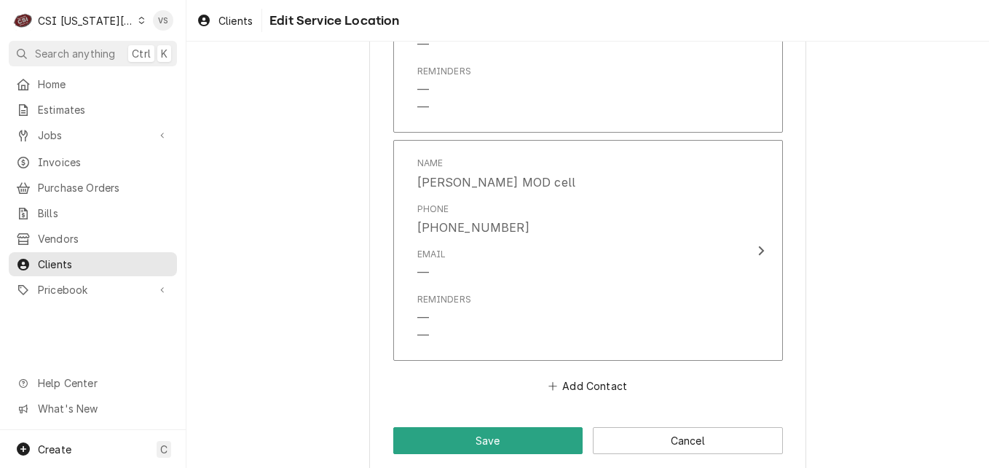
scroll to position [874, 0]
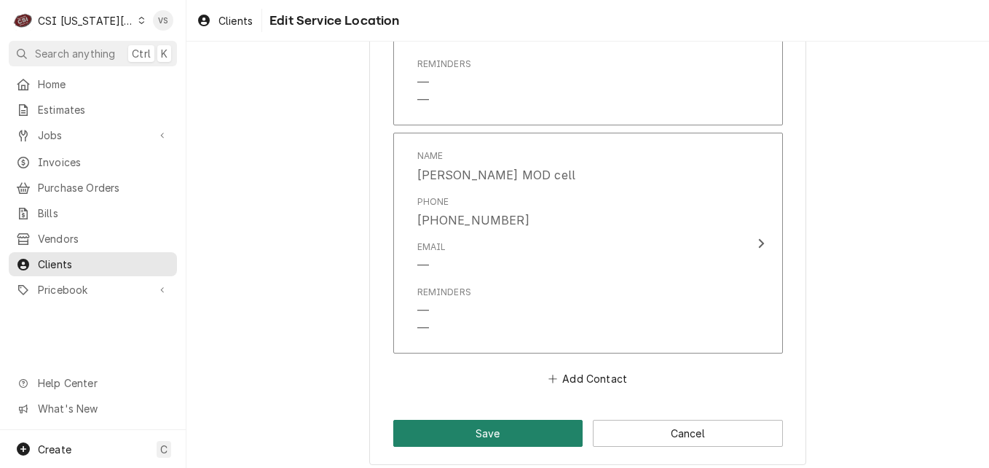
click at [499, 436] on button "Save" at bounding box center [488, 433] width 190 height 27
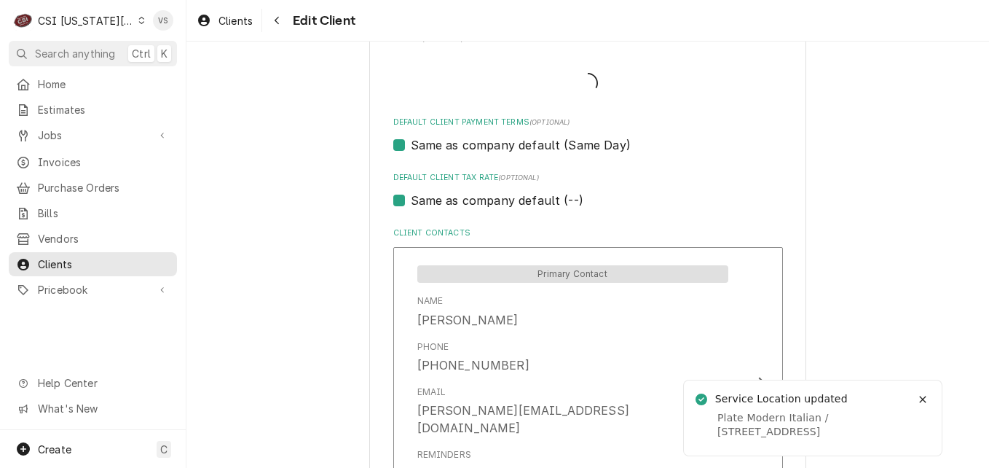
type textarea "x"
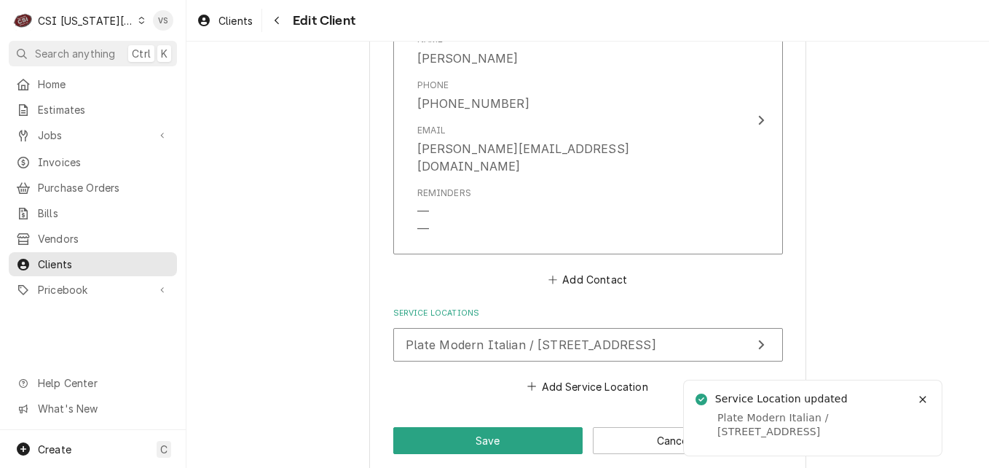
scroll to position [1101, 0]
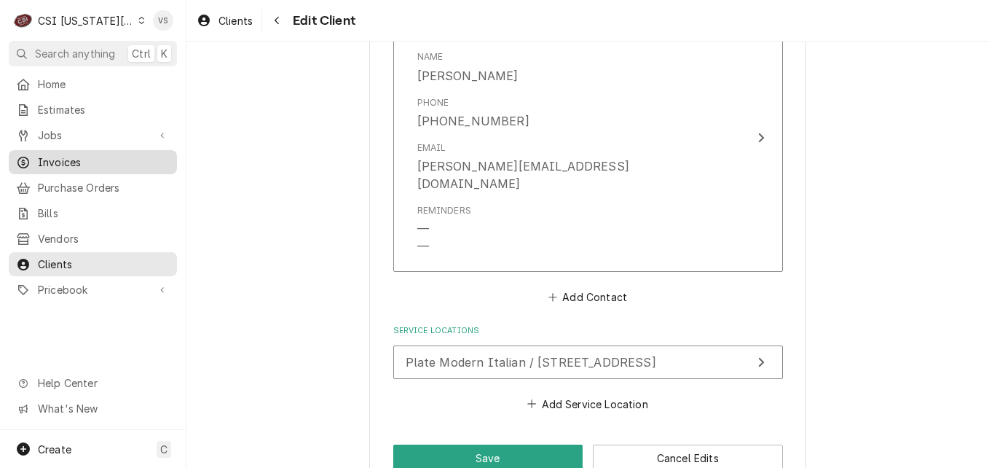
click at [65, 154] on span "Invoices" at bounding box center [104, 161] width 132 height 15
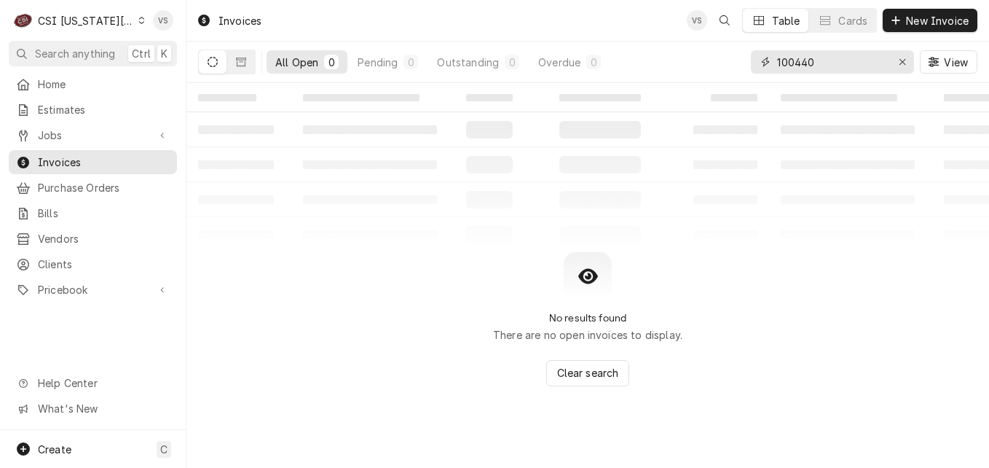
drag, startPoint x: 838, startPoint y: 65, endPoint x: 729, endPoint y: 69, distance: 108.6
click at [729, 69] on div "All Open 0 Pending 0 Outstanding 0 Overdue 0 100440 View" at bounding box center [588, 62] width 780 height 41
type input "3"
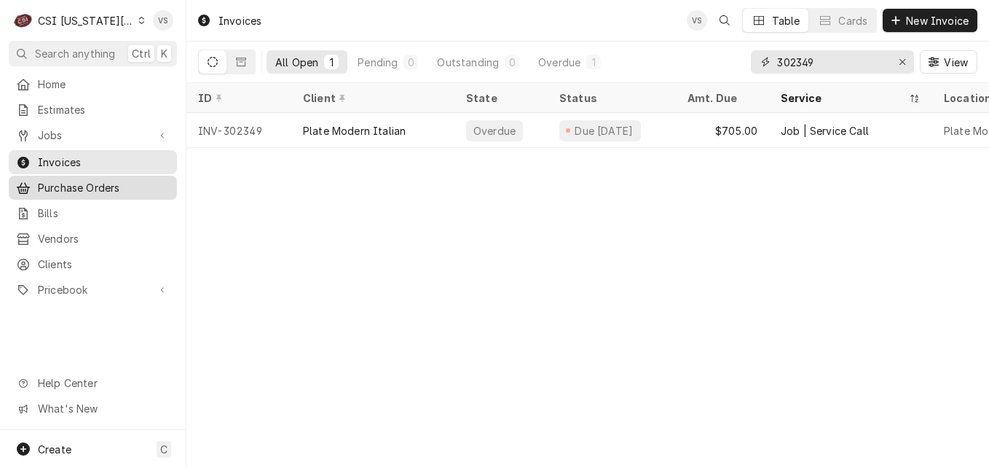
type input "302349"
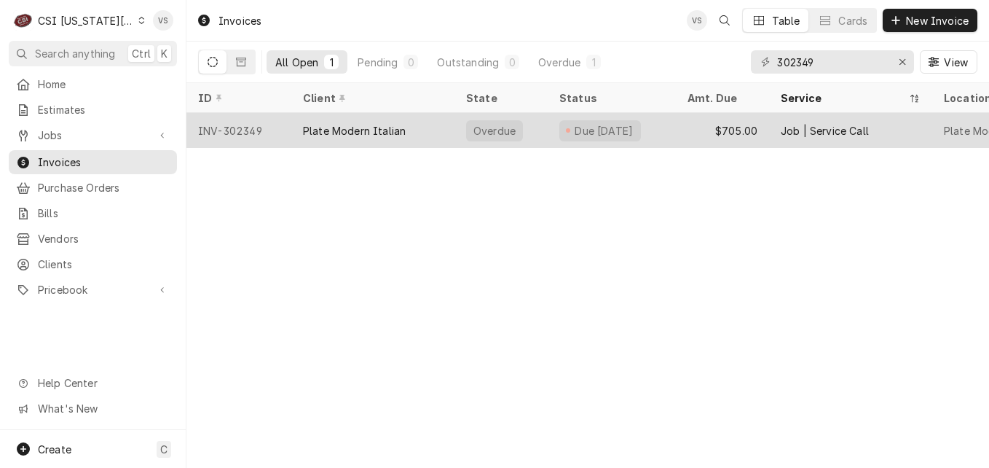
click at [348, 125] on div "Plate Modern Italian" at bounding box center [354, 130] width 103 height 15
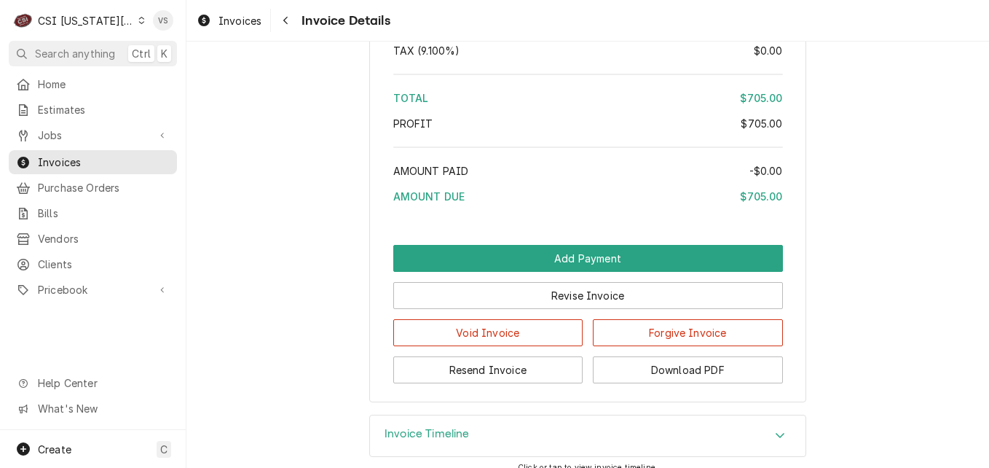
scroll to position [2404, 0]
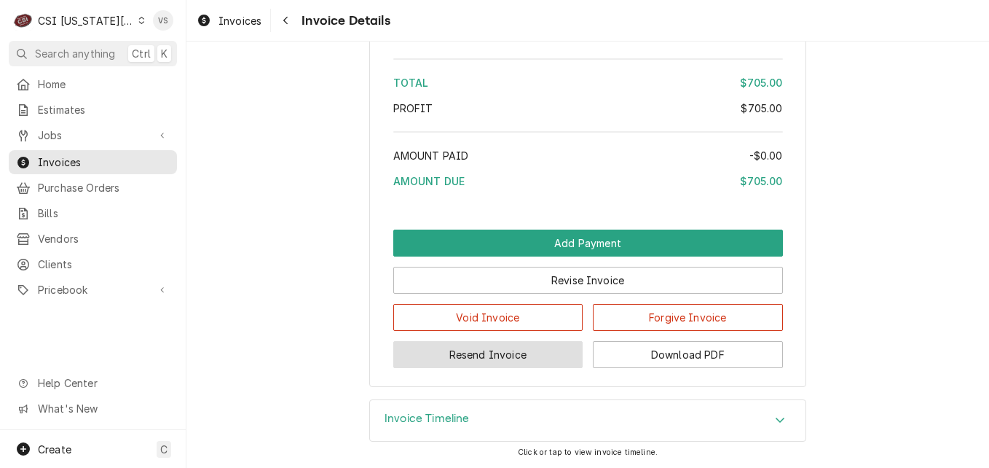
click at [436, 368] on button "Resend Invoice" at bounding box center [488, 354] width 190 height 27
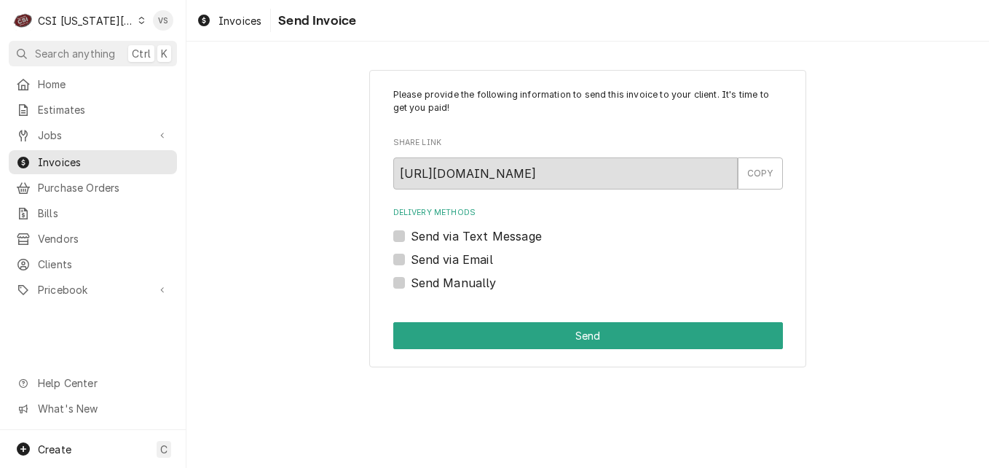
click at [411, 256] on label "Send via Email" at bounding box center [452, 259] width 82 height 17
click at [411, 256] on input "Send via Email" at bounding box center [606, 267] width 390 height 32
checkbox input "true"
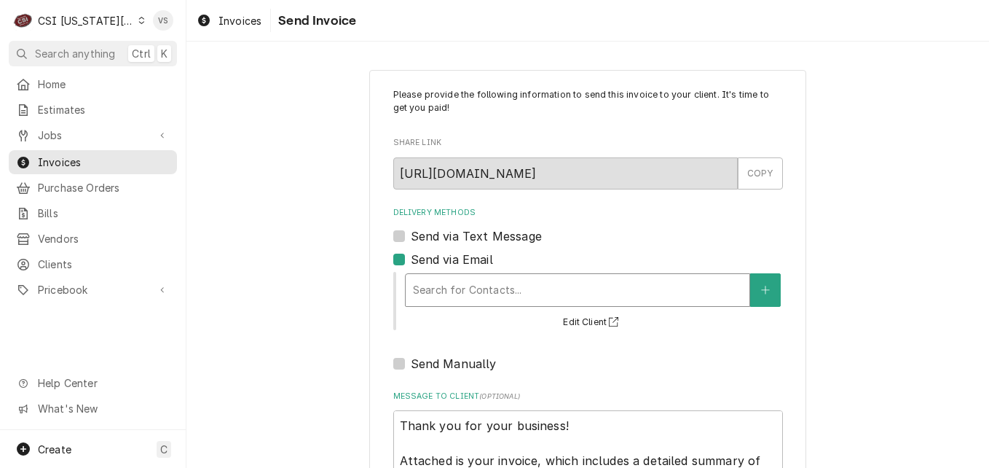
click at [419, 292] on div "Delivery Methods" at bounding box center [577, 290] width 329 height 26
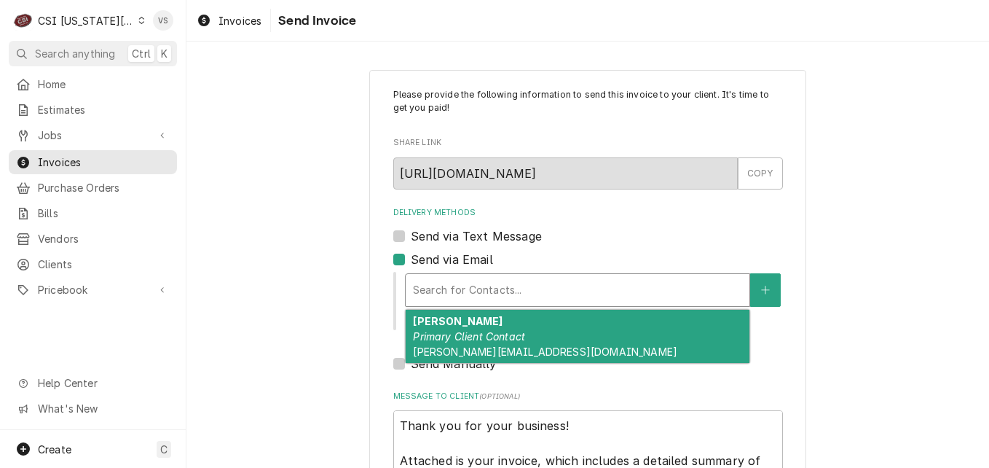
click at [340, 289] on div "Please provide the following information to send this invoice to your client. I…" at bounding box center [588, 416] width 803 height 718
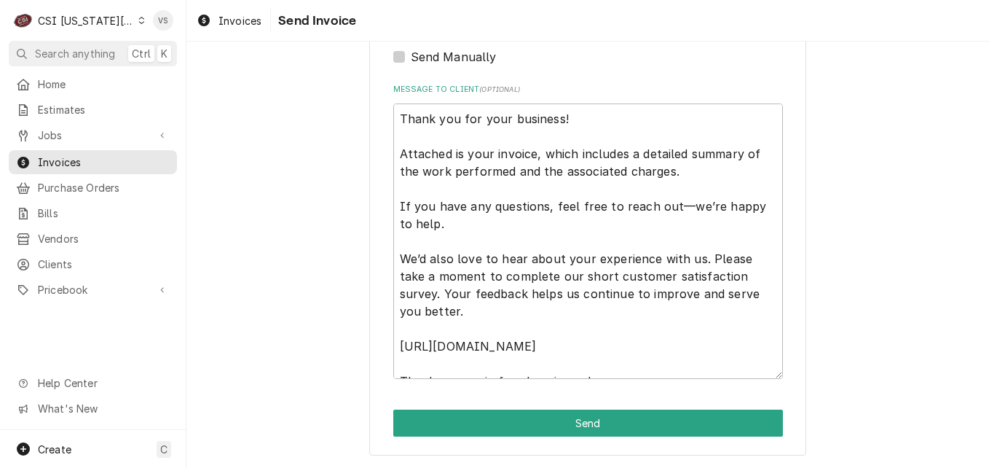
scroll to position [17, 0]
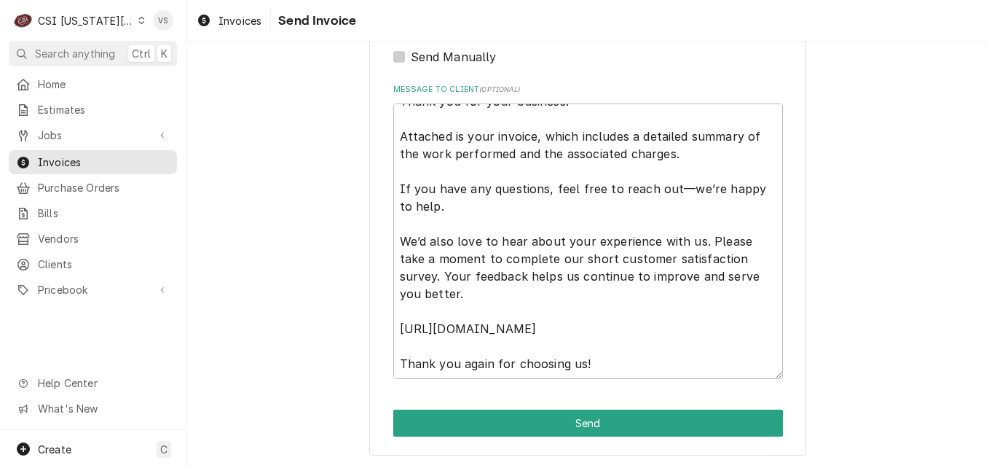
click at [294, 380] on div "Please provide the following information to send this invoice to your client. I…" at bounding box center [588, 109] width 803 height 718
click at [63, 150] on link "Invoices" at bounding box center [93, 162] width 168 height 24
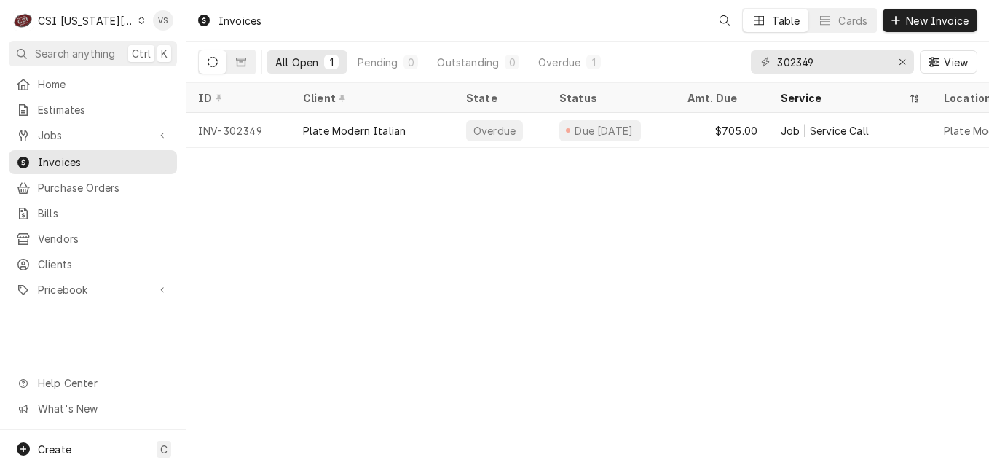
click at [444, 129] on div "Plate Modern Italian" at bounding box center [372, 130] width 163 height 35
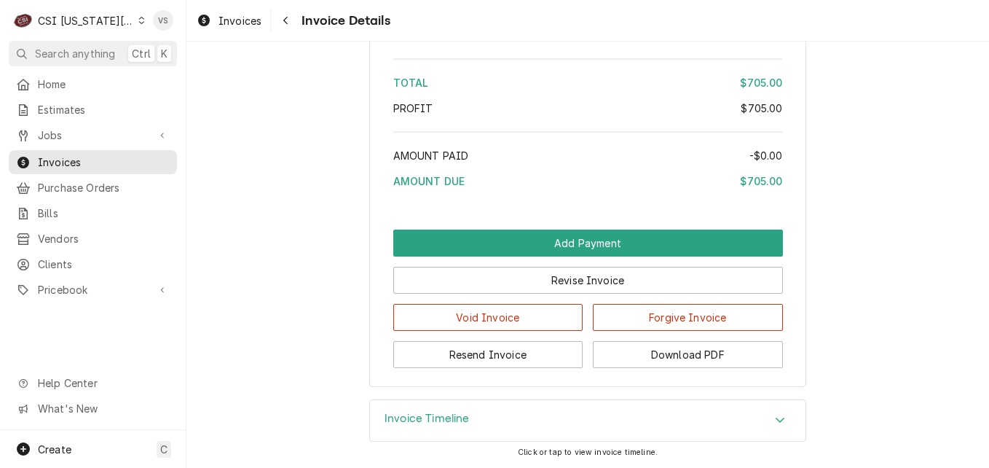
scroll to position [2441, 0]
click at [640, 353] on button "Download PDF" at bounding box center [688, 354] width 190 height 27
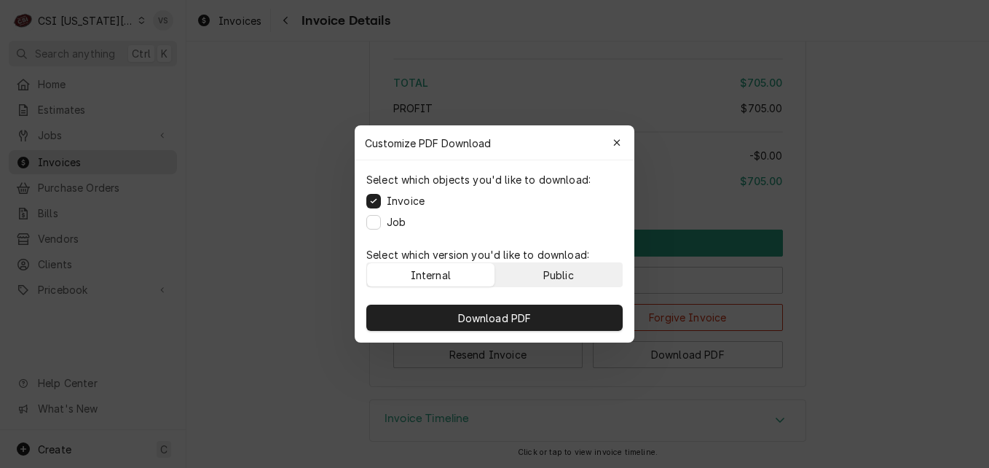
click at [563, 275] on div "Public" at bounding box center [559, 274] width 31 height 15
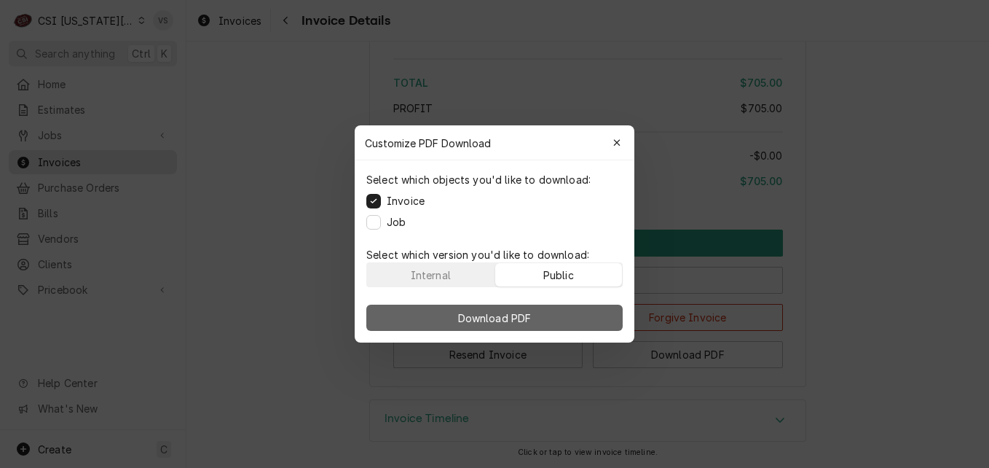
click at [555, 307] on button "Download PDF" at bounding box center [494, 318] width 256 height 26
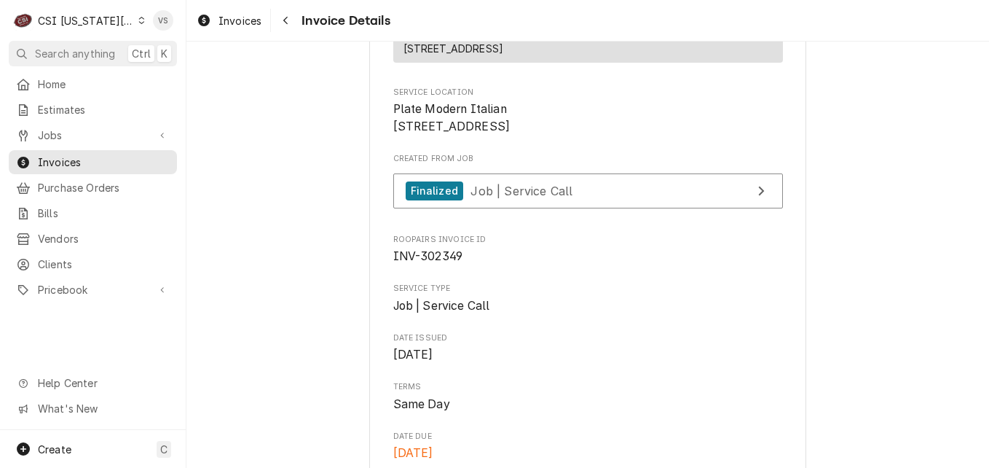
scroll to position [182, 0]
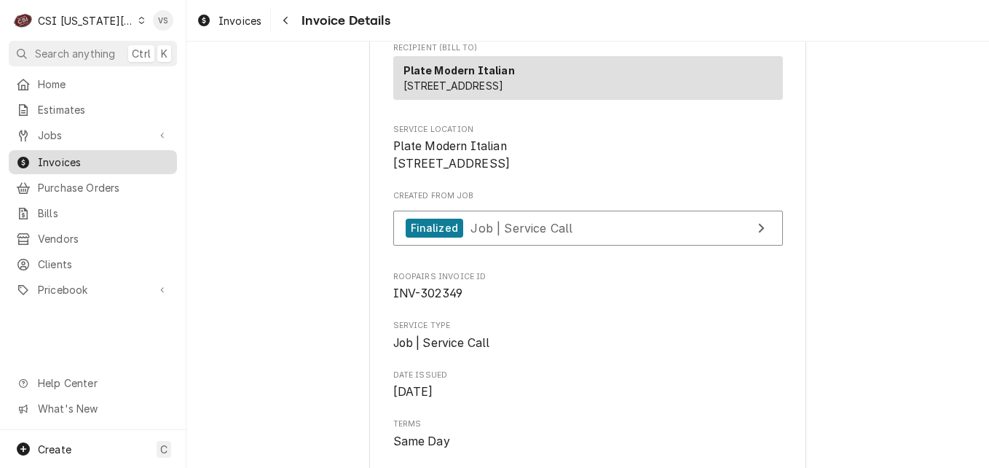
click at [82, 157] on span "Invoices" at bounding box center [104, 161] width 132 height 15
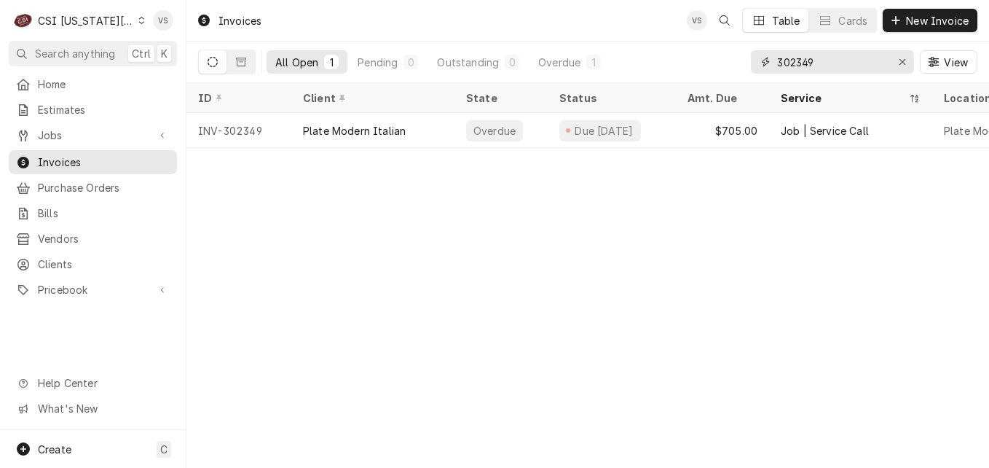
drag, startPoint x: 823, startPoint y: 63, endPoint x: 804, endPoint y: 63, distance: 19.0
click at [804, 63] on input "302349" at bounding box center [831, 61] width 109 height 23
type input "302343"
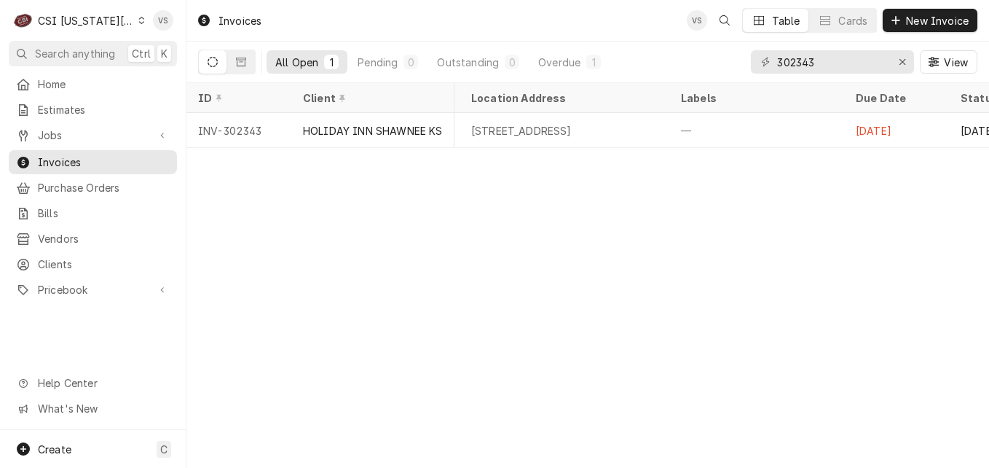
scroll to position [0, 673]
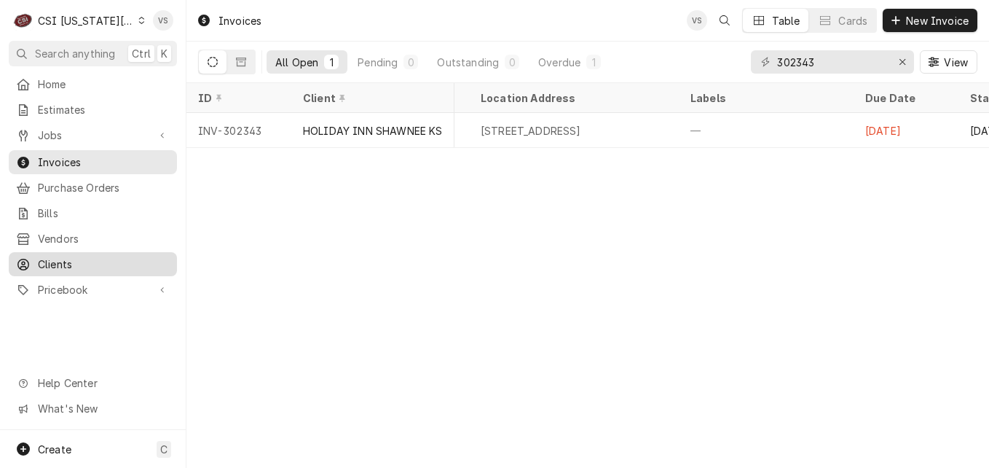
click at [63, 259] on span "Clients" at bounding box center [104, 263] width 132 height 15
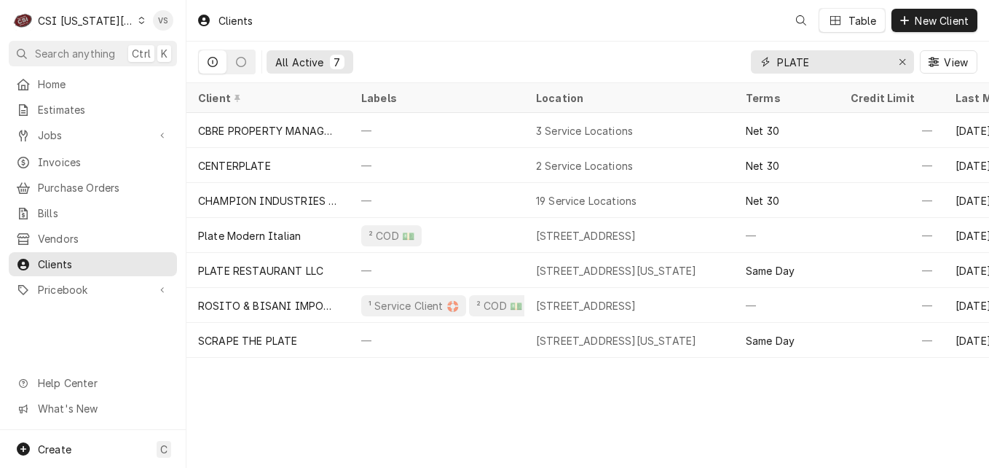
click at [691, 63] on div "All Active 7 PLATE View" at bounding box center [588, 62] width 780 height 41
type input "1"
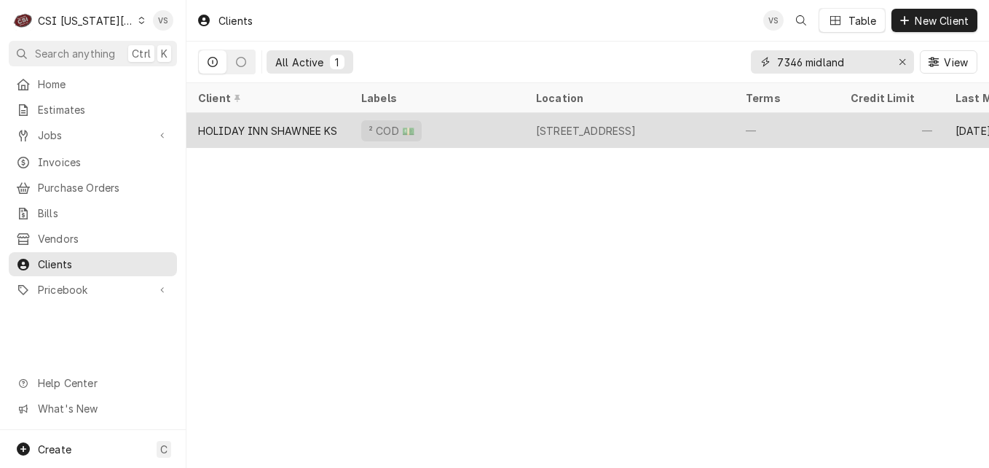
type input "7346 midland"
click at [501, 130] on div "² COD 💵" at bounding box center [437, 130] width 175 height 35
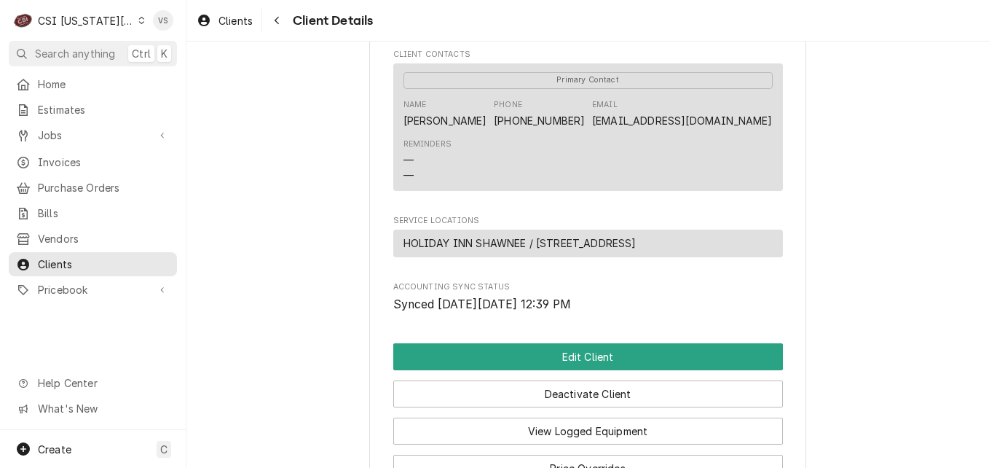
scroll to position [583, 0]
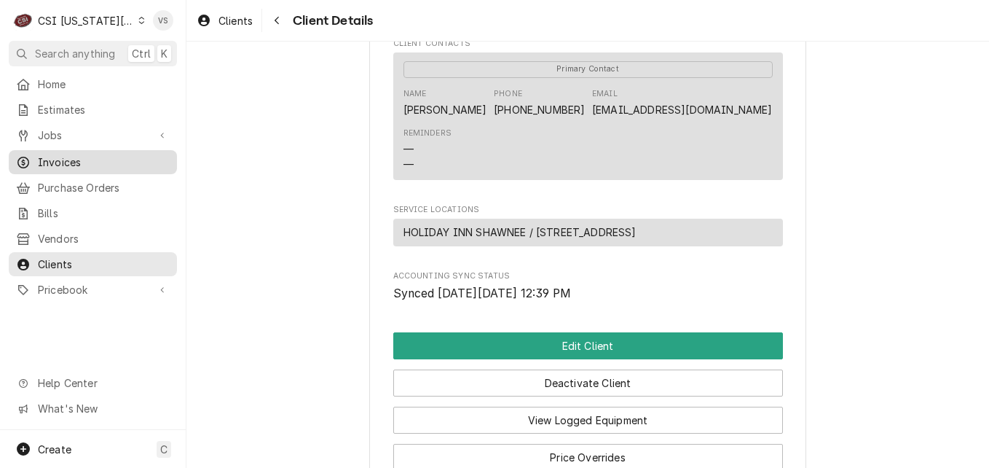
click at [74, 160] on span "Invoices" at bounding box center [104, 161] width 132 height 15
